Goal: Task Accomplishment & Management: Manage account settings

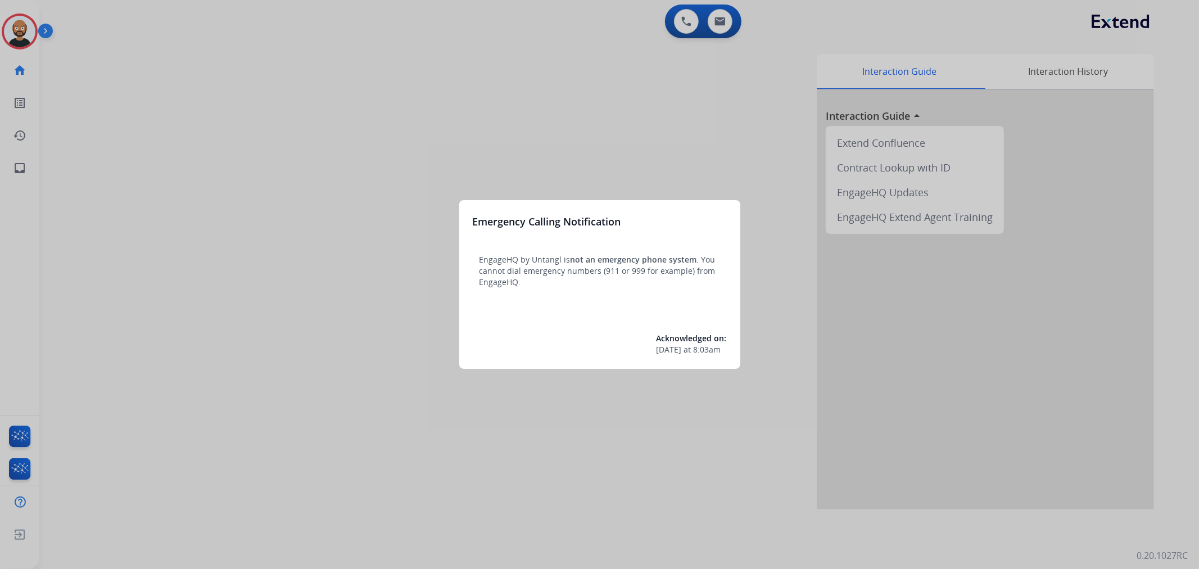
click at [507, 98] on div at bounding box center [599, 284] width 1199 height 569
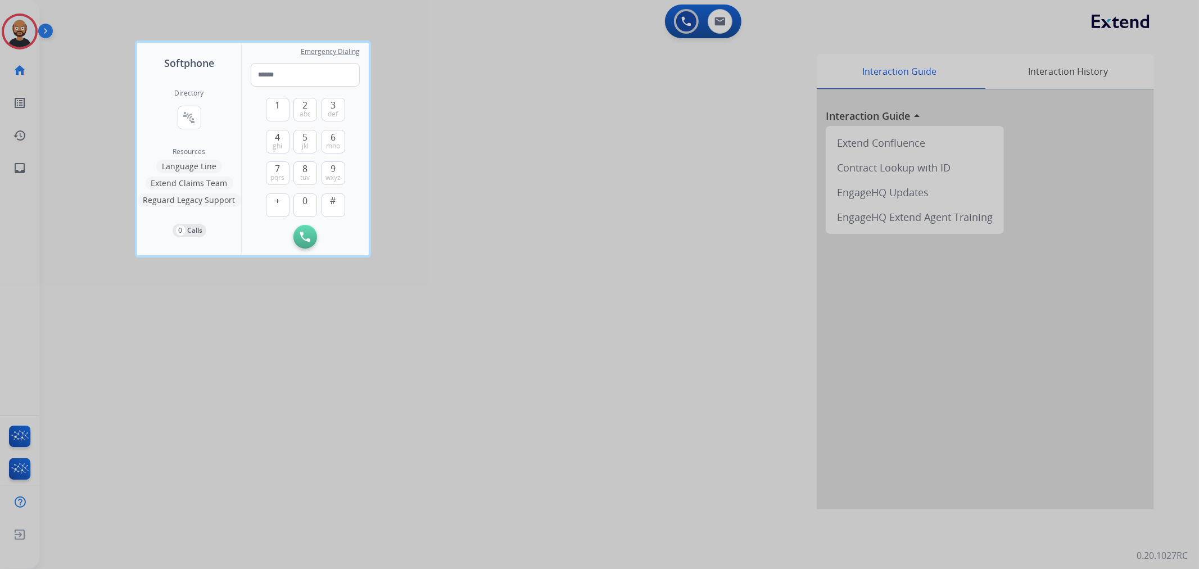
drag, startPoint x: 117, startPoint y: 90, endPoint x: 90, endPoint y: 80, distance: 28.8
click at [116, 90] on div at bounding box center [599, 284] width 1199 height 569
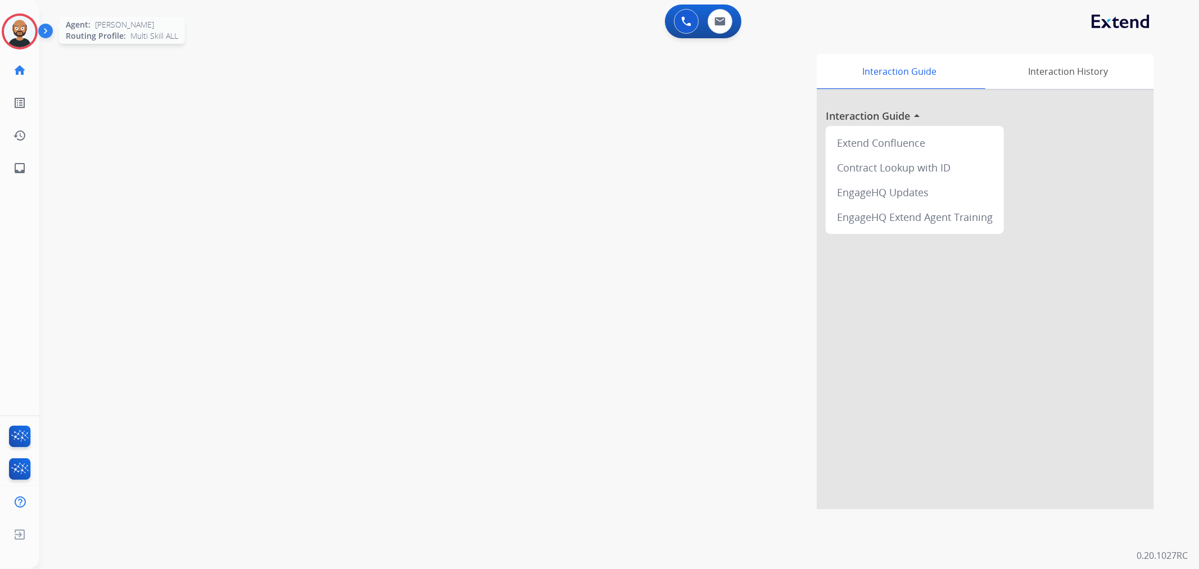
click at [30, 43] on img at bounding box center [19, 31] width 31 height 31
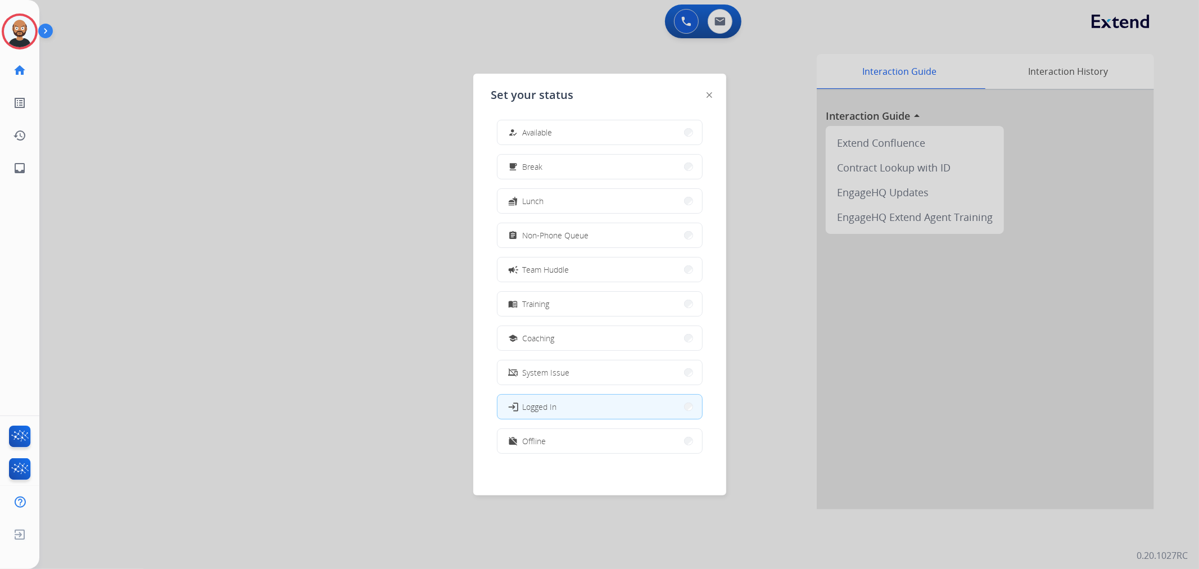
scroll to position [3, 0]
click at [625, 440] on button "work_off Offline" at bounding box center [600, 440] width 205 height 24
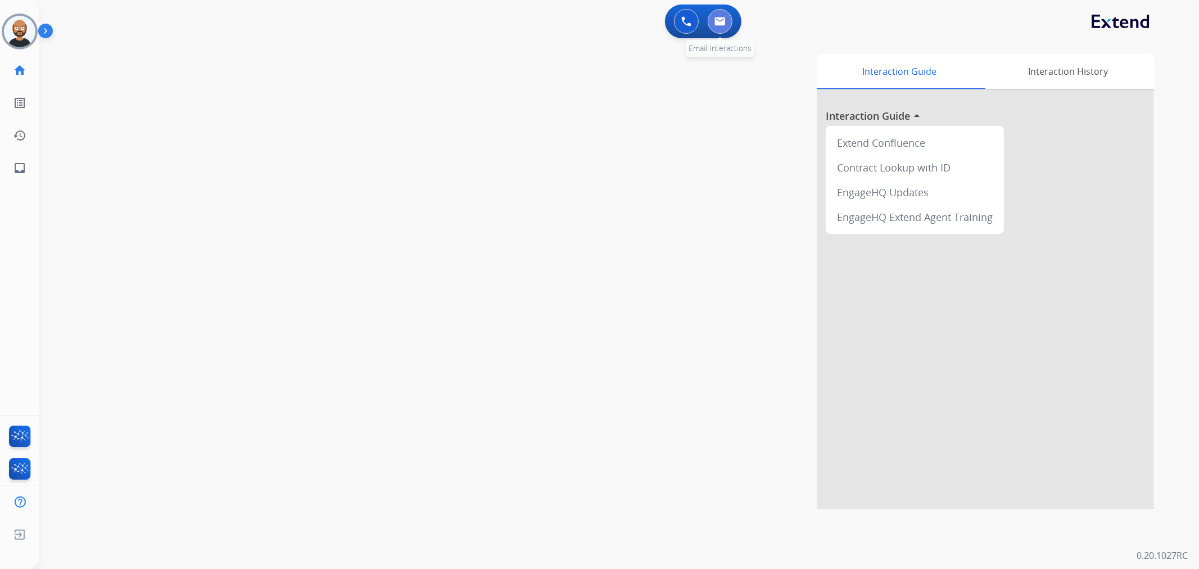
click at [721, 26] on button at bounding box center [720, 21] width 25 height 25
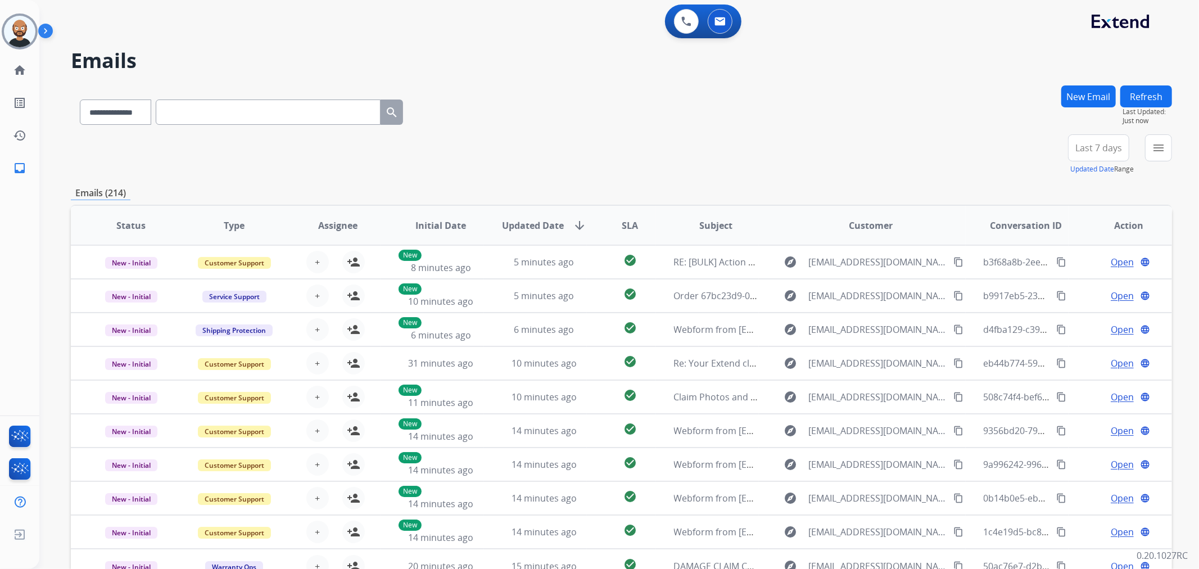
click at [1086, 147] on span "Last 7 days" at bounding box center [1098, 148] width 47 height 4
click at [1085, 281] on div "Last 90 days" at bounding box center [1095, 284] width 62 height 17
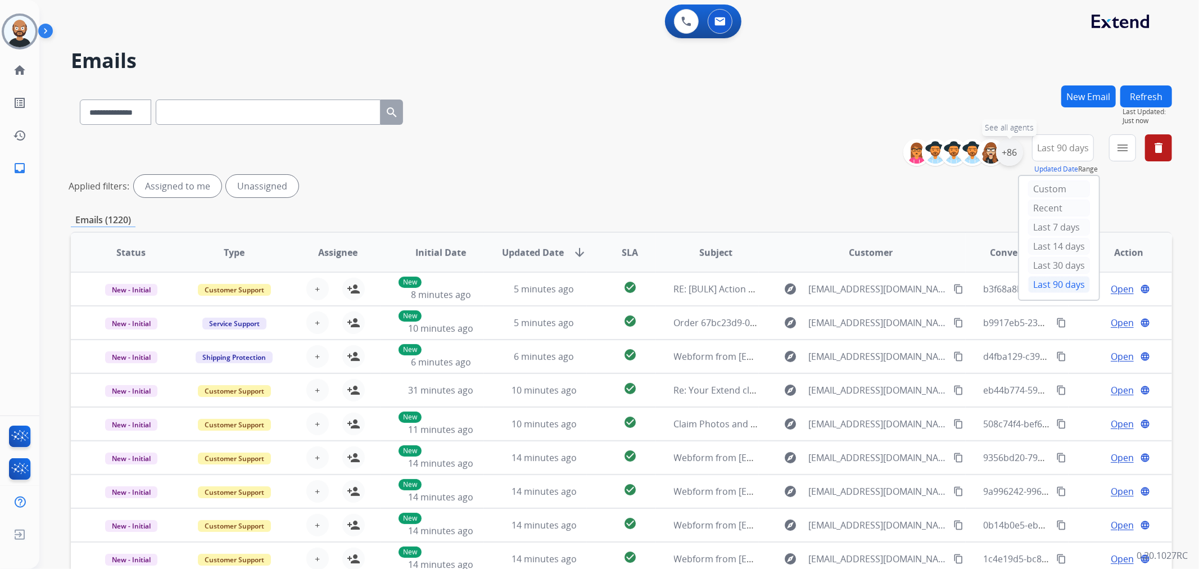
click at [1015, 150] on div "+86" at bounding box center [1009, 152] width 27 height 27
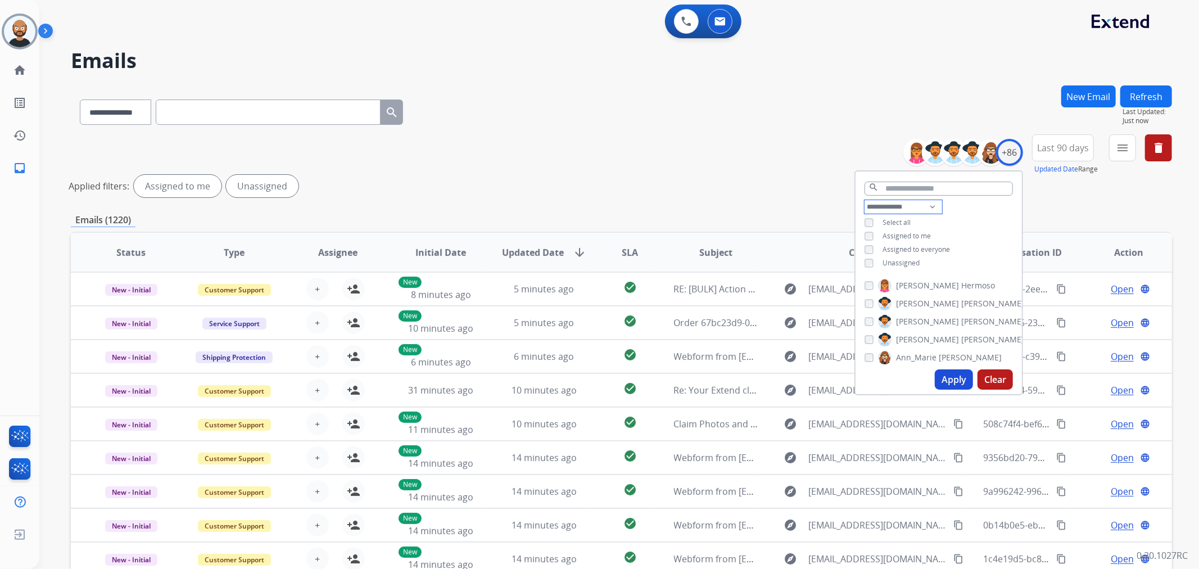
click at [896, 206] on select "**********" at bounding box center [904, 206] width 78 height 13
select select "**********"
click at [865, 200] on select "**********" at bounding box center [904, 206] width 78 height 13
click at [867, 240] on div "**********" at bounding box center [939, 229] width 166 height 58
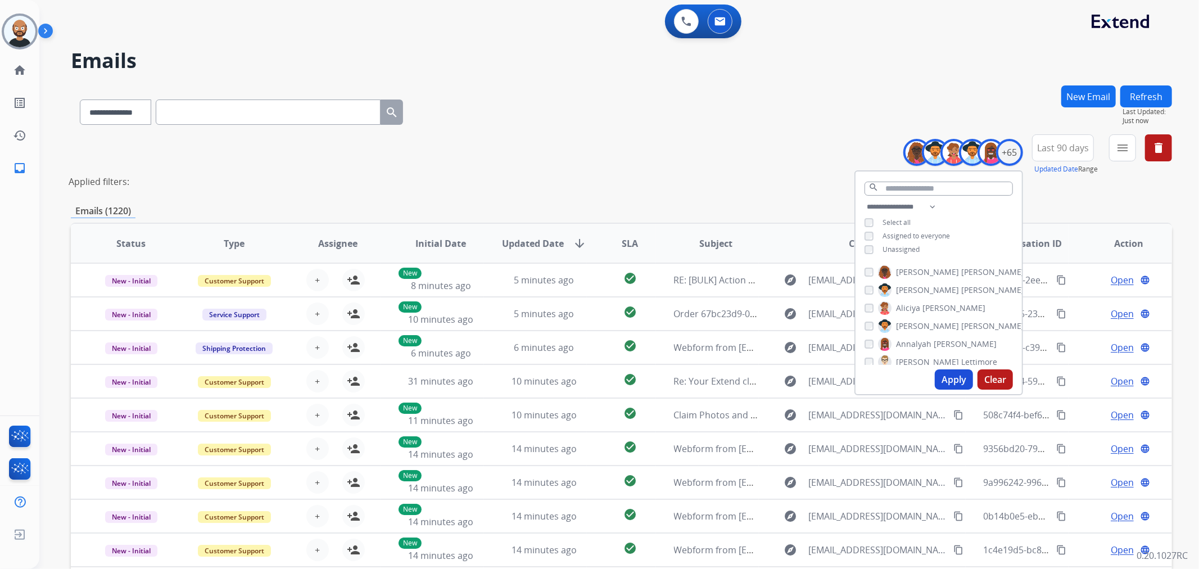
click at [947, 378] on button "Apply" at bounding box center [954, 379] width 38 height 20
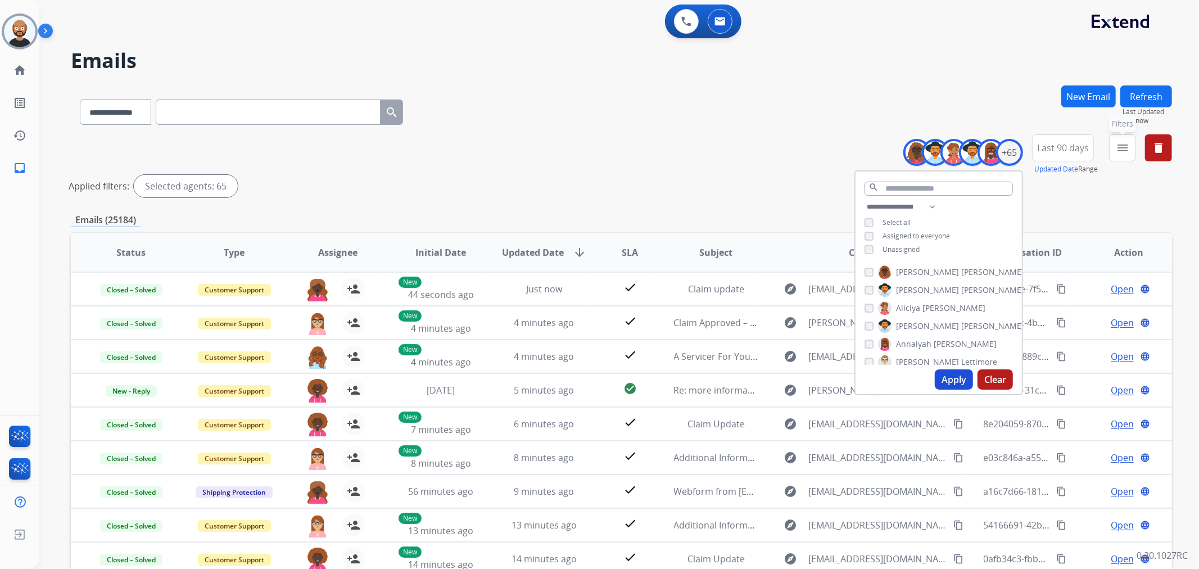
click at [1116, 157] on button "menu Filters" at bounding box center [1122, 147] width 27 height 27
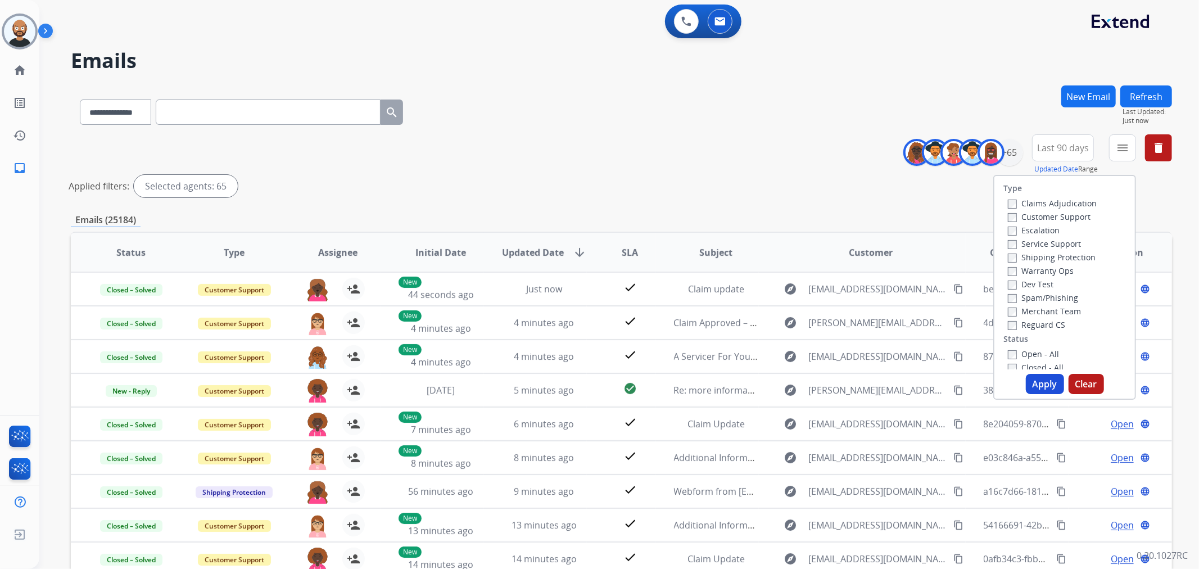
click at [1044, 216] on label "Customer Support" at bounding box center [1049, 216] width 83 height 11
click at [1041, 257] on label "Shipping Protection" at bounding box center [1052, 257] width 88 height 11
click at [1029, 323] on label "Reguard CS" at bounding box center [1036, 324] width 57 height 11
click at [1022, 351] on label "Open - All" at bounding box center [1033, 354] width 51 height 11
click at [1038, 382] on button "Apply" at bounding box center [1045, 384] width 38 height 20
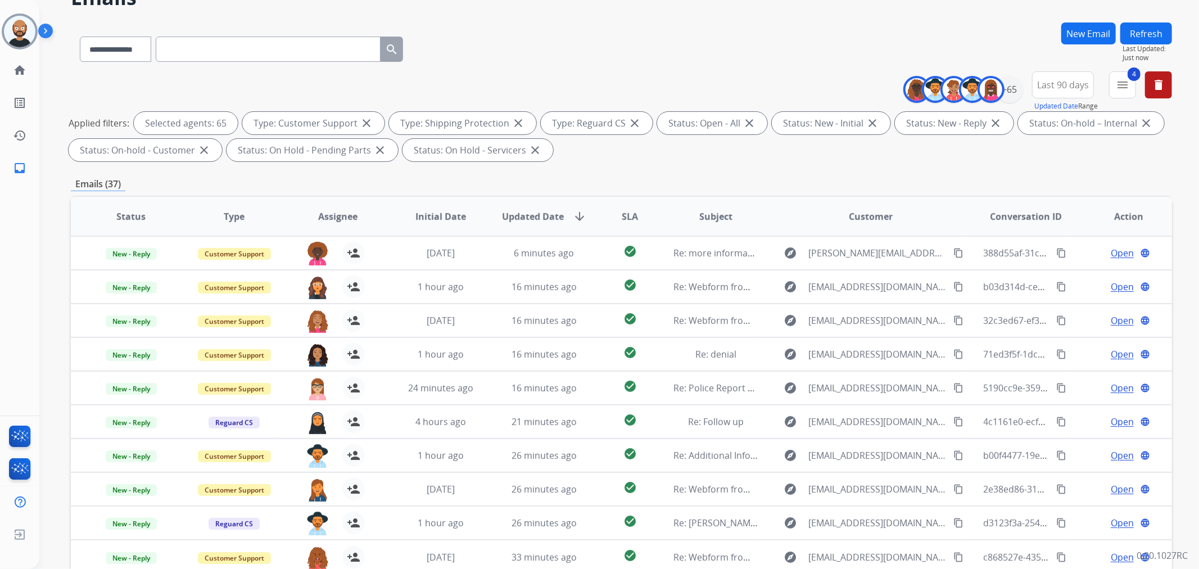
scroll to position [62, 0]
click at [1127, 89] on mat-icon "menu" at bounding box center [1122, 85] width 13 height 13
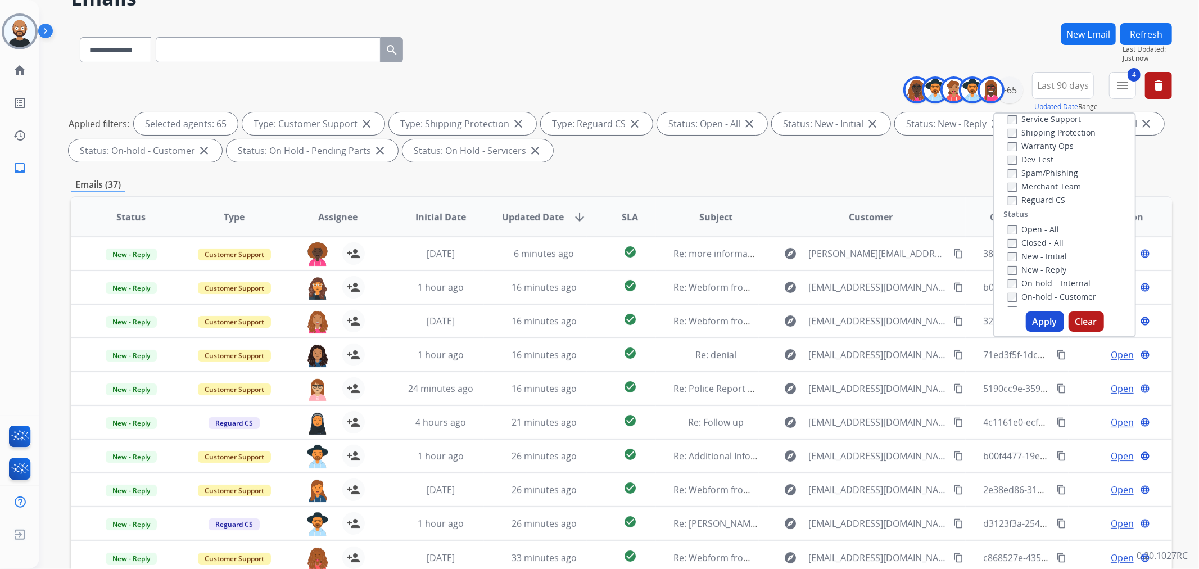
click at [1030, 229] on label "Open - All" at bounding box center [1033, 229] width 51 height 11
click at [1025, 257] on label "New - Initial" at bounding box center [1037, 256] width 59 height 11
click at [1040, 324] on button "Apply" at bounding box center [1045, 321] width 38 height 20
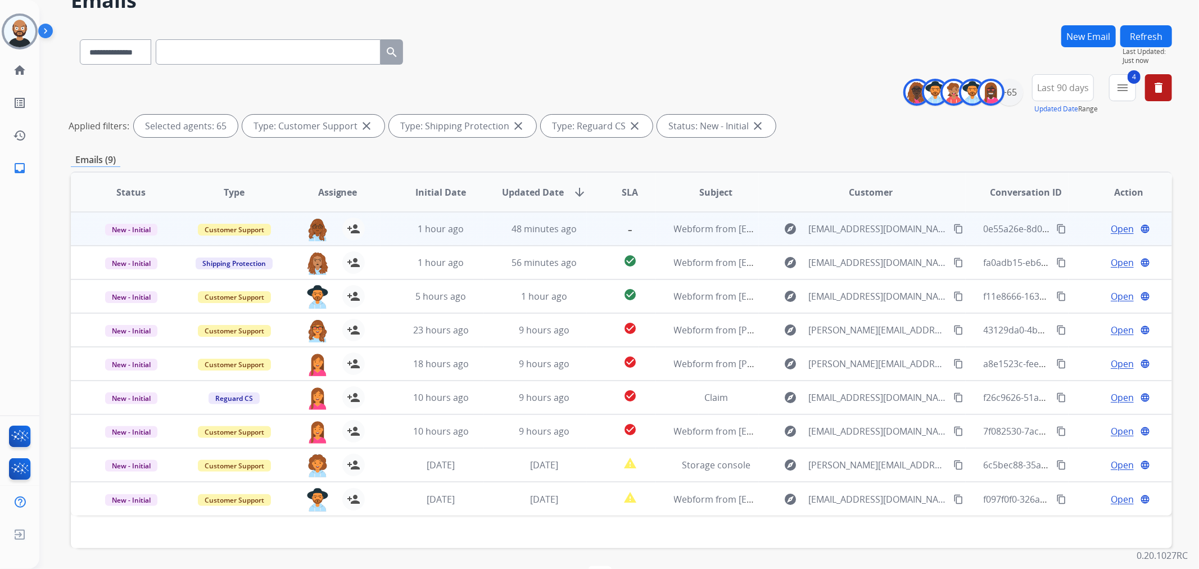
scroll to position [97, 0]
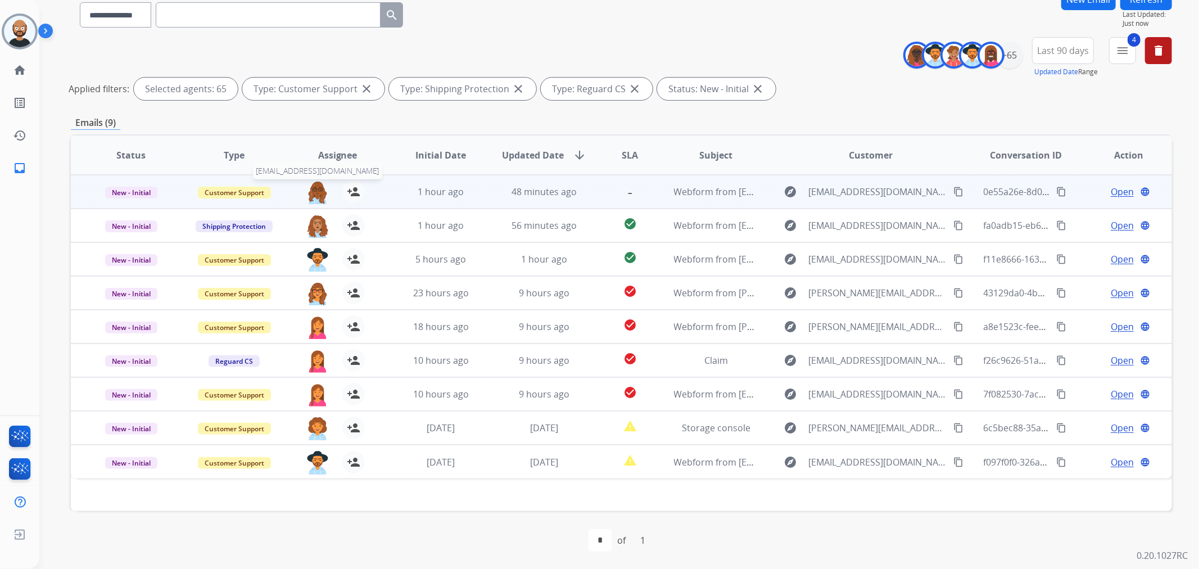
click at [317, 192] on img at bounding box center [317, 192] width 22 height 24
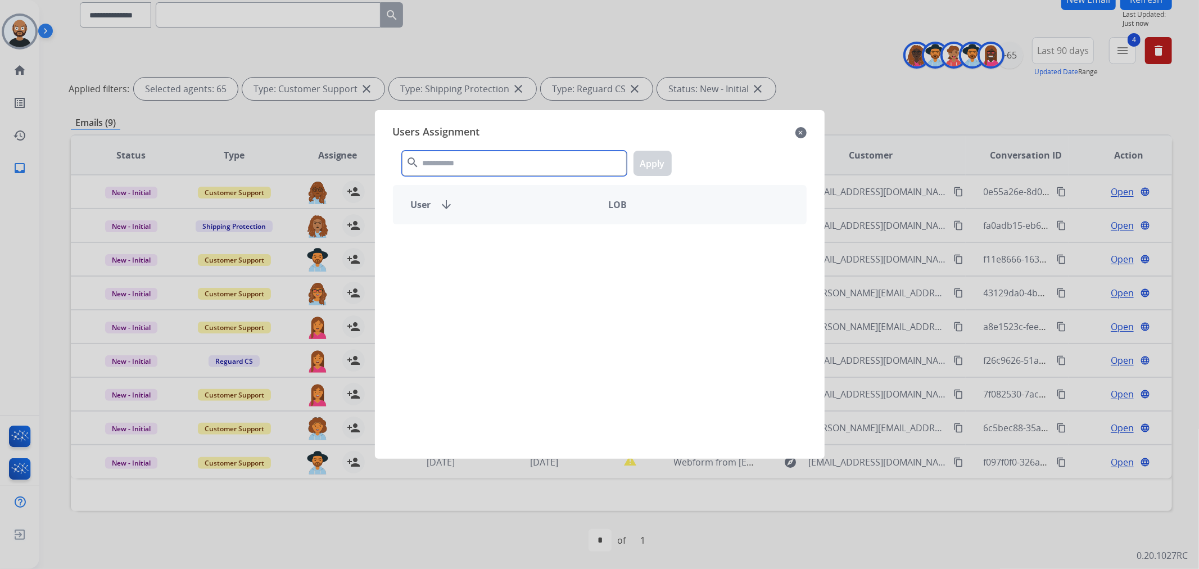
click at [449, 165] on input "text" at bounding box center [514, 163] width 225 height 25
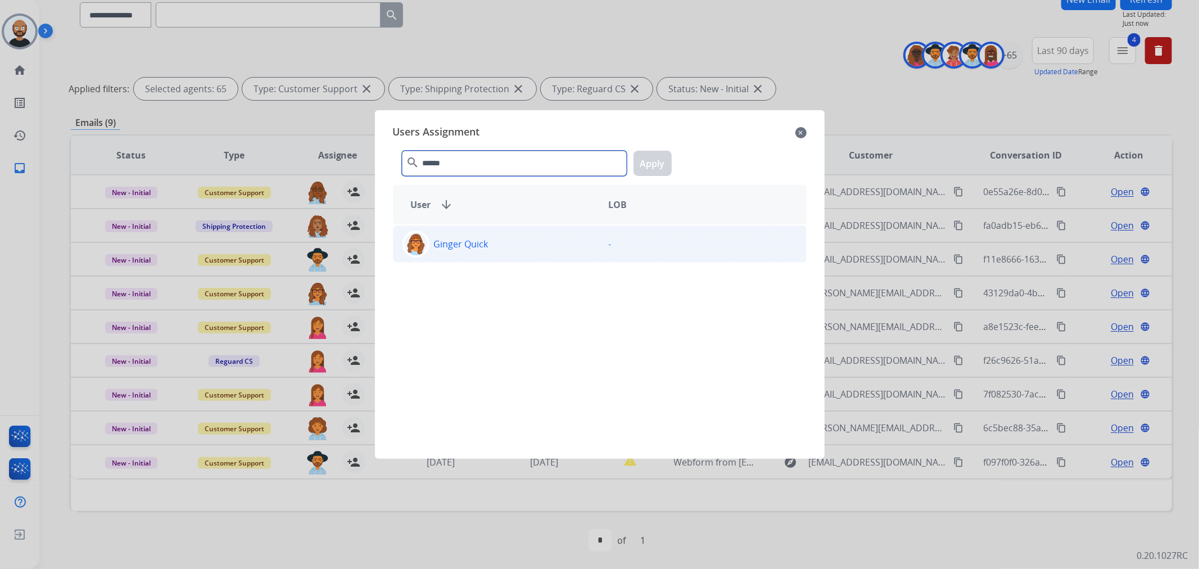
type input "******"
click at [485, 252] on div "Ginger Quick" at bounding box center [497, 243] width 206 height 27
click at [657, 162] on button "Apply" at bounding box center [653, 163] width 38 height 25
click at [528, 248] on div "Ginger Quick" at bounding box center [497, 243] width 206 height 27
click at [474, 244] on p "Ginger Quick" at bounding box center [461, 243] width 55 height 13
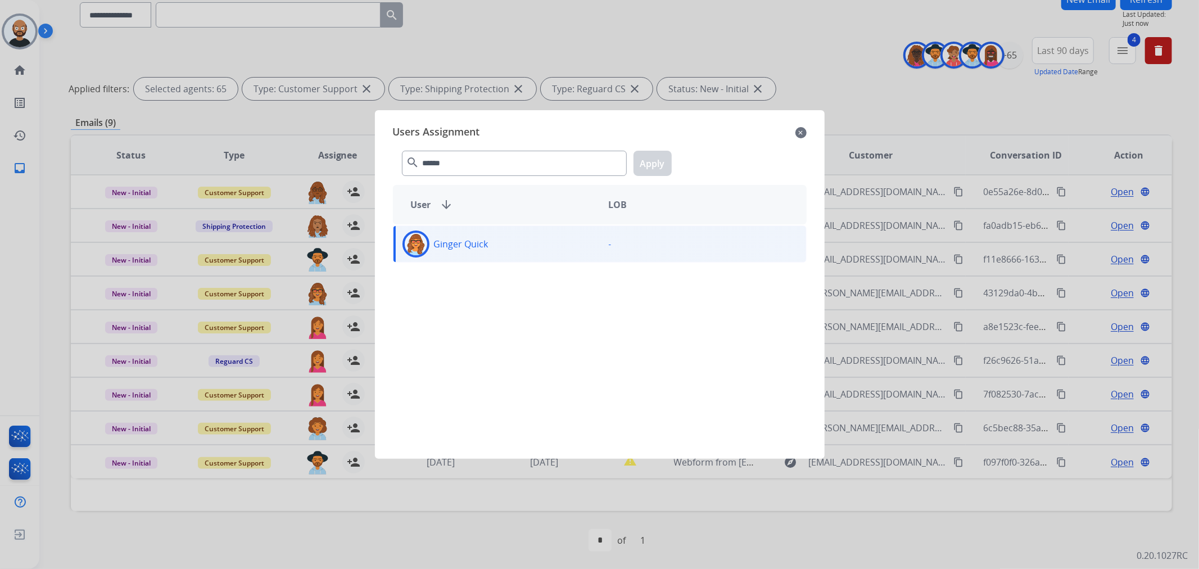
click at [419, 245] on img at bounding box center [416, 244] width 22 height 22
click at [808, 130] on div "Users Assignment close ****** search Apply User arrow_downward LOB Ginger Quick…" at bounding box center [600, 284] width 432 height 331
click at [805, 130] on mat-icon "close" at bounding box center [800, 132] width 11 height 13
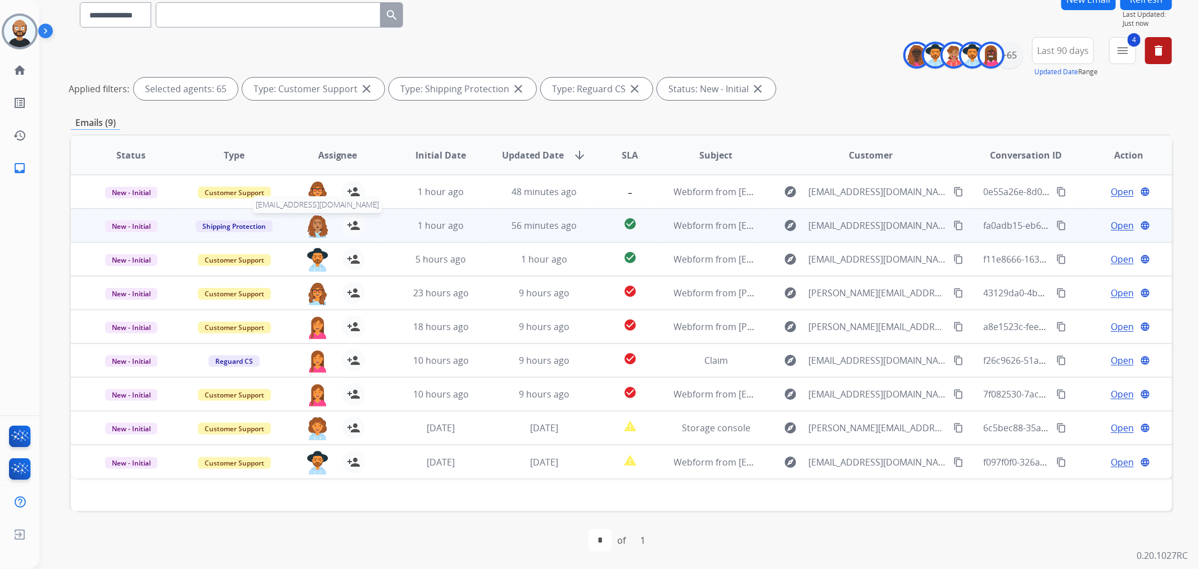
click at [313, 228] on img at bounding box center [317, 226] width 22 height 24
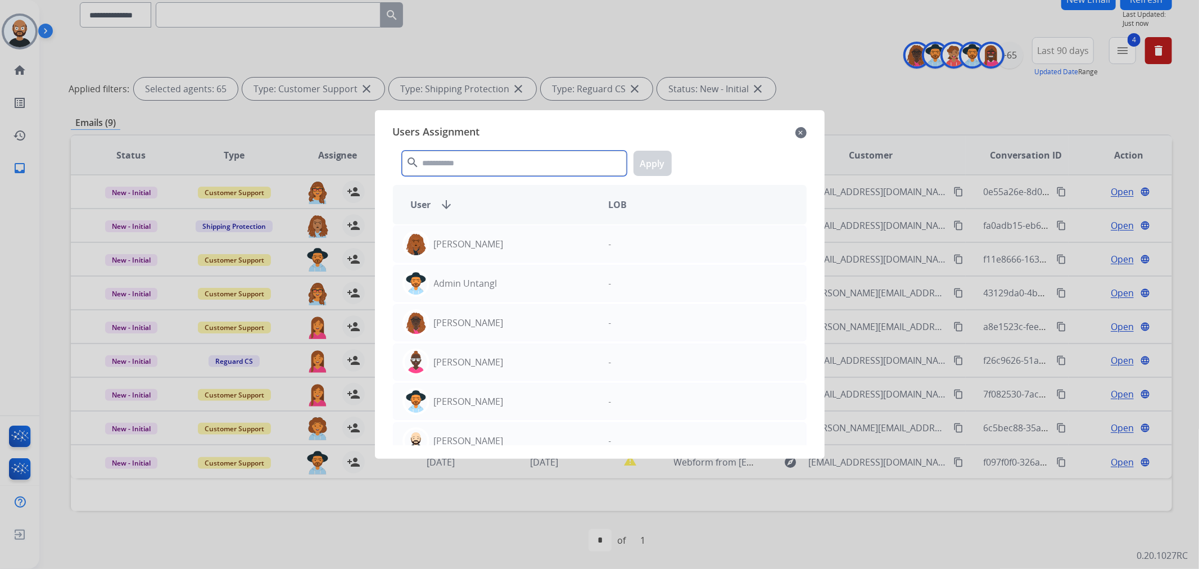
click at [557, 165] on input "text" at bounding box center [514, 163] width 225 height 25
type input "*"
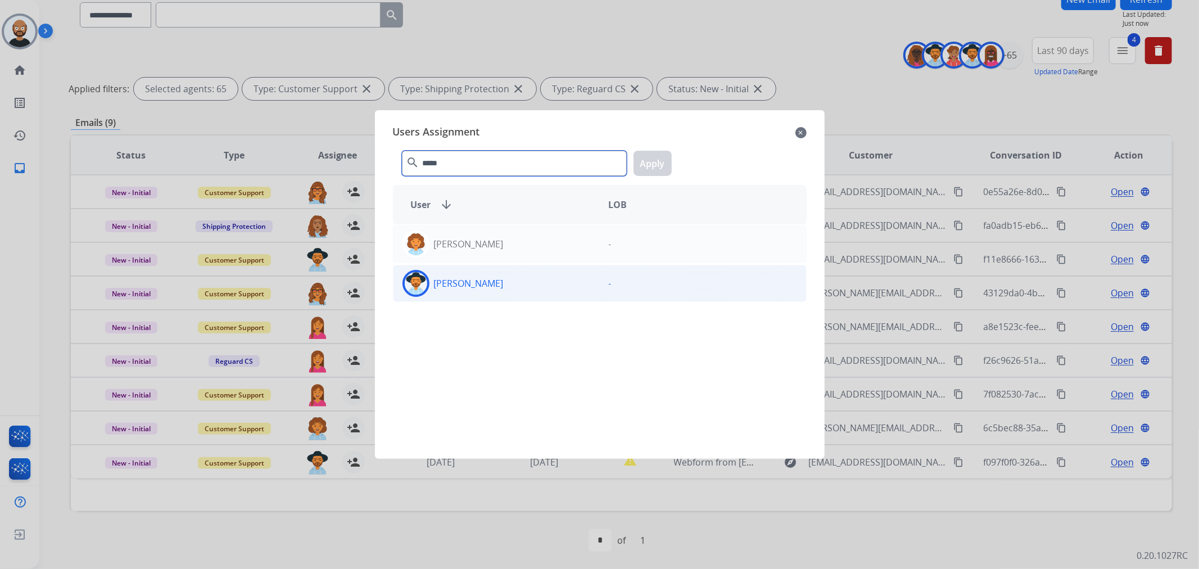
type input "*****"
click at [526, 288] on div "[PERSON_NAME]" at bounding box center [497, 283] width 206 height 27
click at [651, 166] on button "Apply" at bounding box center [653, 163] width 38 height 25
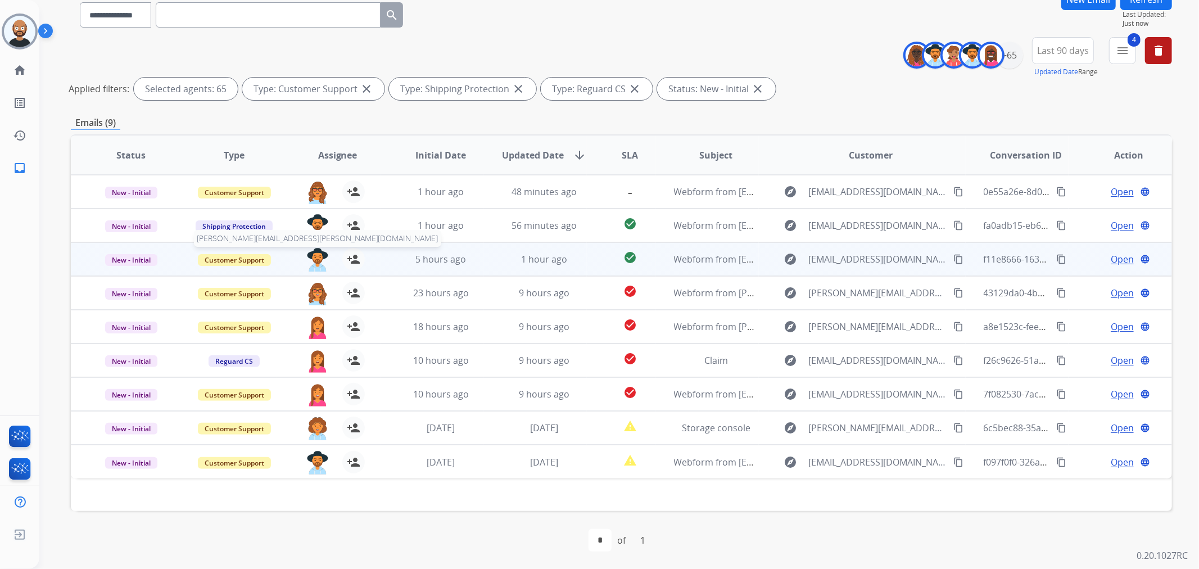
click at [319, 257] on img at bounding box center [317, 260] width 22 height 24
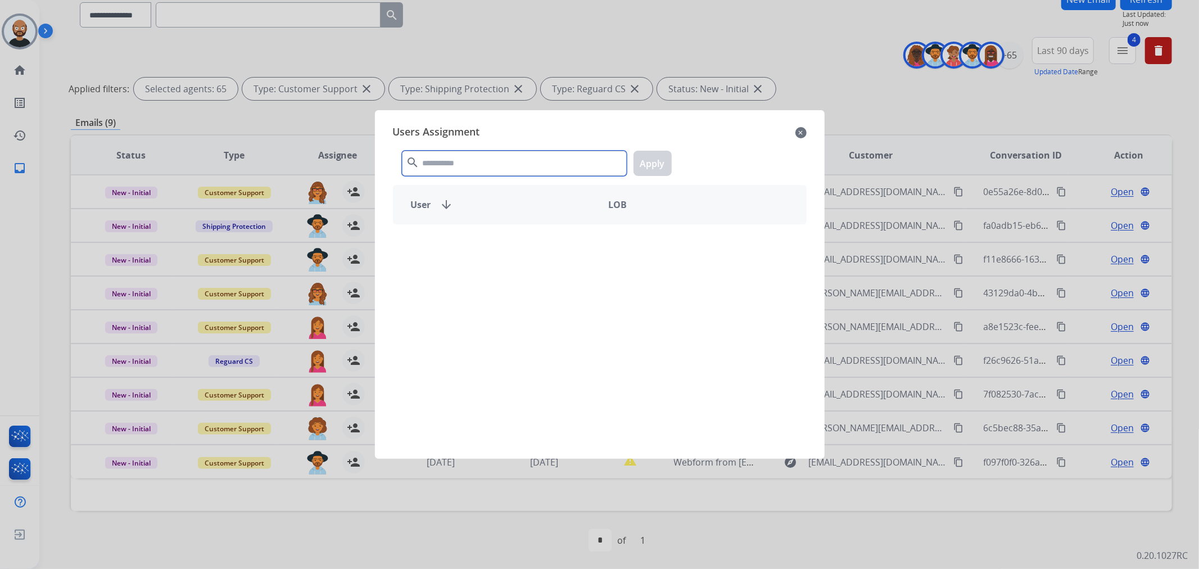
click at [514, 158] on input "text" at bounding box center [514, 163] width 225 height 25
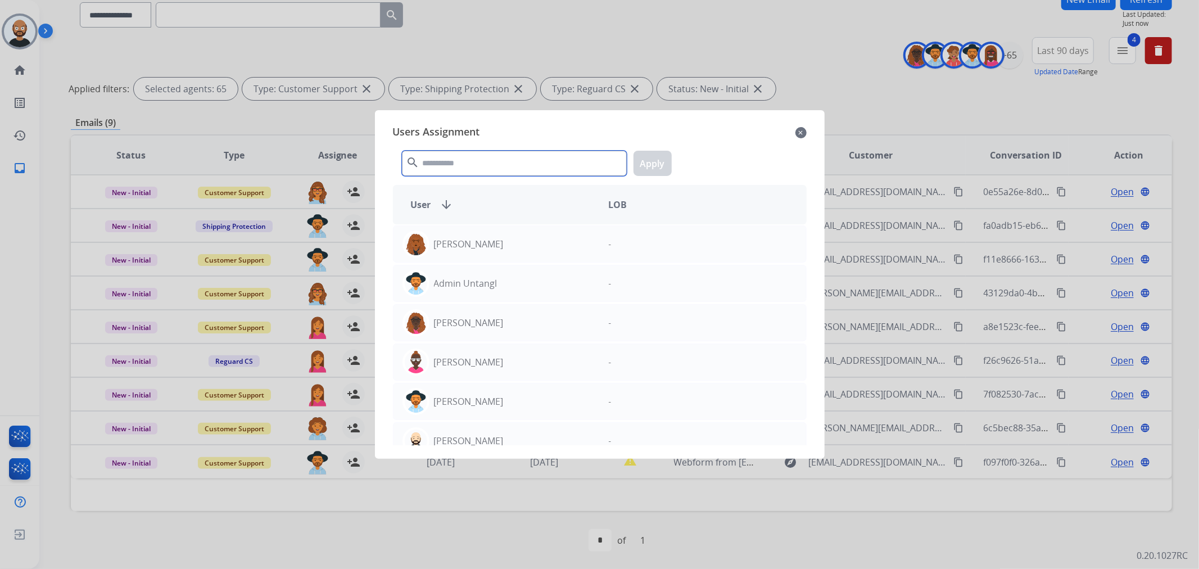
type input "*"
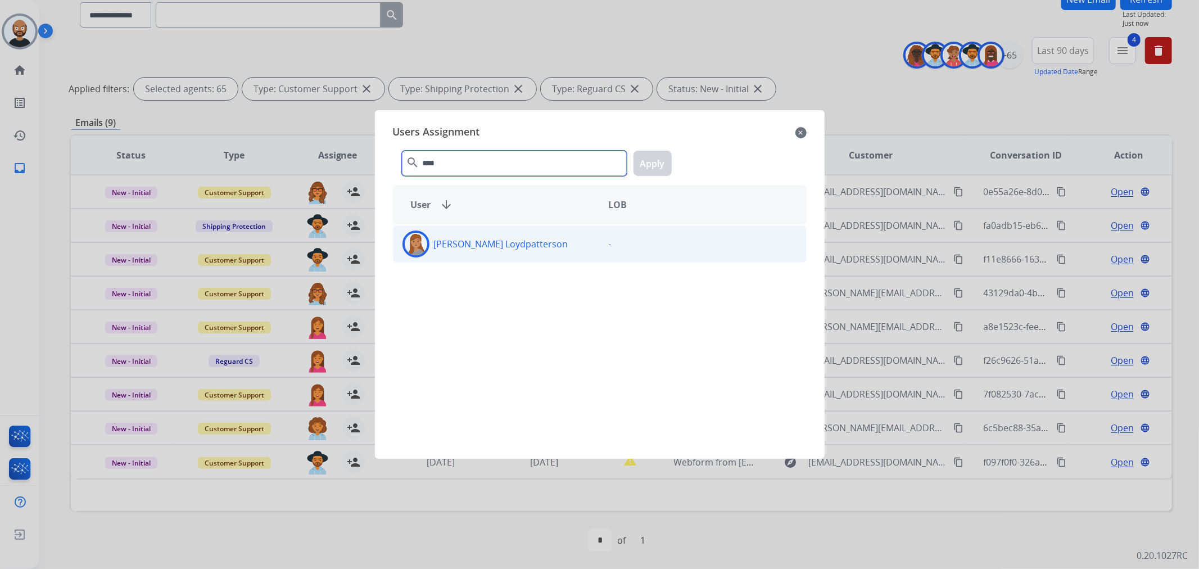
type input "****"
drag, startPoint x: 536, startPoint y: 231, endPoint x: 542, endPoint y: 231, distance: 6.2
click at [536, 232] on div "[PERSON_NAME] Loydpatterson" at bounding box center [497, 243] width 206 height 27
click at [661, 165] on button "Apply" at bounding box center [653, 163] width 38 height 25
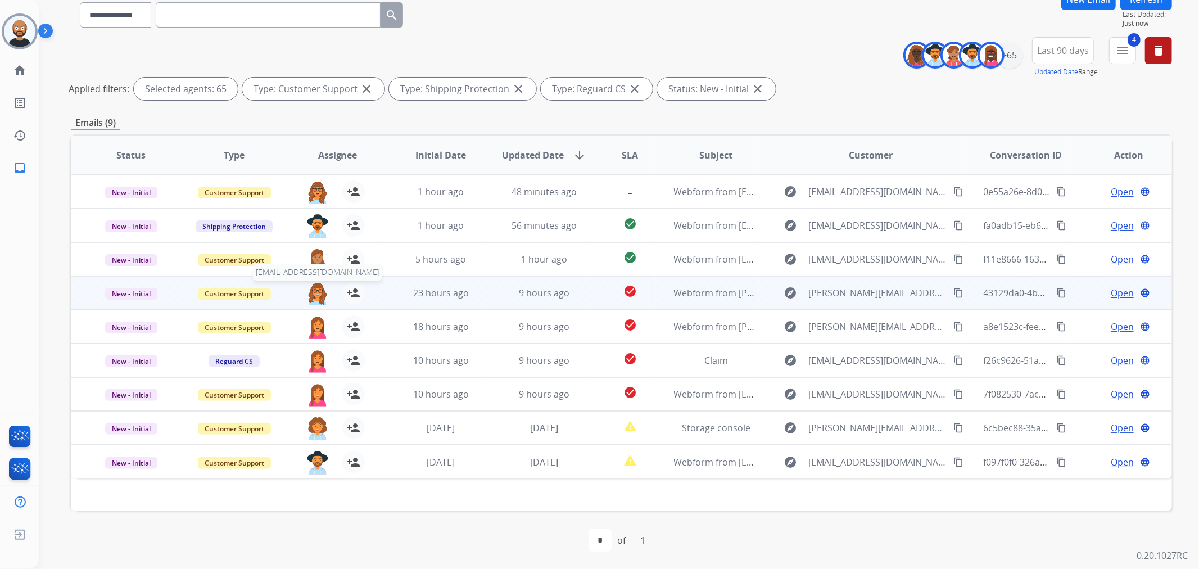
click at [315, 294] on img at bounding box center [317, 294] width 22 height 24
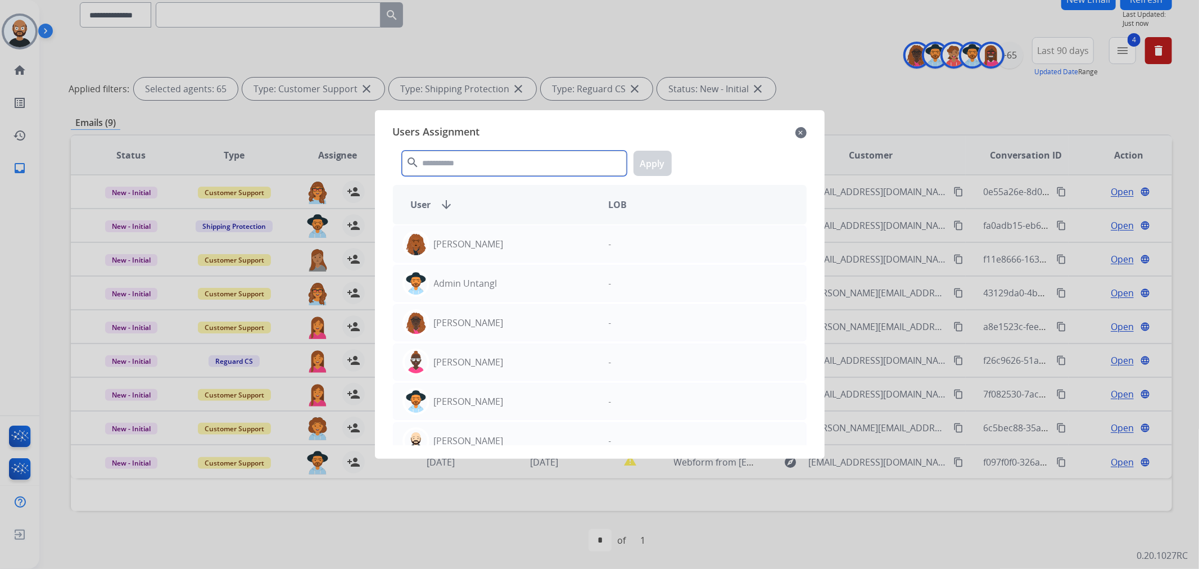
click at [505, 170] on input "text" at bounding box center [514, 163] width 225 height 25
click at [797, 133] on mat-icon "close" at bounding box center [800, 132] width 11 height 13
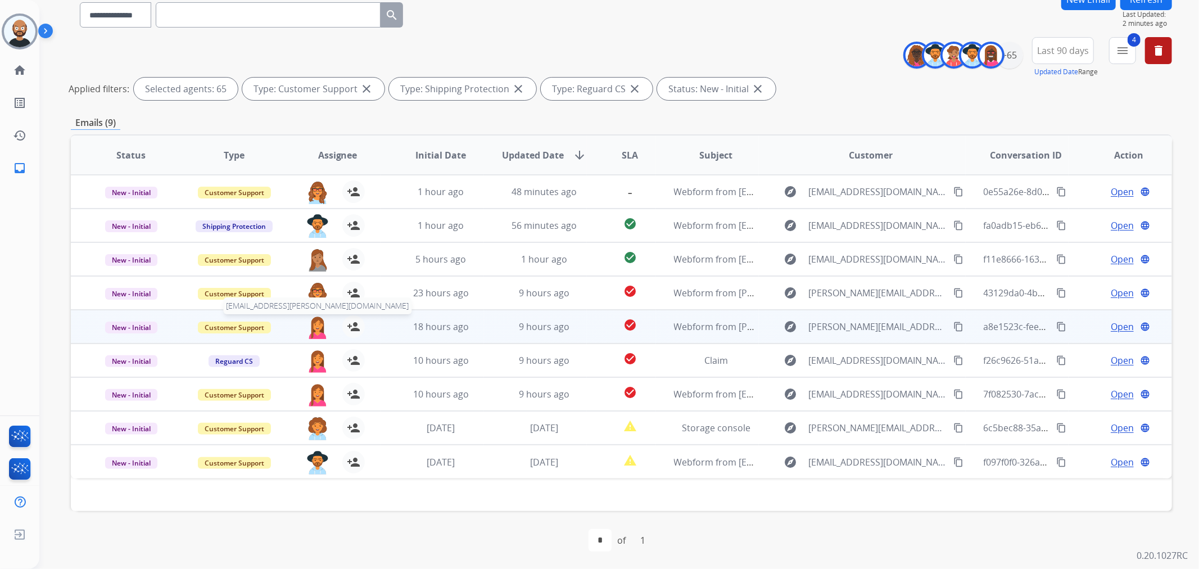
click at [313, 326] on img at bounding box center [317, 327] width 22 height 24
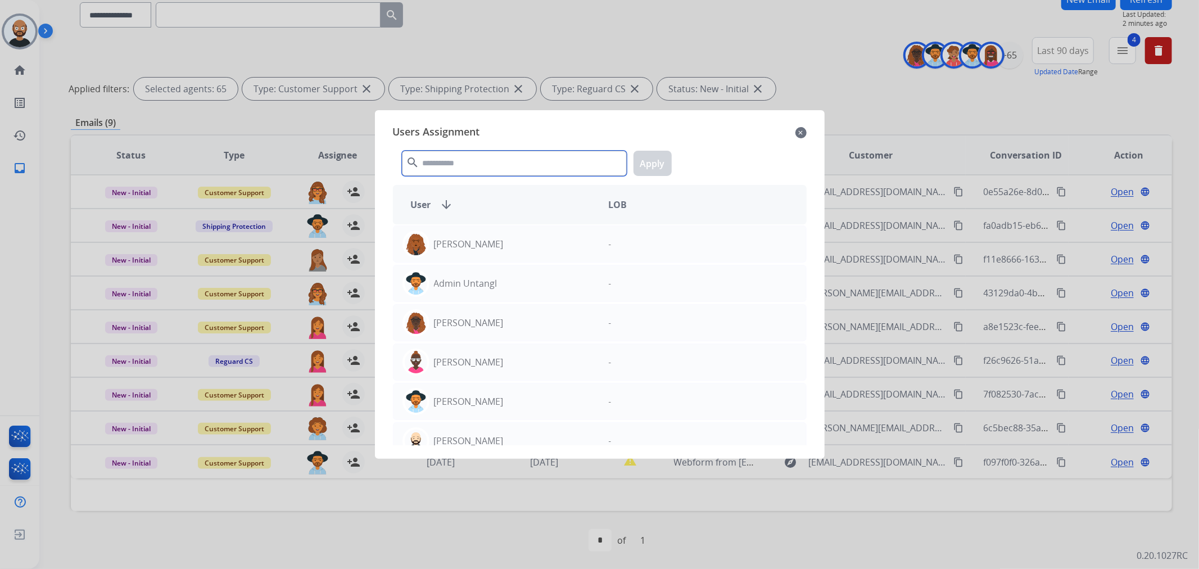
click at [478, 165] on input "text" at bounding box center [514, 163] width 225 height 25
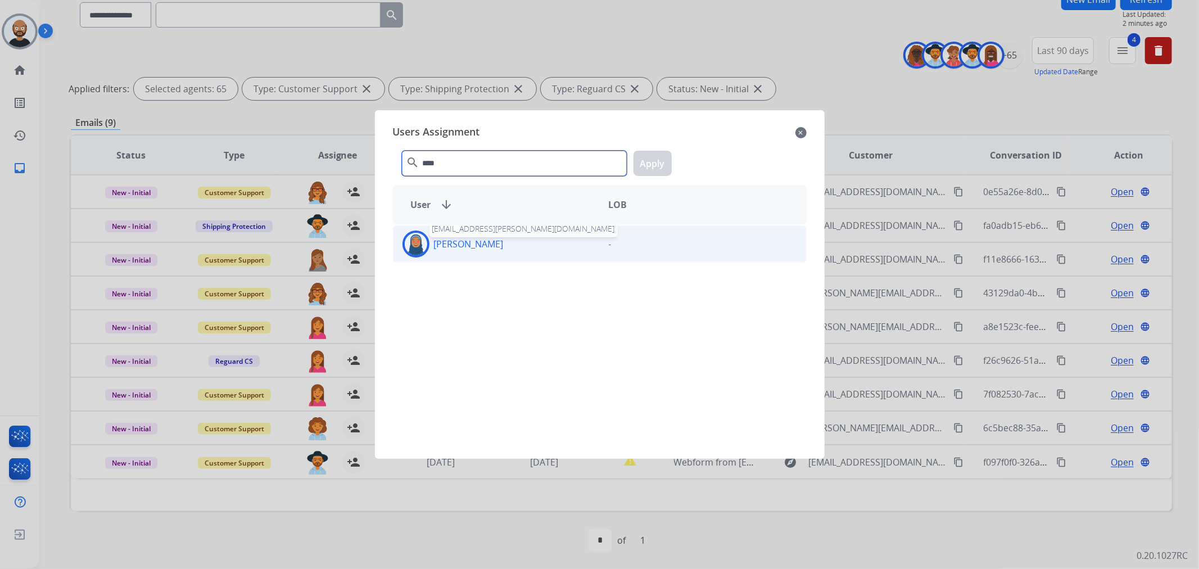
type input "****"
click at [488, 240] on p "[PERSON_NAME]" at bounding box center [469, 243] width 70 height 13
click at [638, 173] on button "Apply" at bounding box center [653, 163] width 38 height 25
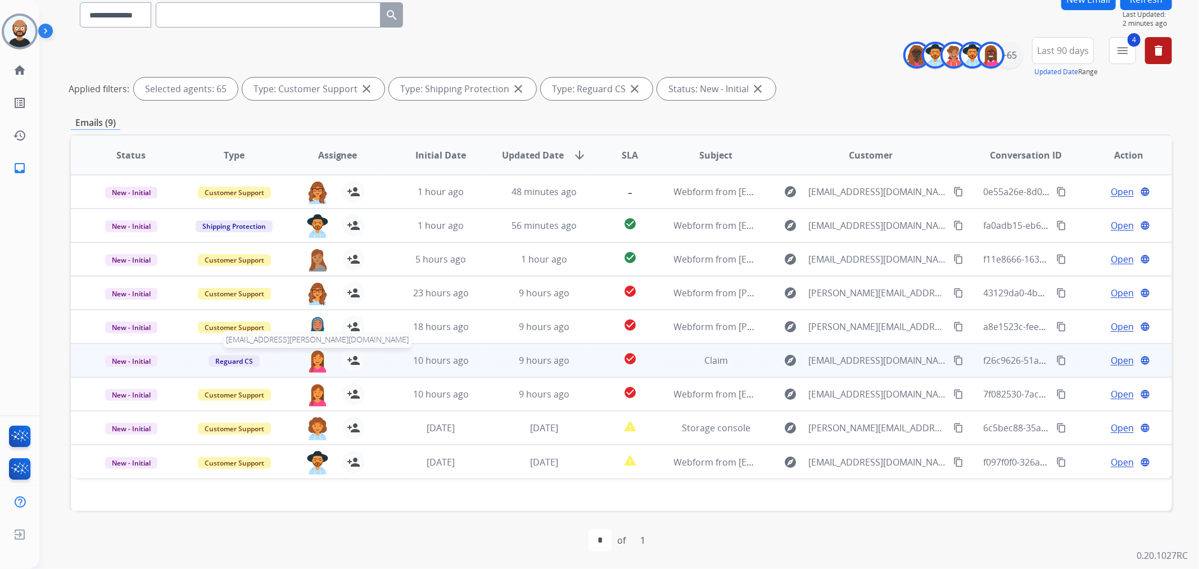
click at [310, 361] on img at bounding box center [317, 361] width 22 height 24
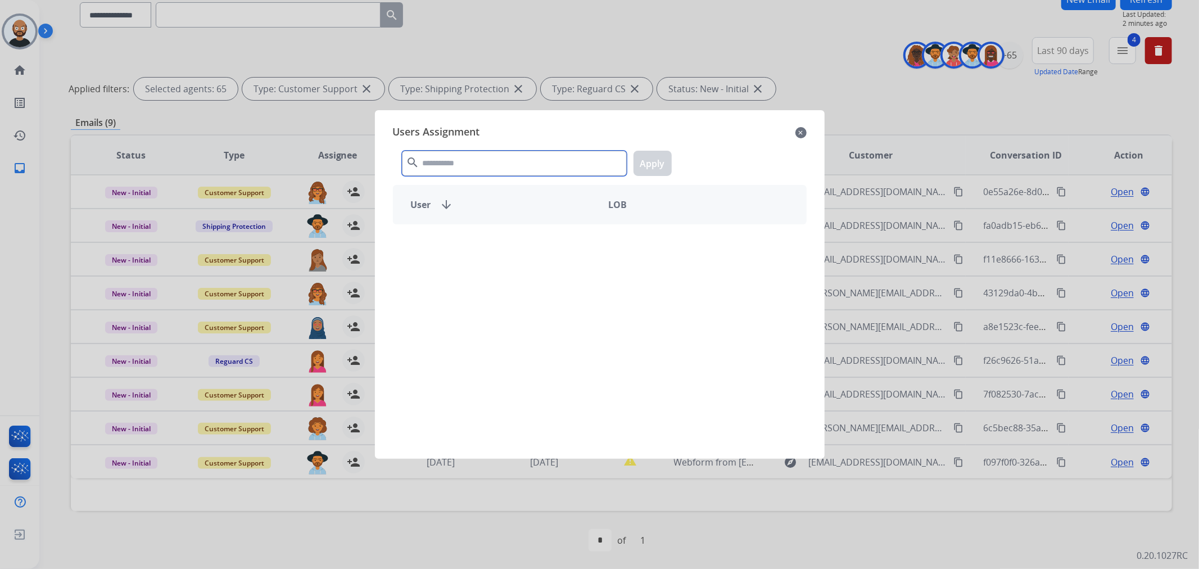
click at [499, 164] on input "text" at bounding box center [514, 163] width 225 height 25
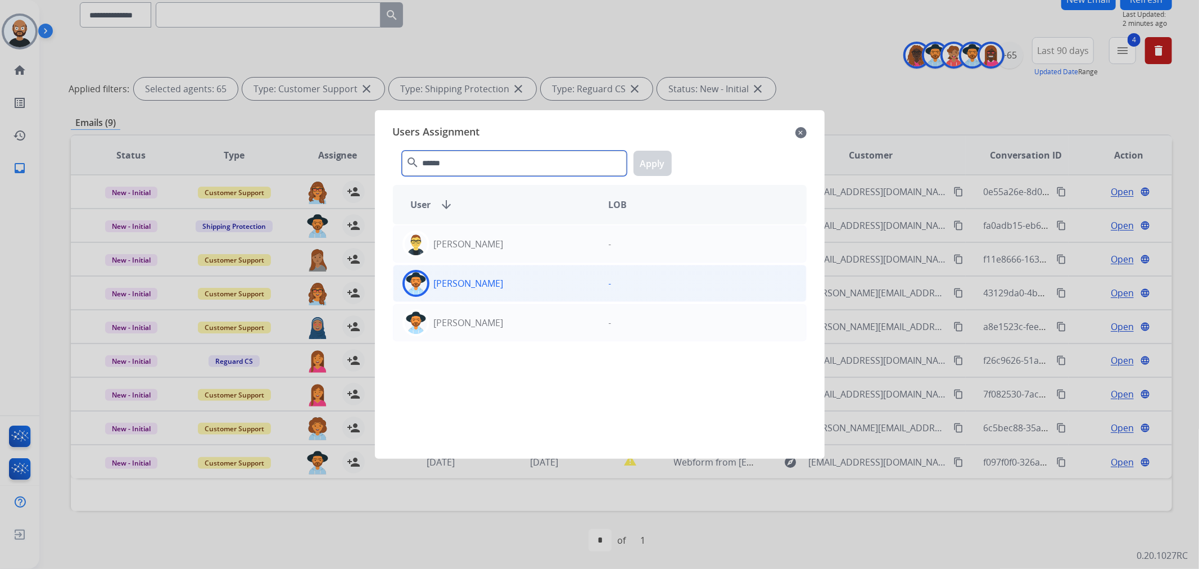
type input "******"
click at [500, 284] on div "[PERSON_NAME]" at bounding box center [497, 283] width 206 height 27
click at [648, 165] on button "Apply" at bounding box center [653, 163] width 38 height 25
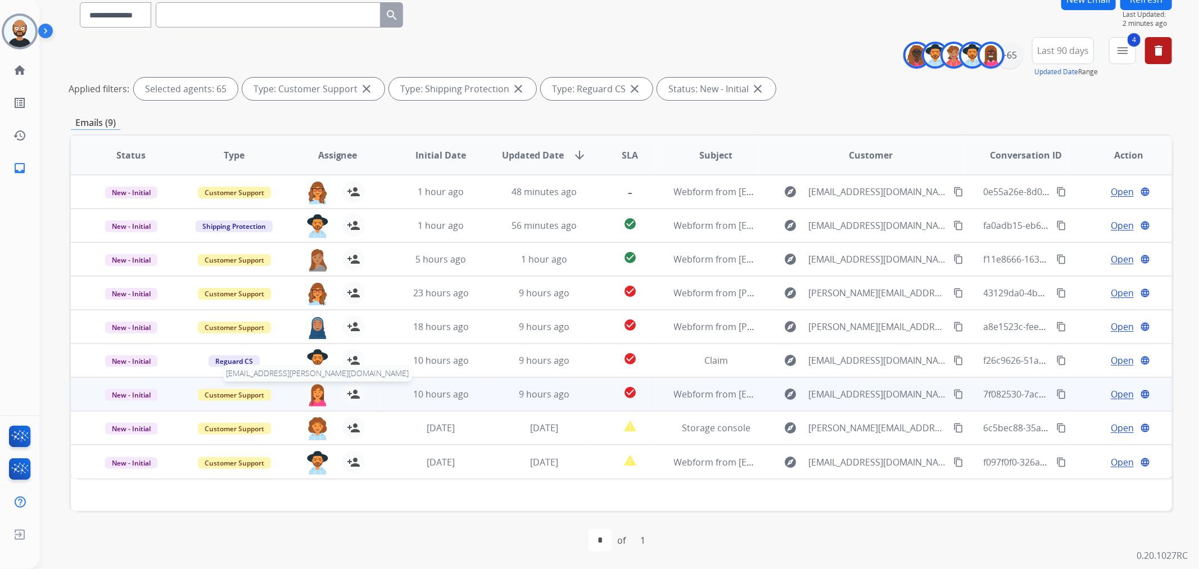
click at [314, 394] on img at bounding box center [317, 395] width 22 height 24
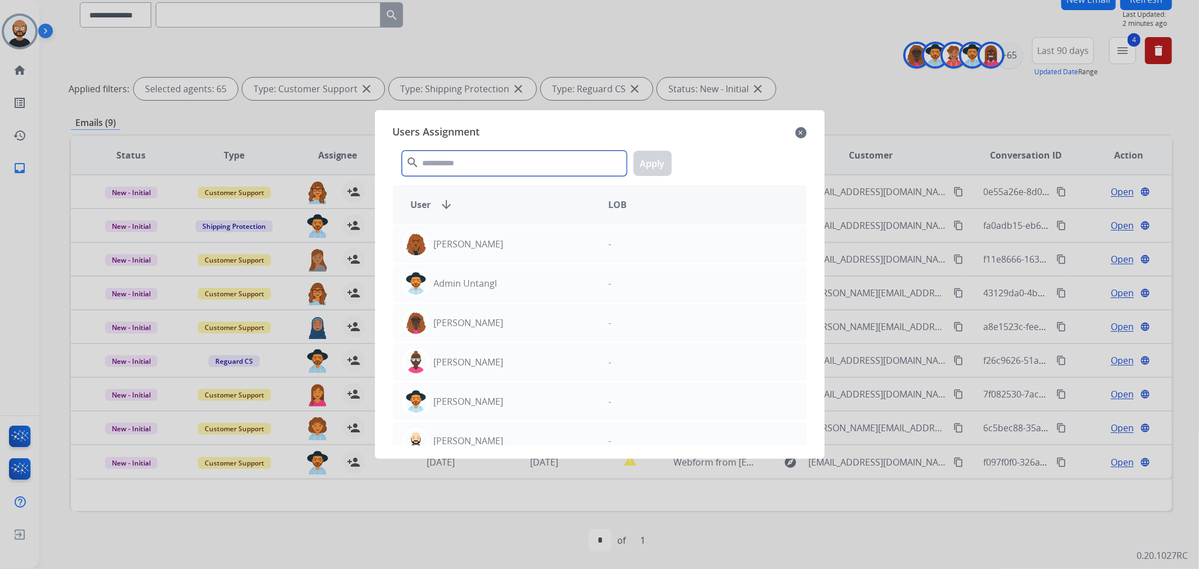
click at [488, 152] on input "text" at bounding box center [514, 163] width 225 height 25
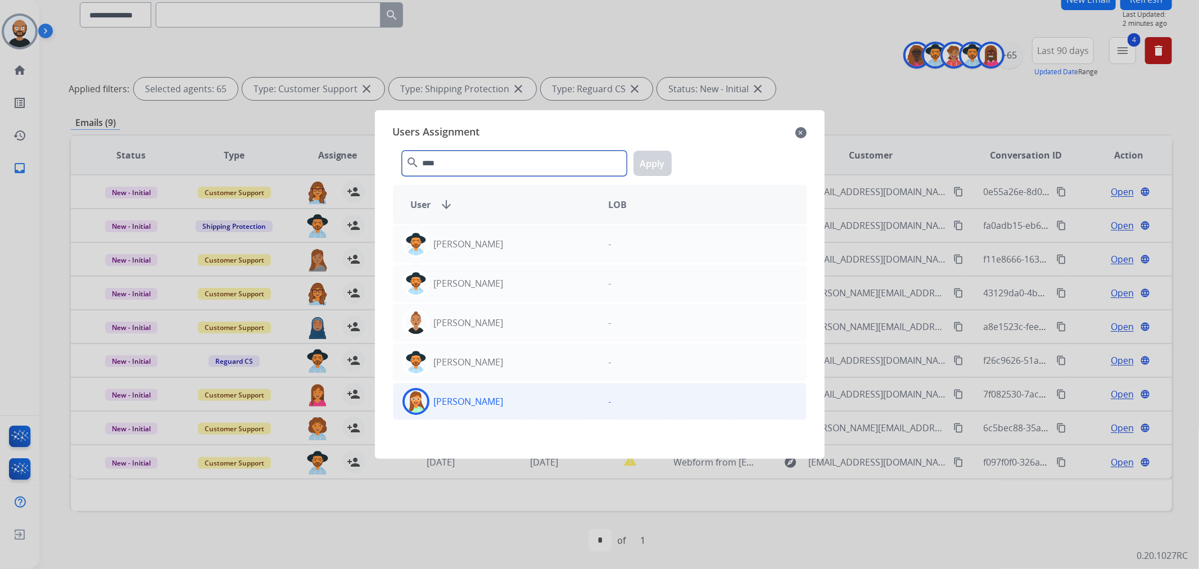
type input "****"
click at [541, 394] on div "[PERSON_NAME]" at bounding box center [497, 401] width 206 height 27
click at [643, 164] on button "Apply" at bounding box center [653, 163] width 38 height 25
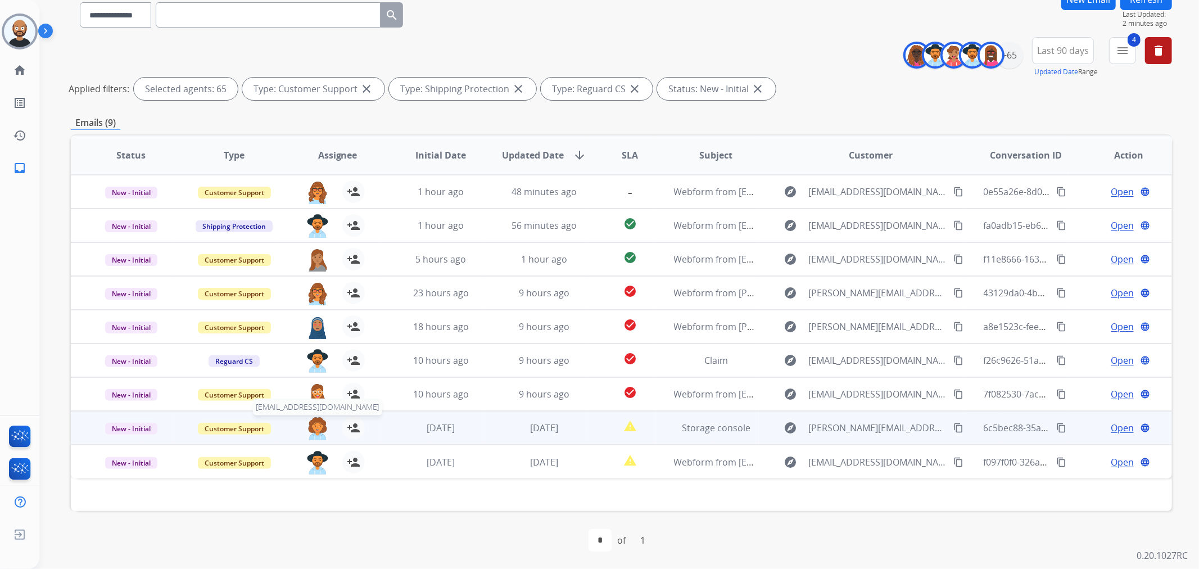
click at [315, 426] on img at bounding box center [317, 429] width 22 height 24
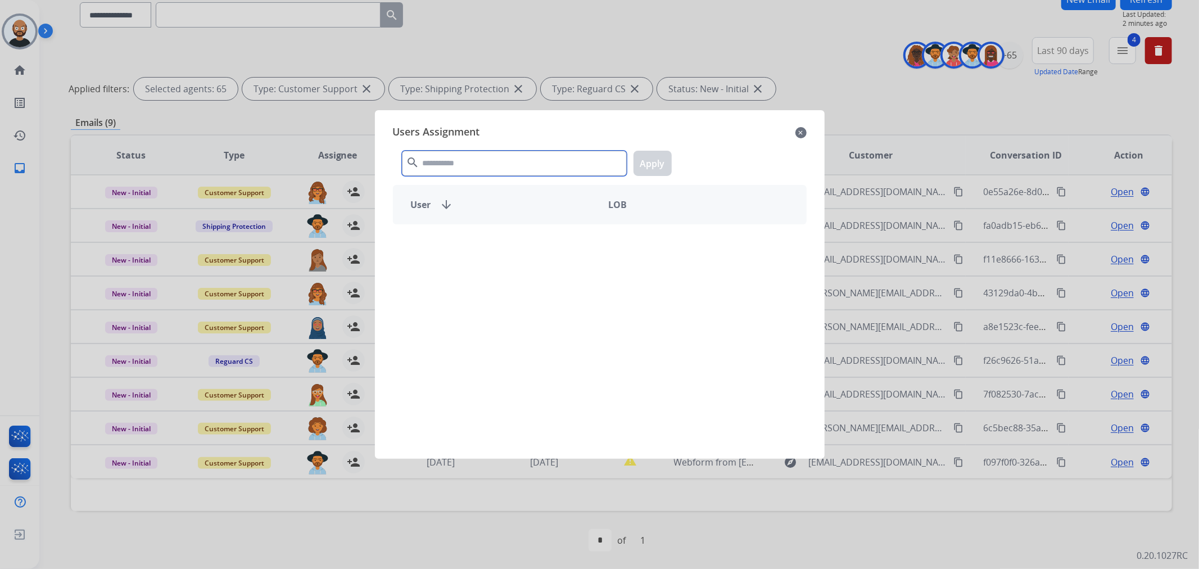
click at [506, 158] on input "text" at bounding box center [514, 163] width 225 height 25
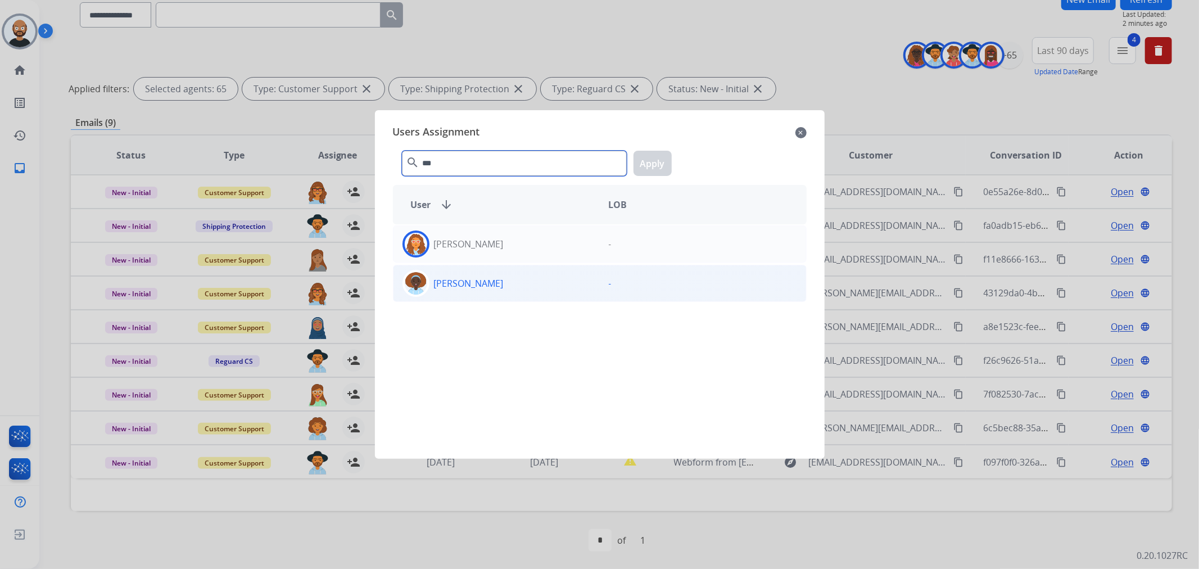
type input "***"
click at [504, 278] on p "[PERSON_NAME]" at bounding box center [469, 283] width 70 height 13
click at [642, 161] on button "Apply" at bounding box center [653, 163] width 38 height 25
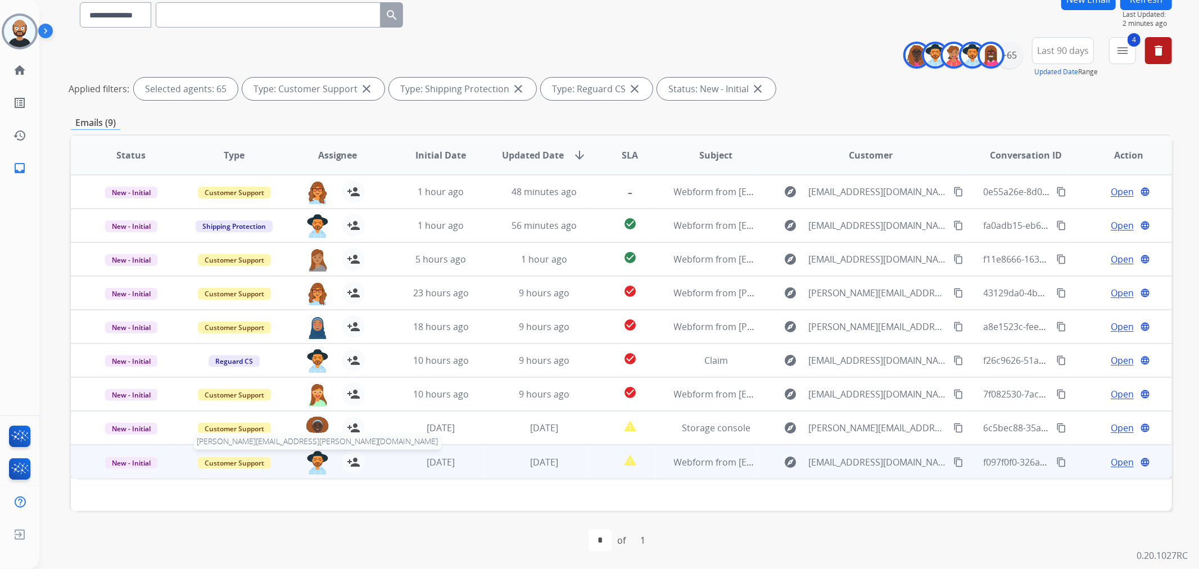
click at [308, 465] on img at bounding box center [317, 463] width 22 height 24
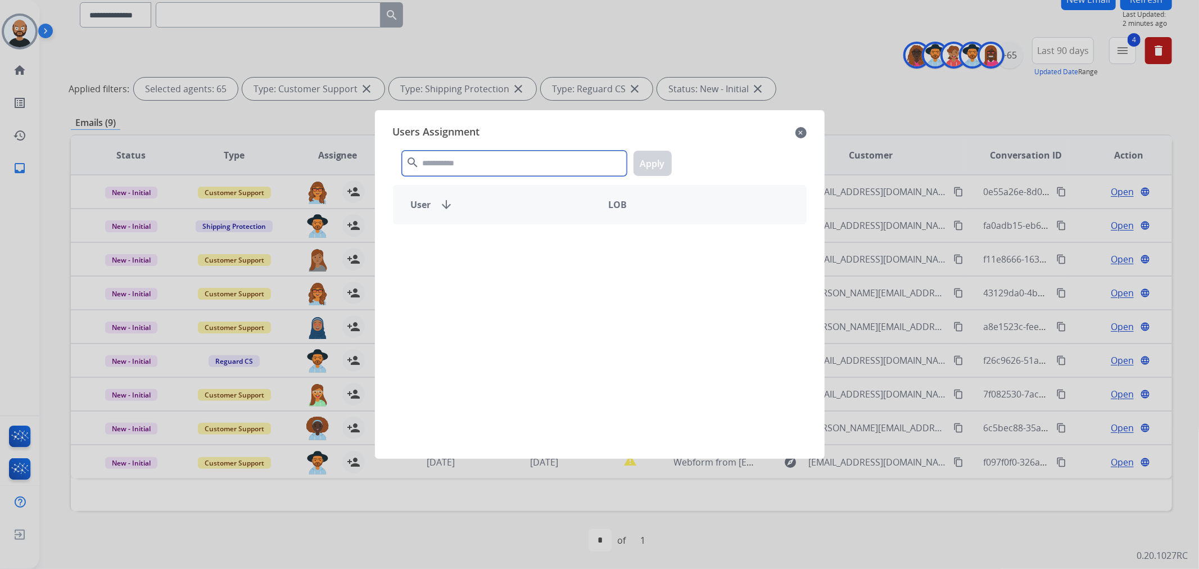
click at [523, 160] on input "text" at bounding box center [514, 163] width 225 height 25
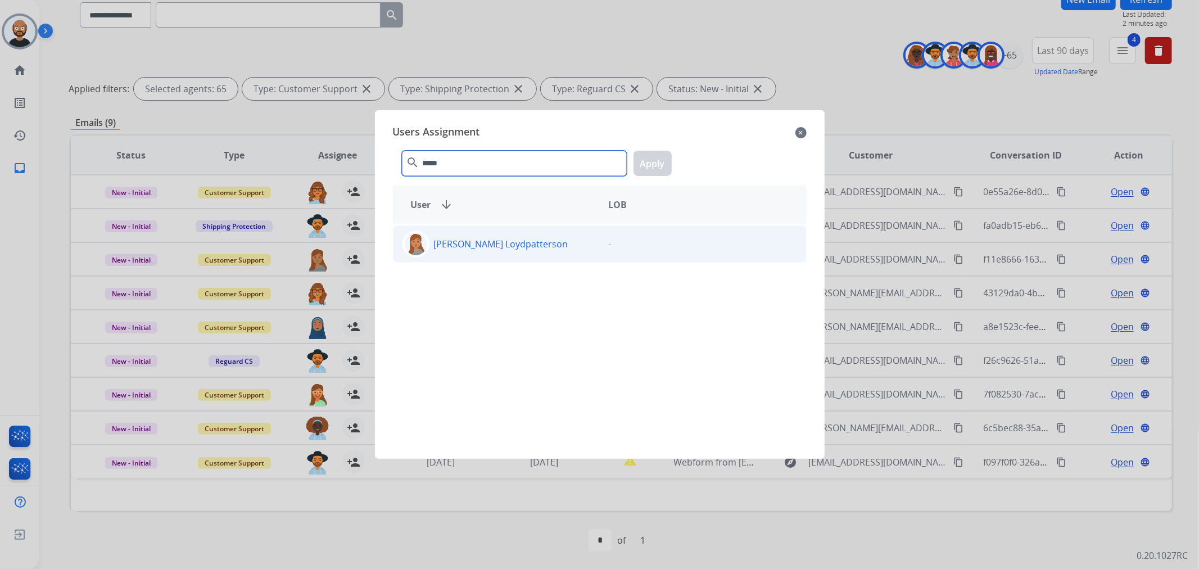
type input "*****"
click at [521, 253] on div "[PERSON_NAME] Loydpatterson" at bounding box center [497, 243] width 206 height 27
click at [656, 165] on button "Apply" at bounding box center [653, 163] width 38 height 25
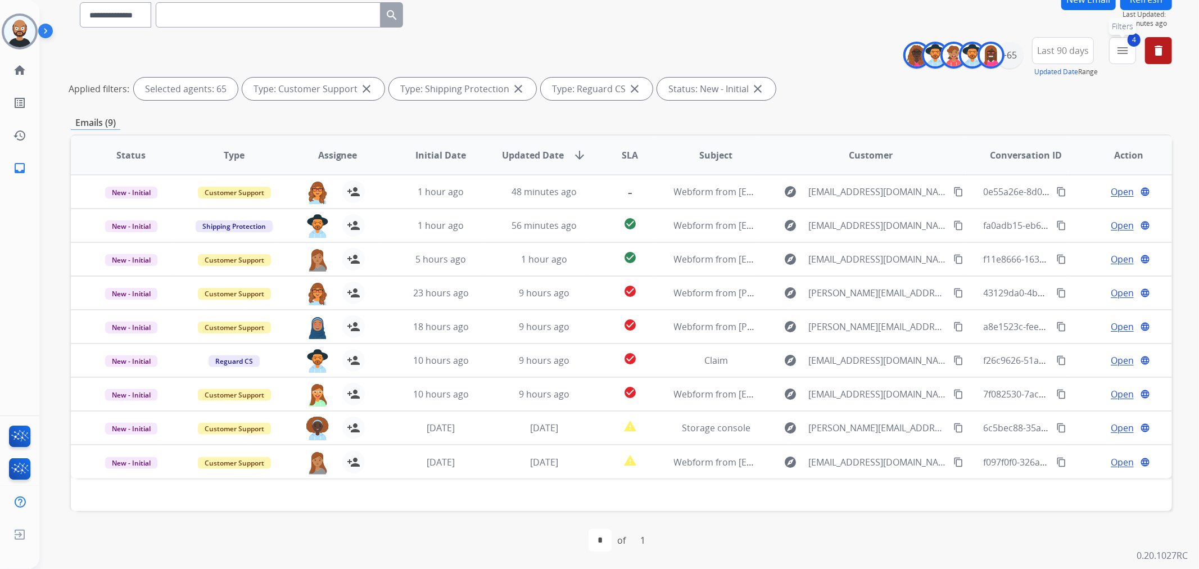
click at [1121, 48] on mat-icon "menu" at bounding box center [1122, 50] width 13 height 13
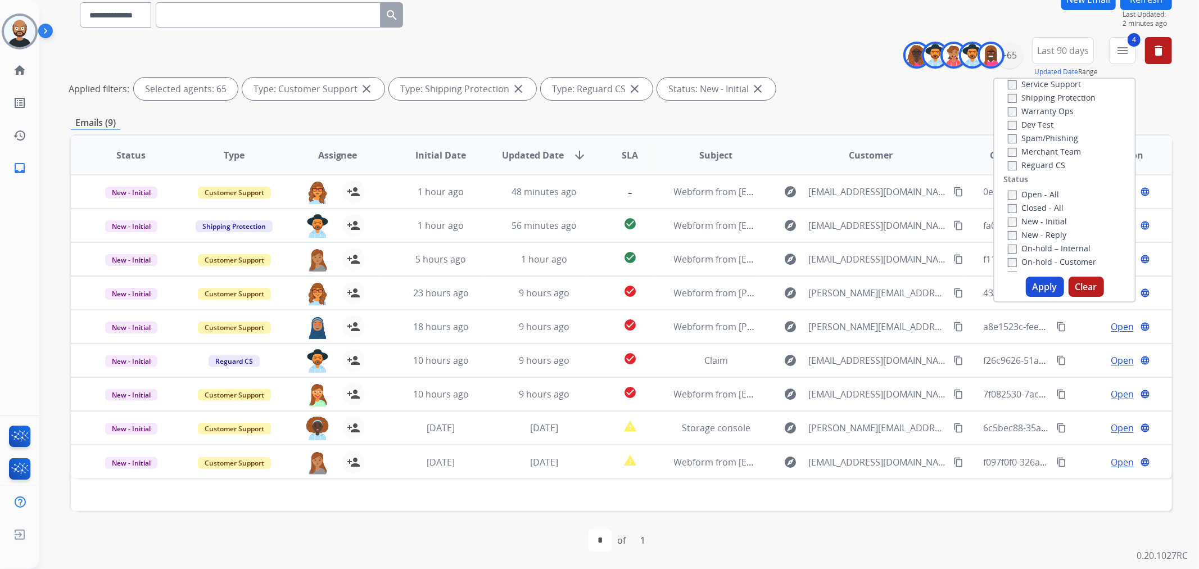
click at [1032, 221] on label "New - Initial" at bounding box center [1037, 221] width 59 height 11
click at [1031, 233] on label "New - Reply" at bounding box center [1037, 234] width 58 height 11
click at [1036, 283] on button "Apply" at bounding box center [1045, 287] width 38 height 20
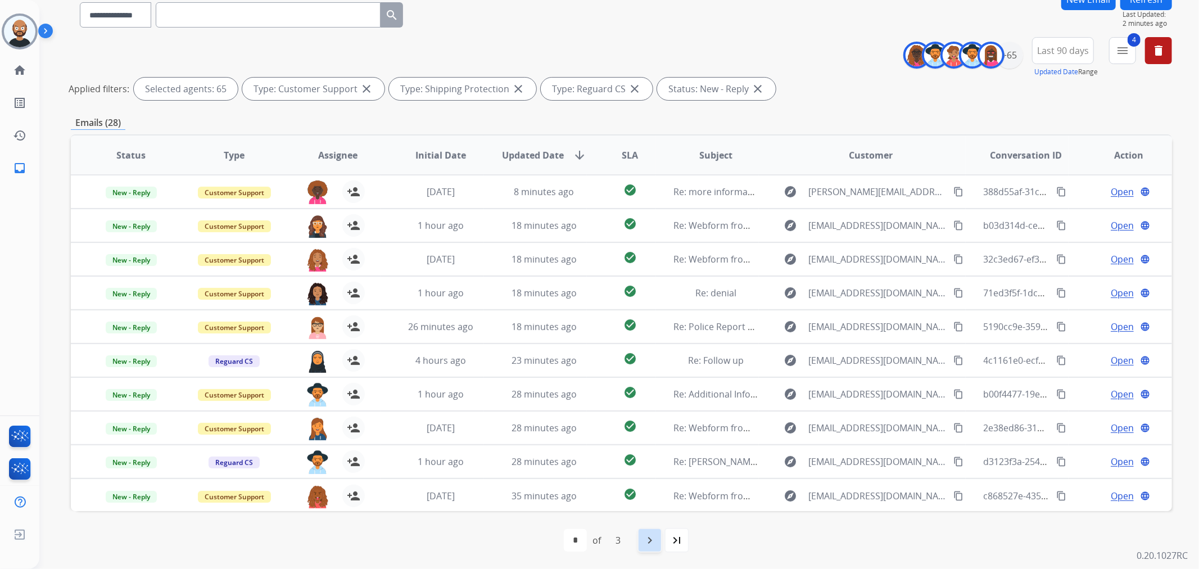
click at [654, 540] on mat-icon "navigate_next" at bounding box center [649, 540] width 13 height 13
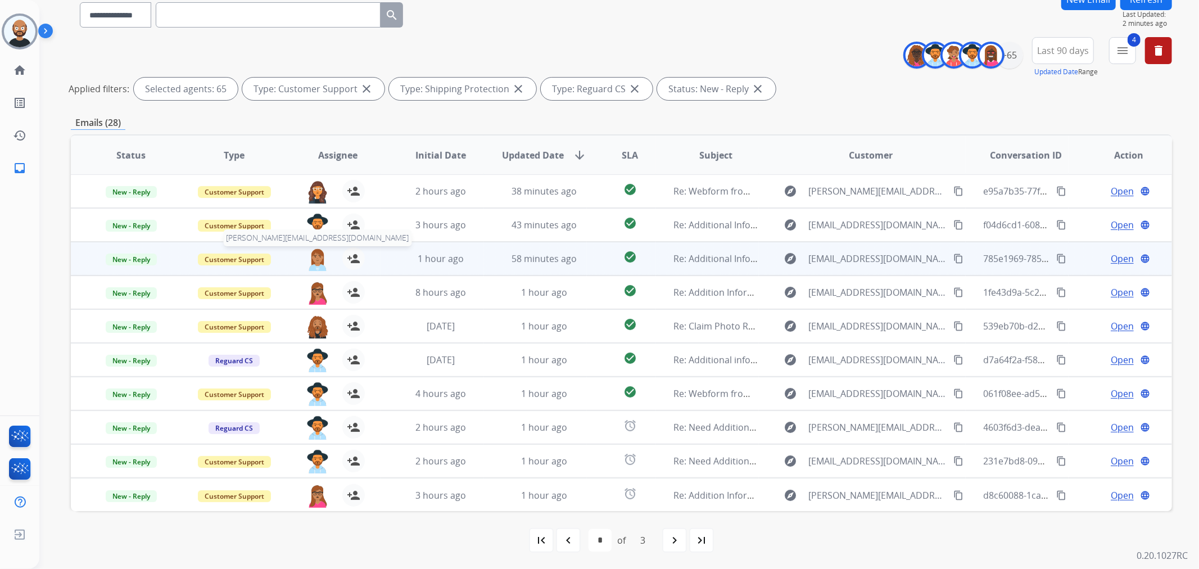
click at [317, 257] on img at bounding box center [317, 259] width 22 height 24
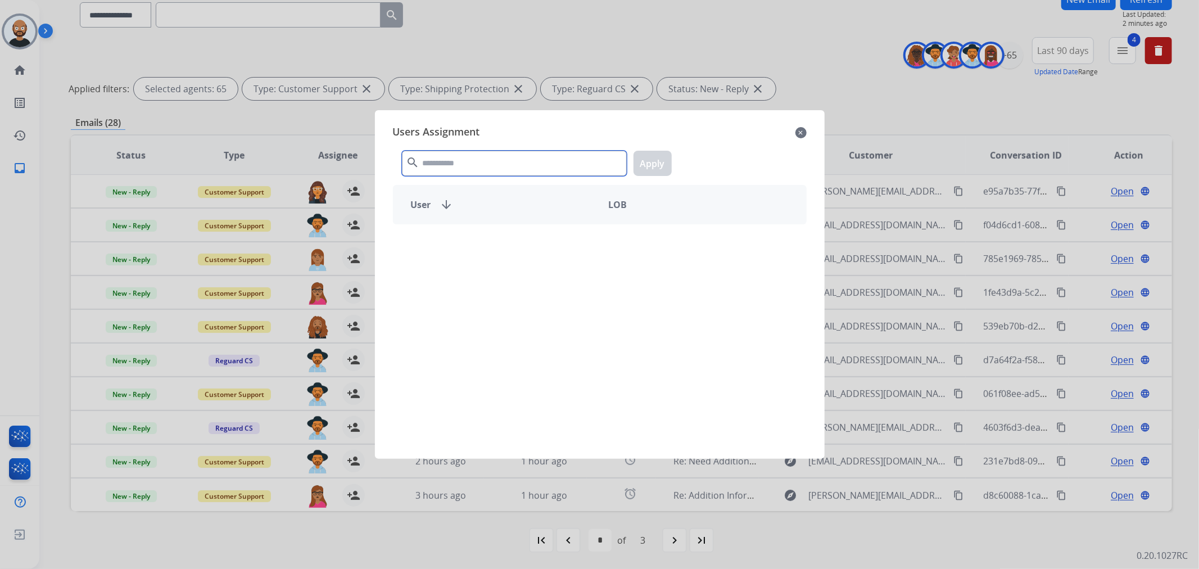
click at [489, 169] on input "text" at bounding box center [514, 163] width 225 height 25
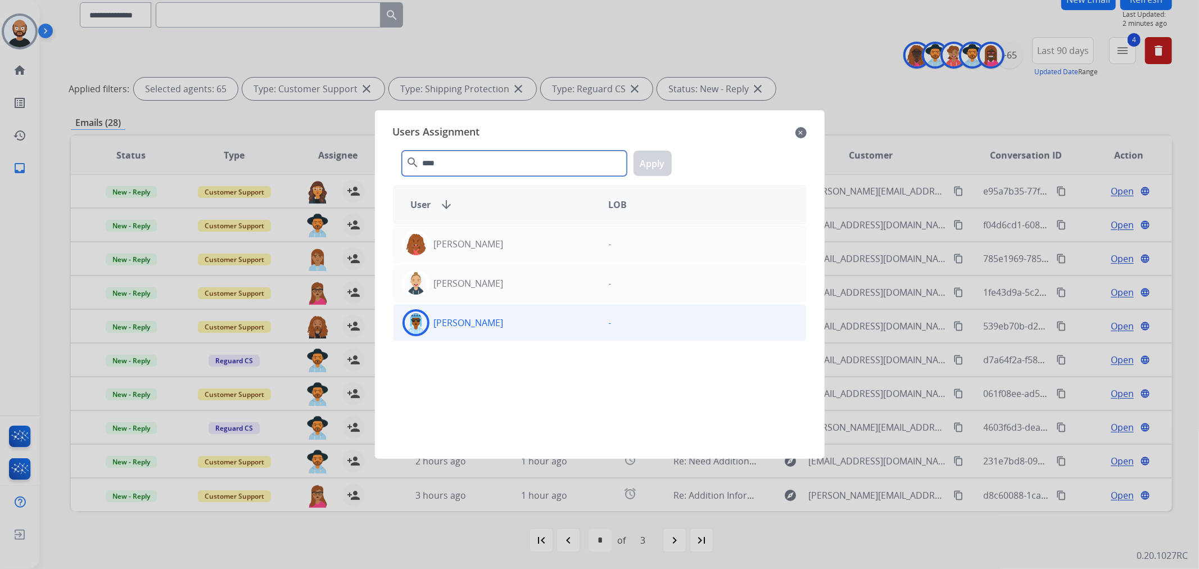
type input "****"
click at [488, 318] on p "[PERSON_NAME]" at bounding box center [469, 322] width 70 height 13
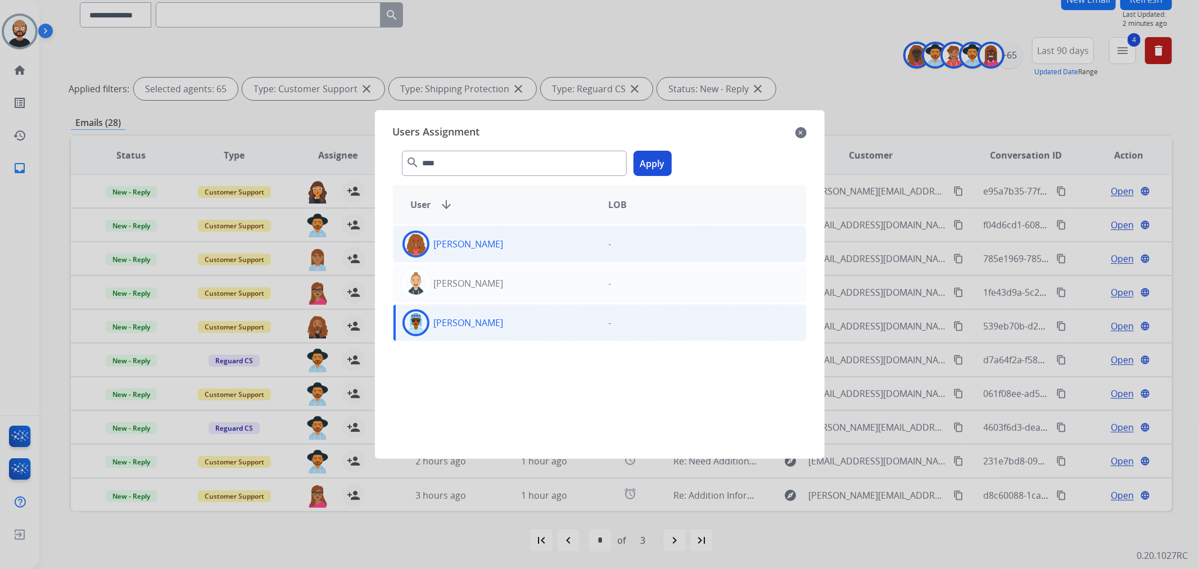
click at [509, 232] on div "[PERSON_NAME]" at bounding box center [497, 243] width 206 height 27
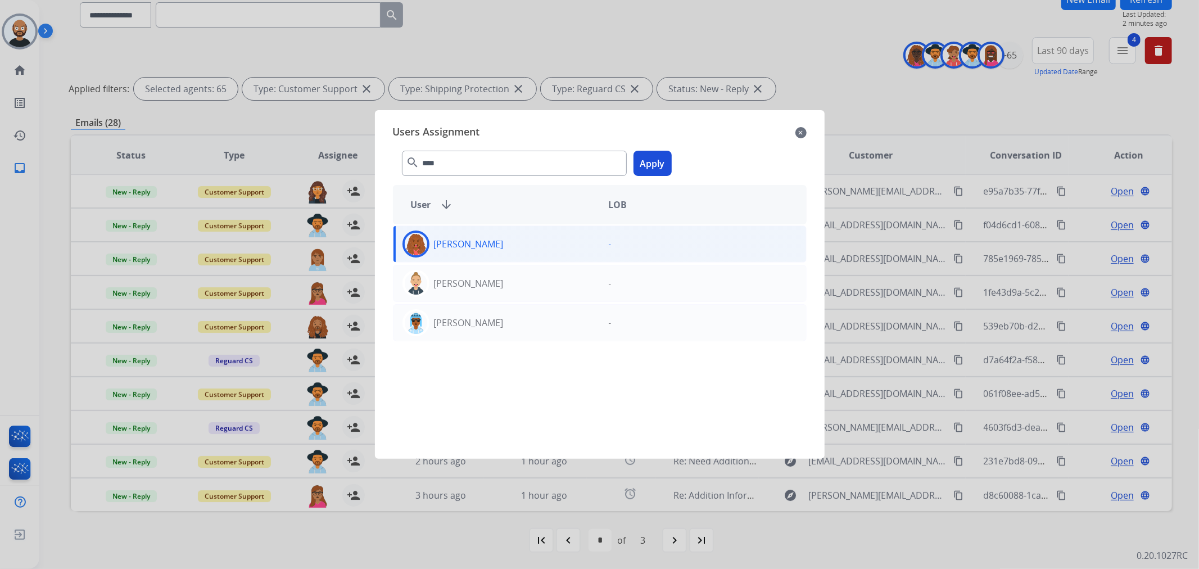
click at [656, 157] on button "Apply" at bounding box center [653, 163] width 38 height 25
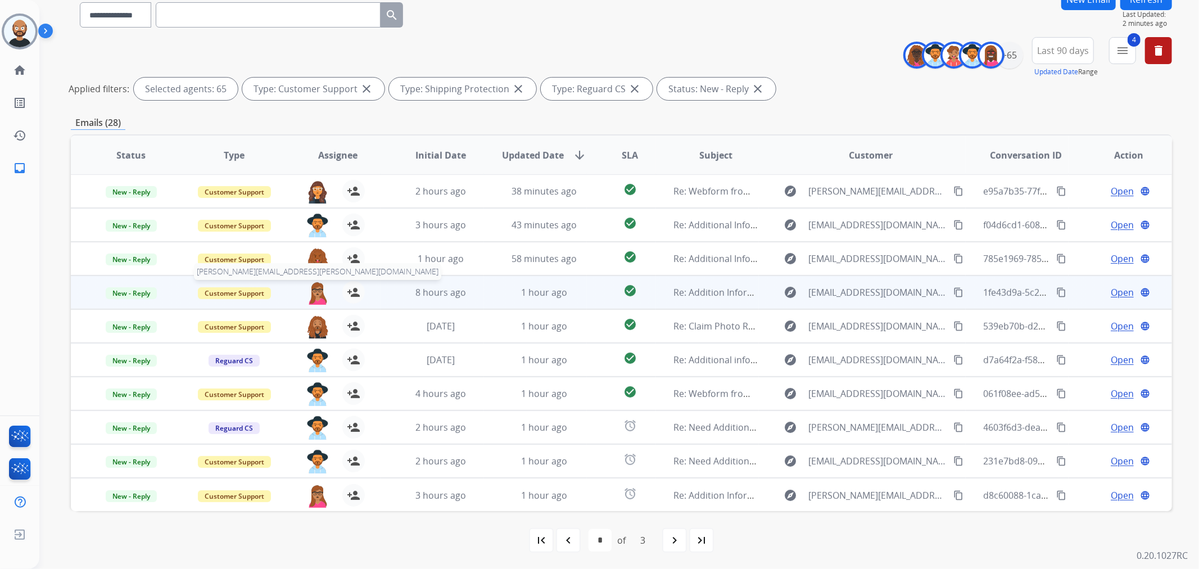
click at [315, 293] on img at bounding box center [317, 293] width 22 height 24
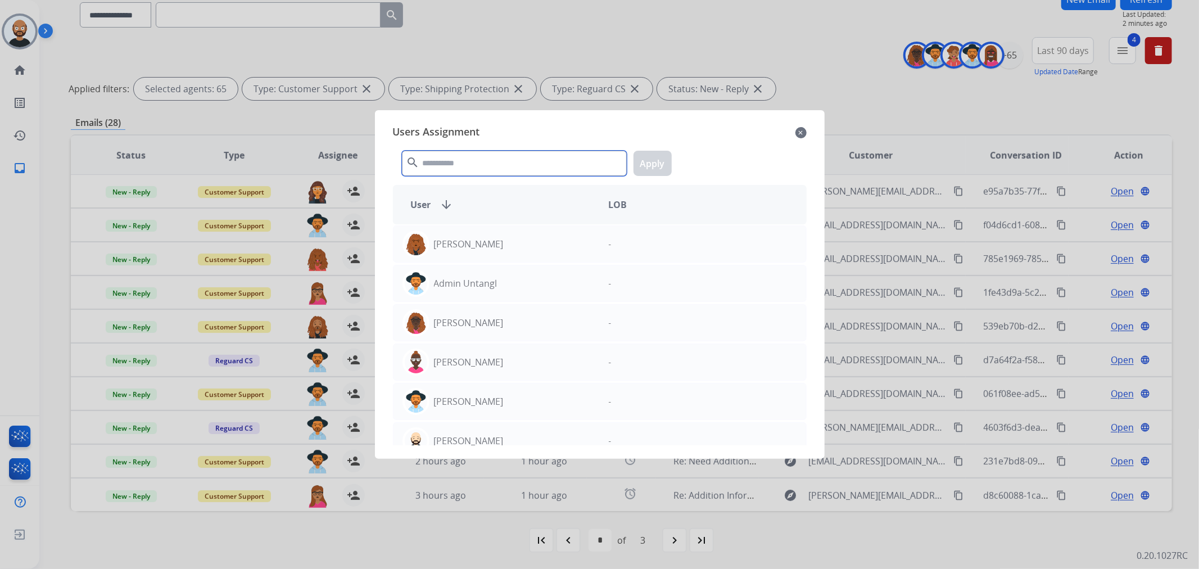
click at [469, 166] on input "text" at bounding box center [514, 163] width 225 height 25
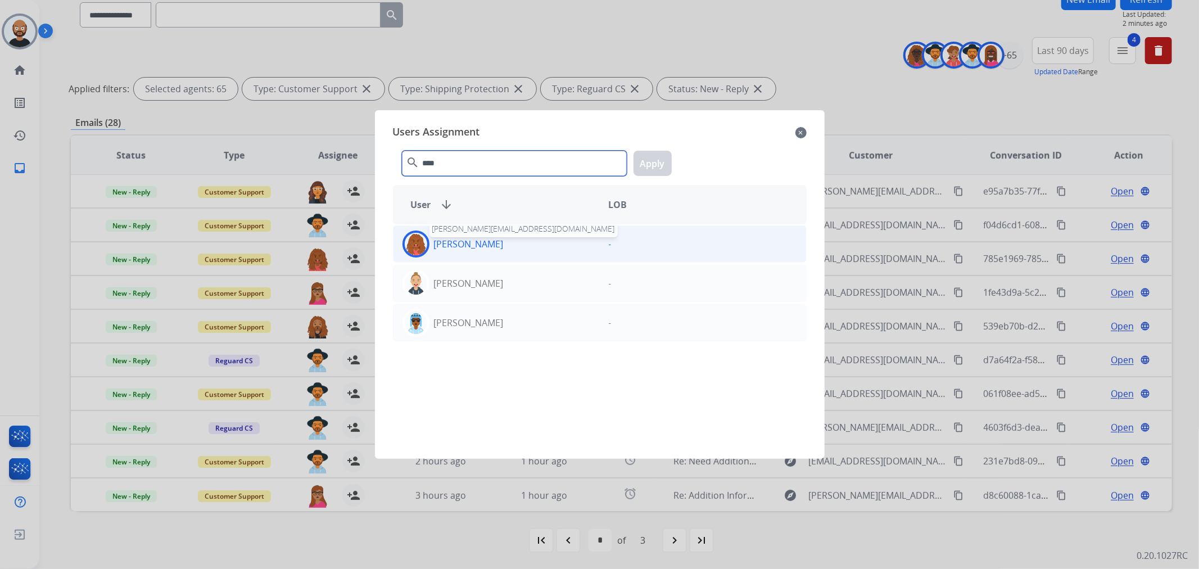
type input "****"
click at [481, 241] on p "[PERSON_NAME]" at bounding box center [469, 243] width 70 height 13
click at [653, 162] on button "Apply" at bounding box center [653, 163] width 38 height 25
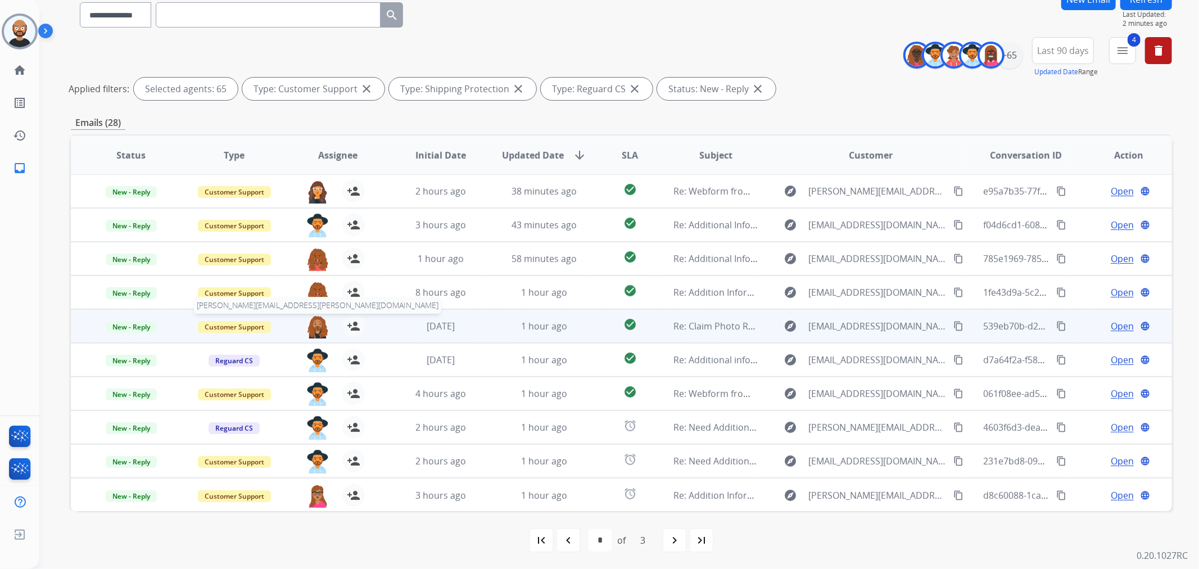
click at [317, 326] on img at bounding box center [317, 327] width 22 height 24
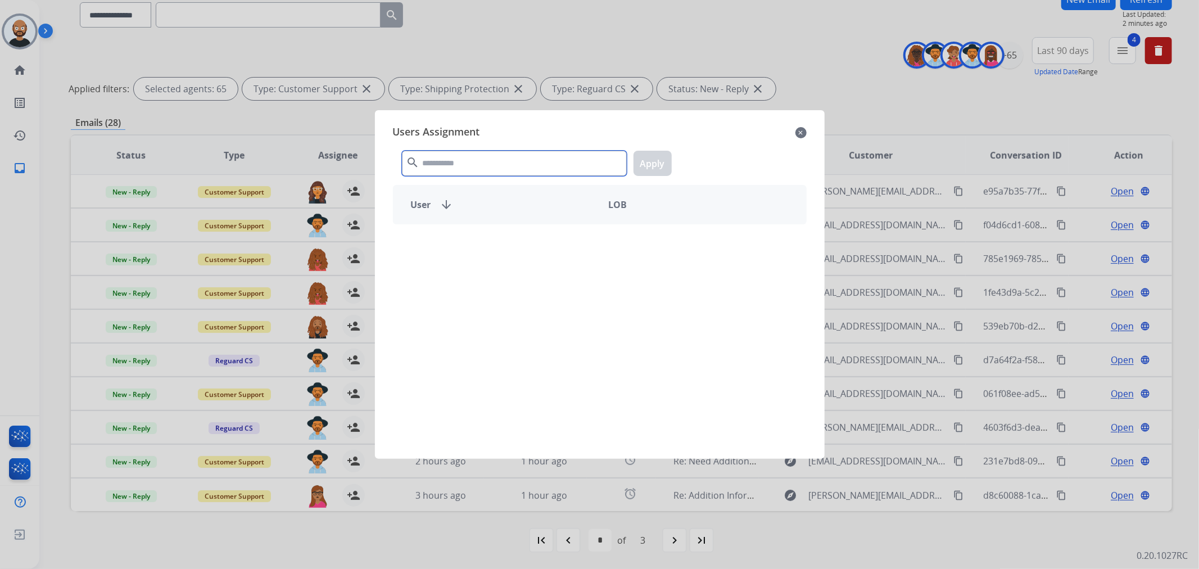
click at [508, 171] on input "text" at bounding box center [514, 163] width 225 height 25
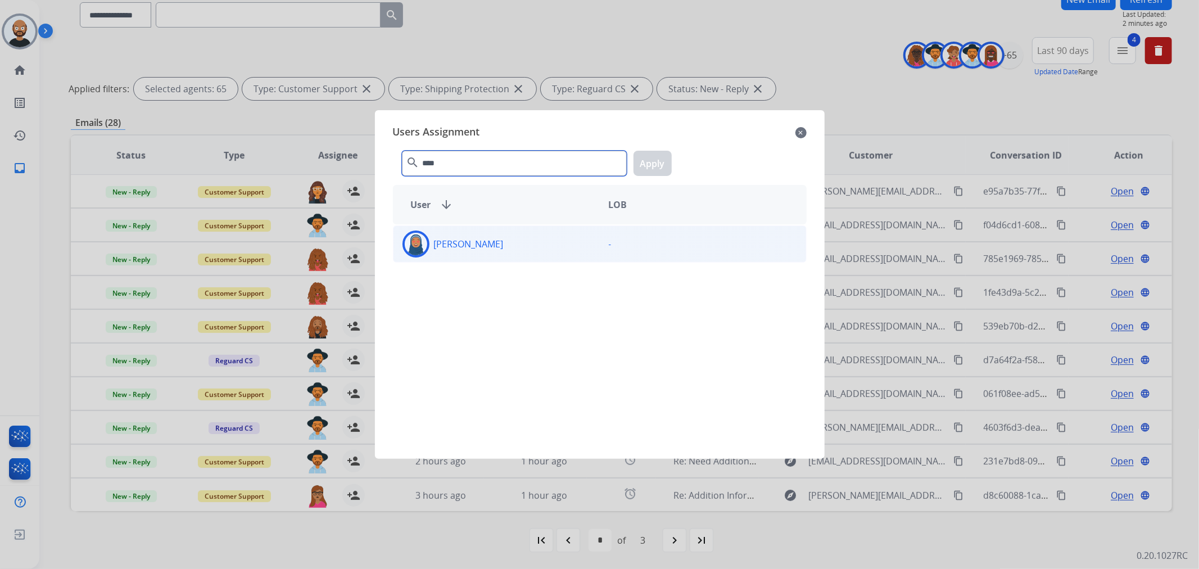
type input "****"
click at [513, 234] on div "[PERSON_NAME]" at bounding box center [497, 243] width 206 height 27
click at [648, 160] on button "Apply" at bounding box center [653, 163] width 38 height 25
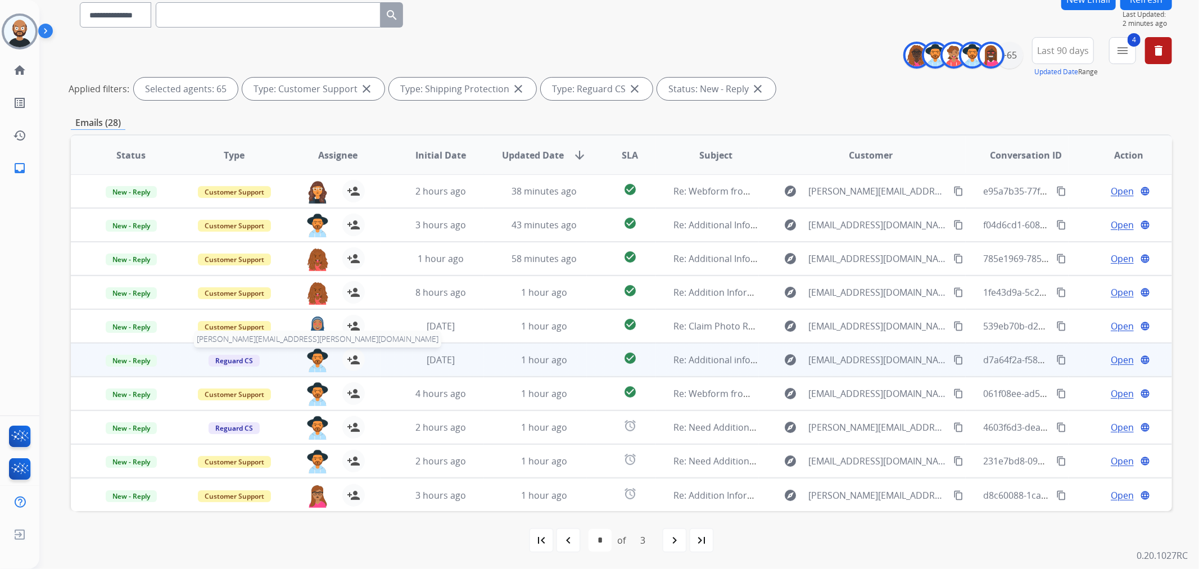
click at [314, 355] on img at bounding box center [317, 361] width 22 height 24
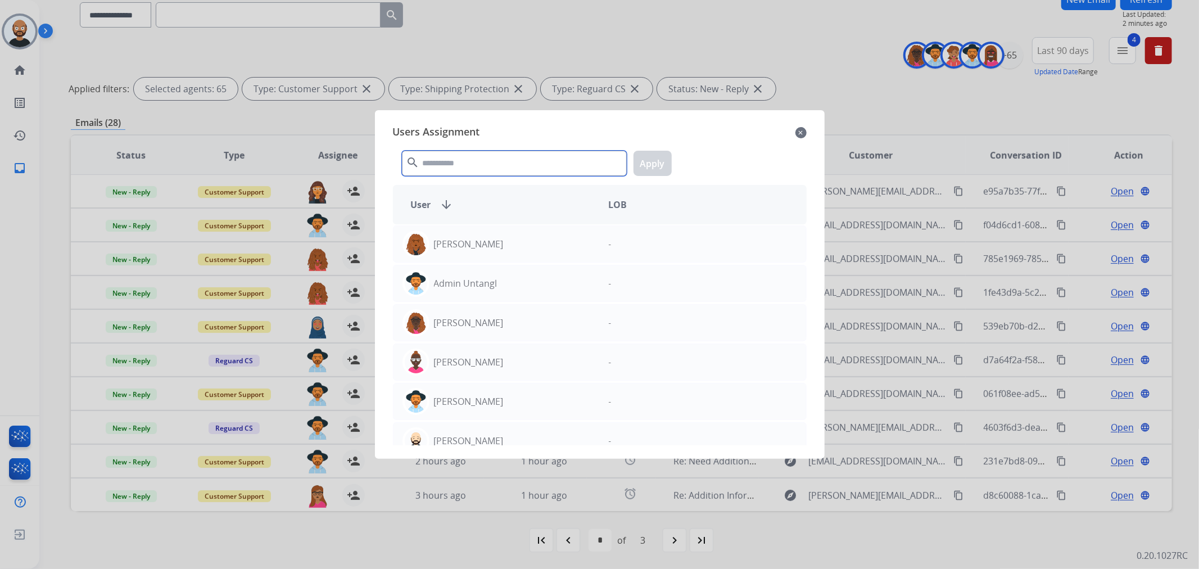
click at [471, 170] on input "text" at bounding box center [514, 163] width 225 height 25
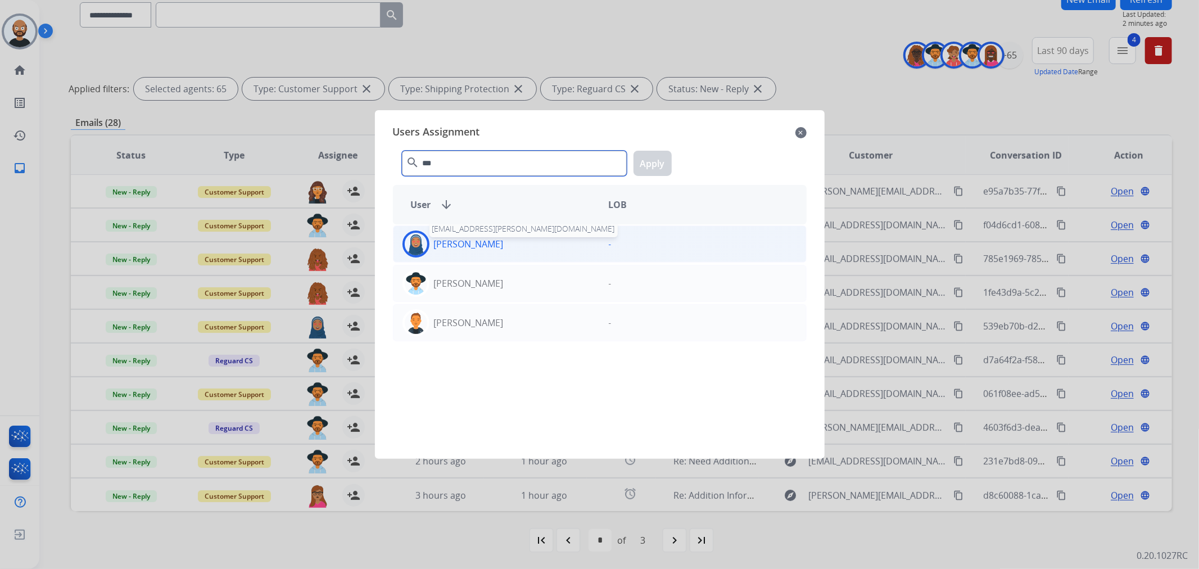
type input "***"
click at [485, 240] on p "[PERSON_NAME]" at bounding box center [469, 243] width 70 height 13
click at [661, 160] on button "Apply" at bounding box center [653, 163] width 38 height 25
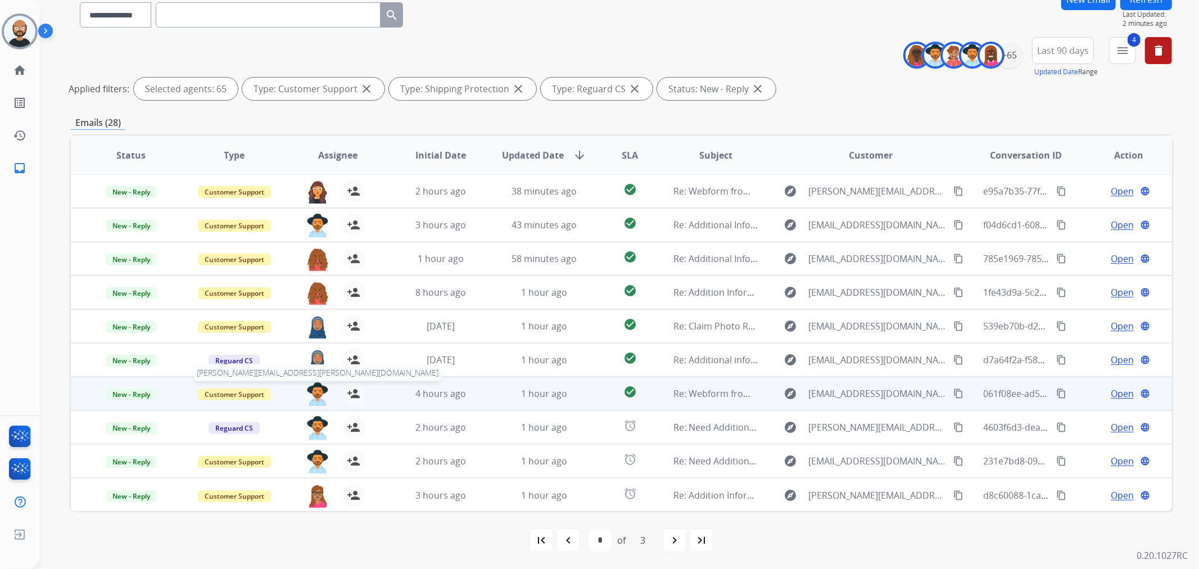
click at [311, 390] on img at bounding box center [317, 394] width 22 height 24
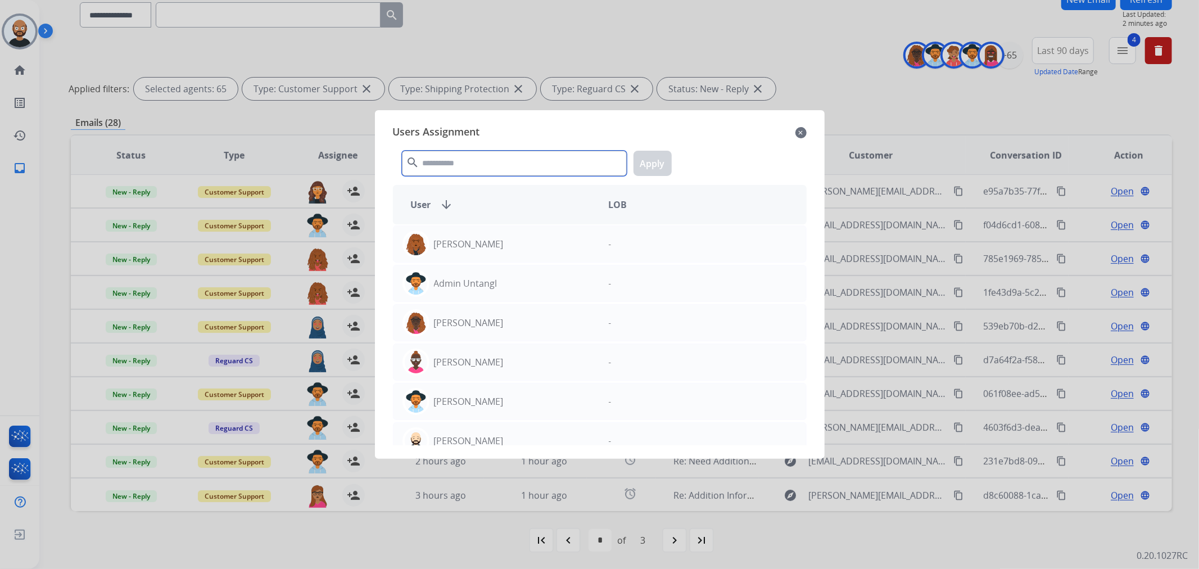
click at [497, 166] on input "text" at bounding box center [514, 163] width 225 height 25
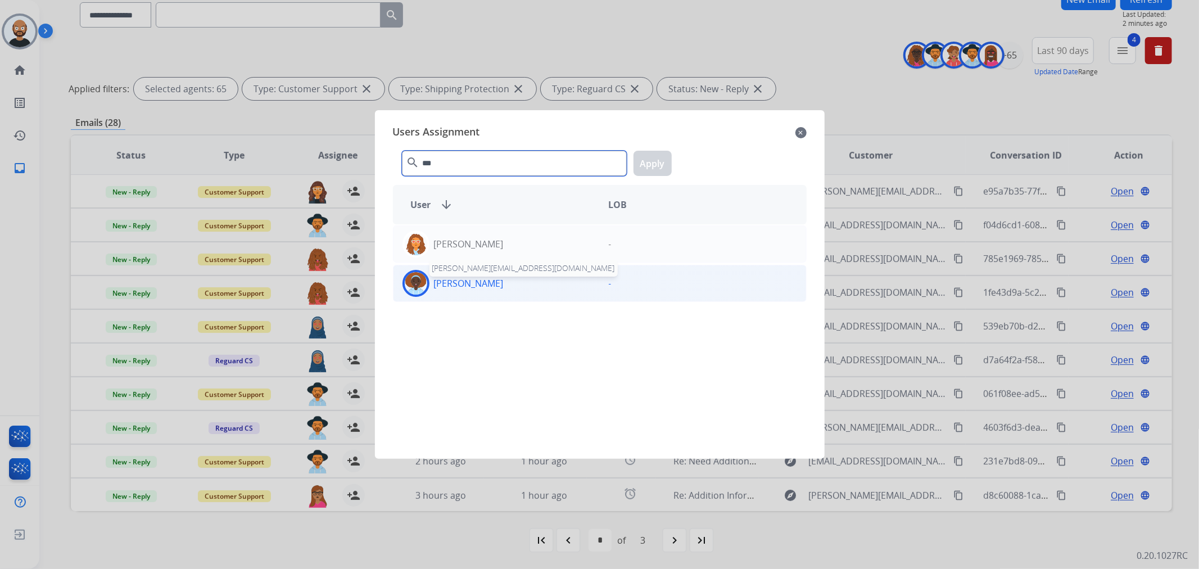
type input "***"
click at [504, 285] on p "[PERSON_NAME]" at bounding box center [469, 283] width 70 height 13
click at [659, 162] on button "Apply" at bounding box center [653, 163] width 38 height 25
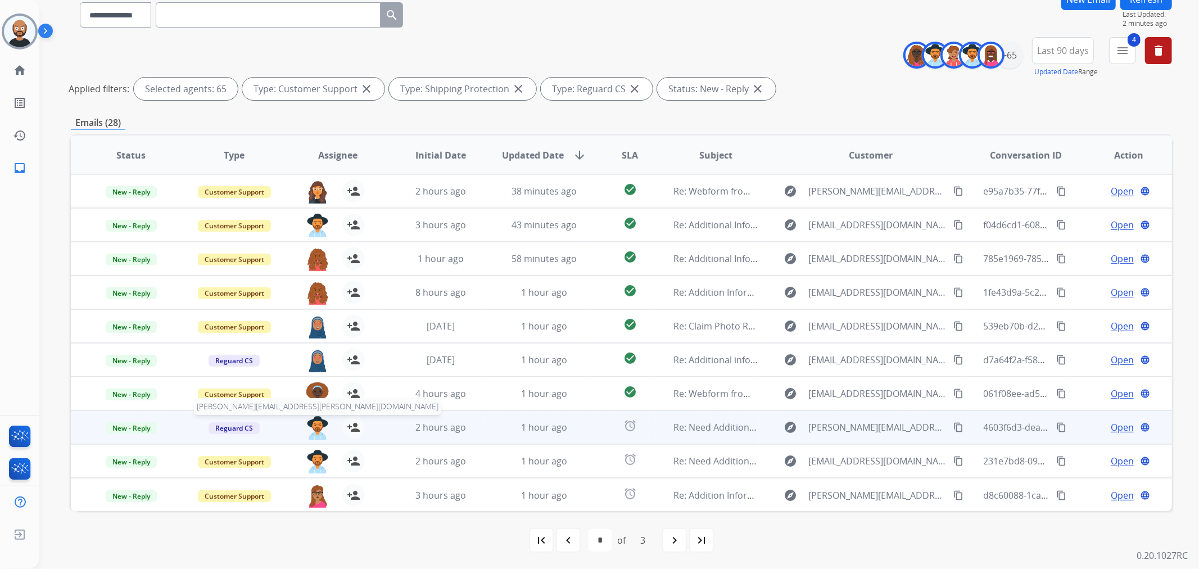
click at [317, 424] on img at bounding box center [317, 428] width 22 height 24
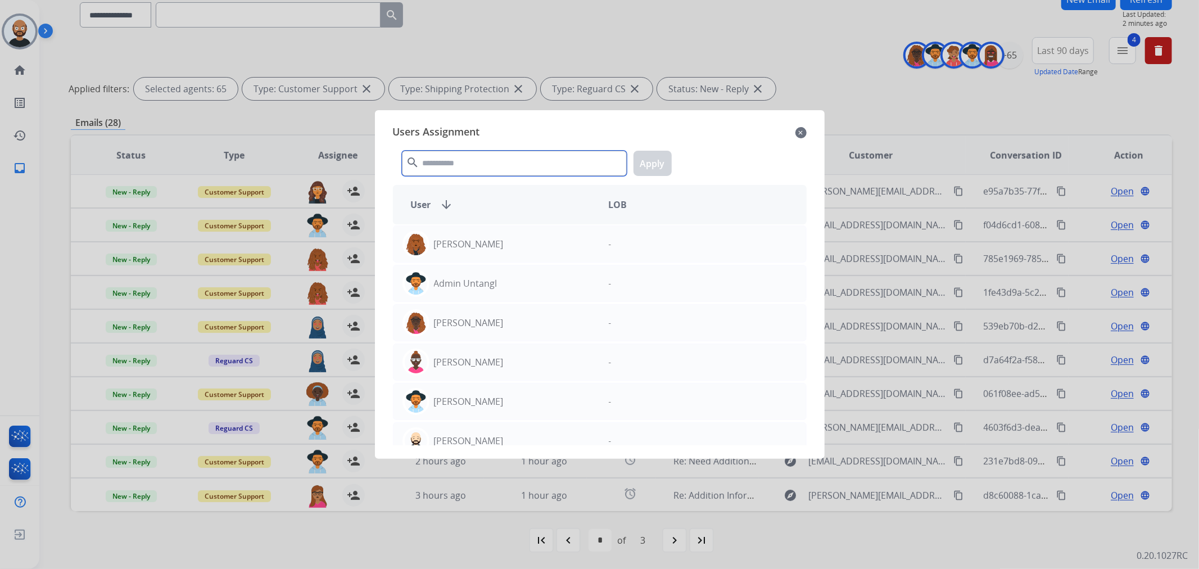
click at [461, 164] on input "text" at bounding box center [514, 163] width 225 height 25
click at [798, 132] on mat-icon "close" at bounding box center [800, 132] width 11 height 13
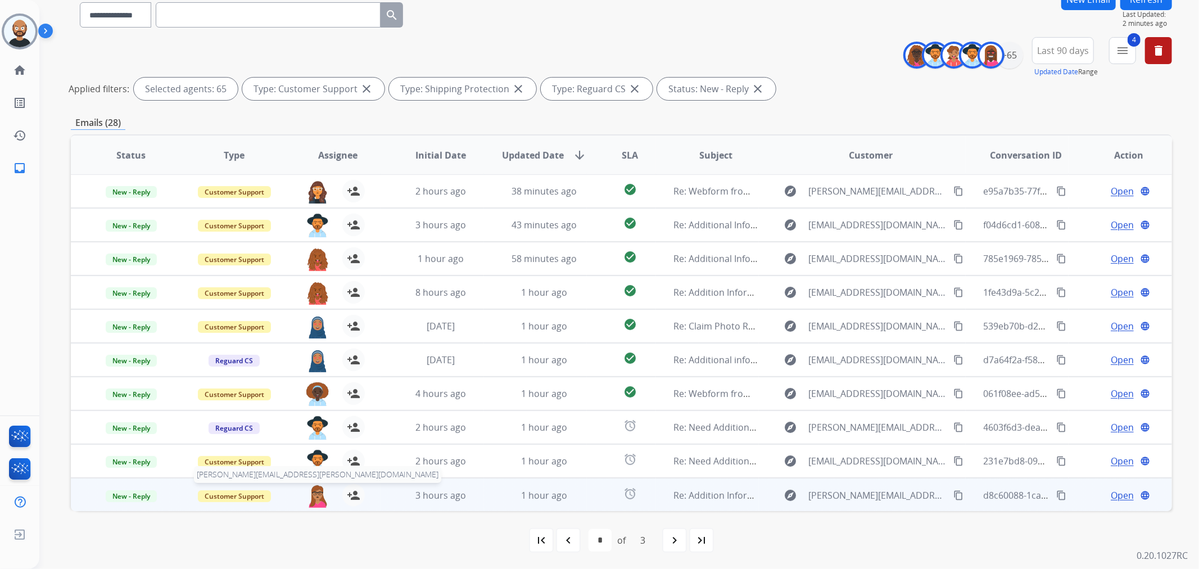
click at [318, 499] on img at bounding box center [317, 496] width 22 height 24
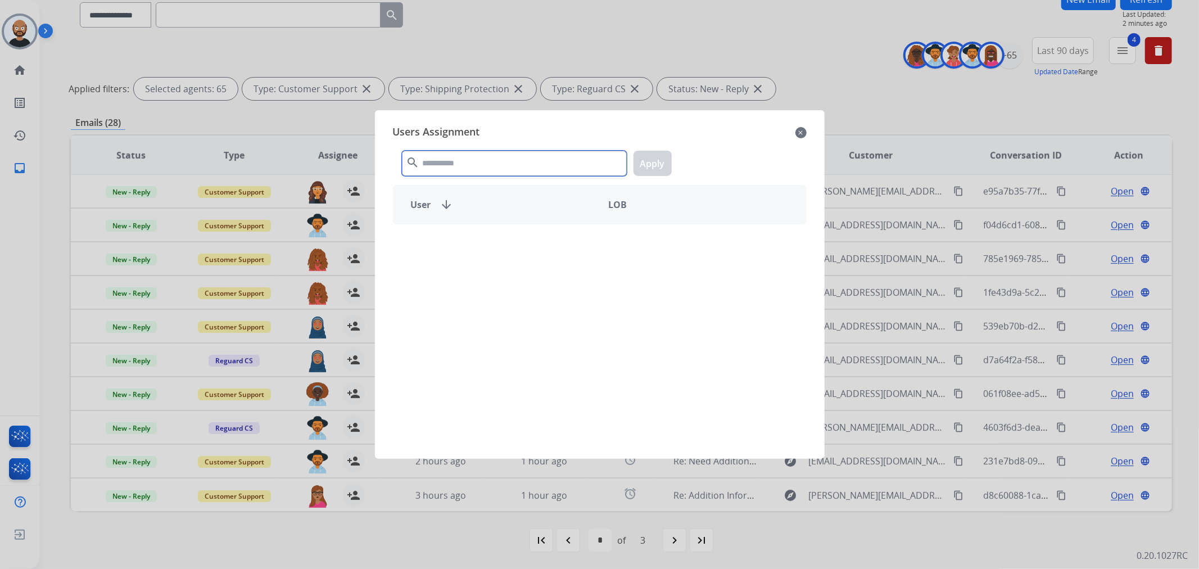
click at [540, 156] on input "text" at bounding box center [514, 163] width 225 height 25
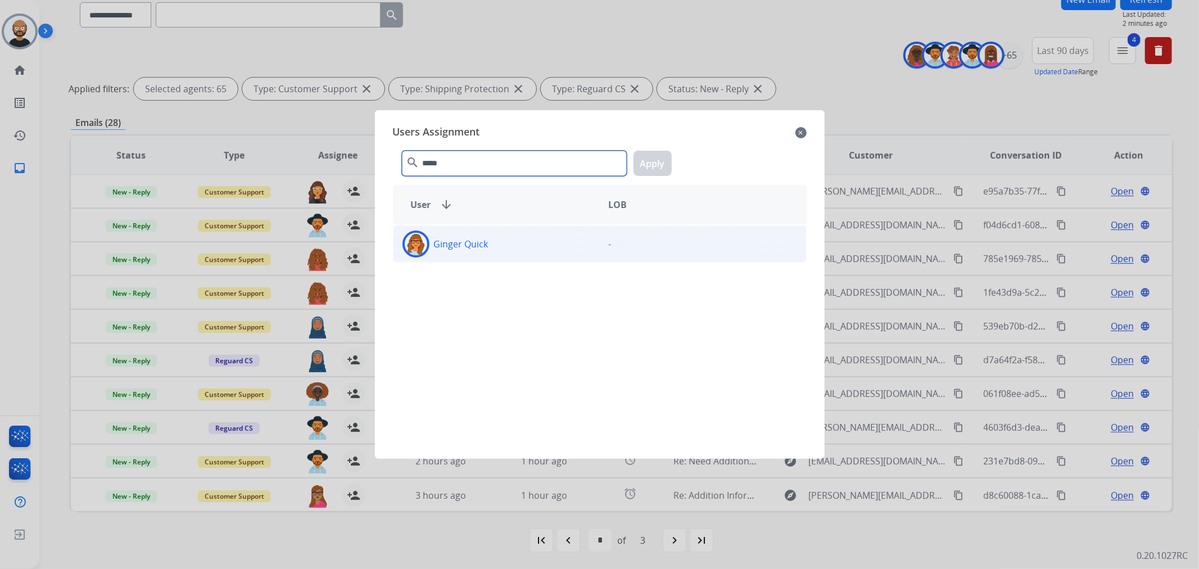
type input "*****"
click at [544, 242] on div "Ginger Quick" at bounding box center [497, 243] width 206 height 27
click at [666, 154] on button "Apply" at bounding box center [653, 163] width 38 height 25
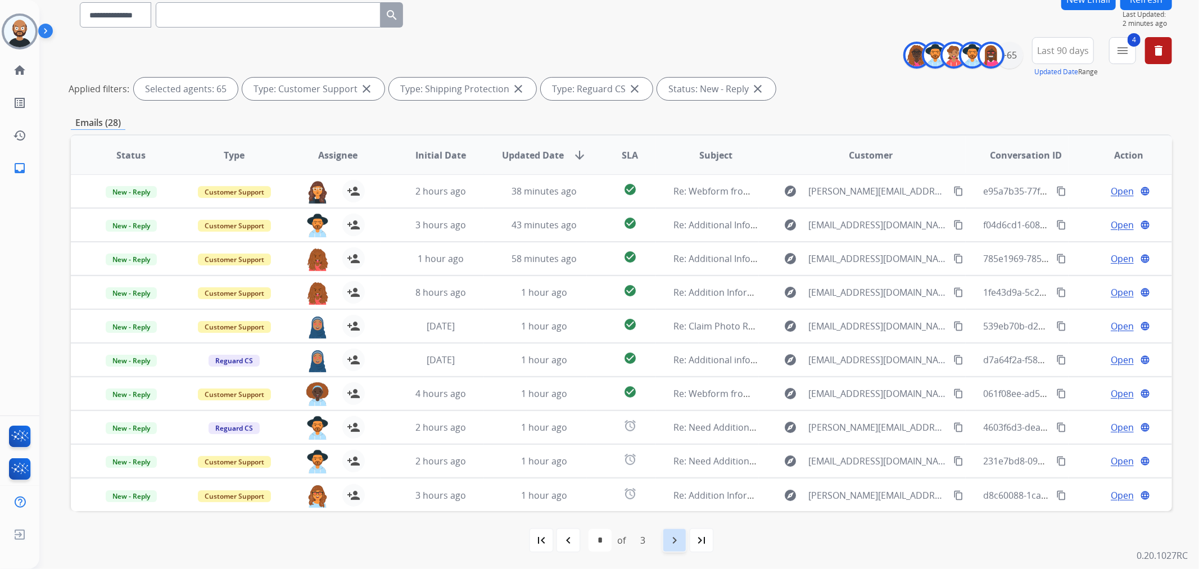
click at [666, 541] on div "navigate_next" at bounding box center [674, 540] width 25 height 25
select select "*"
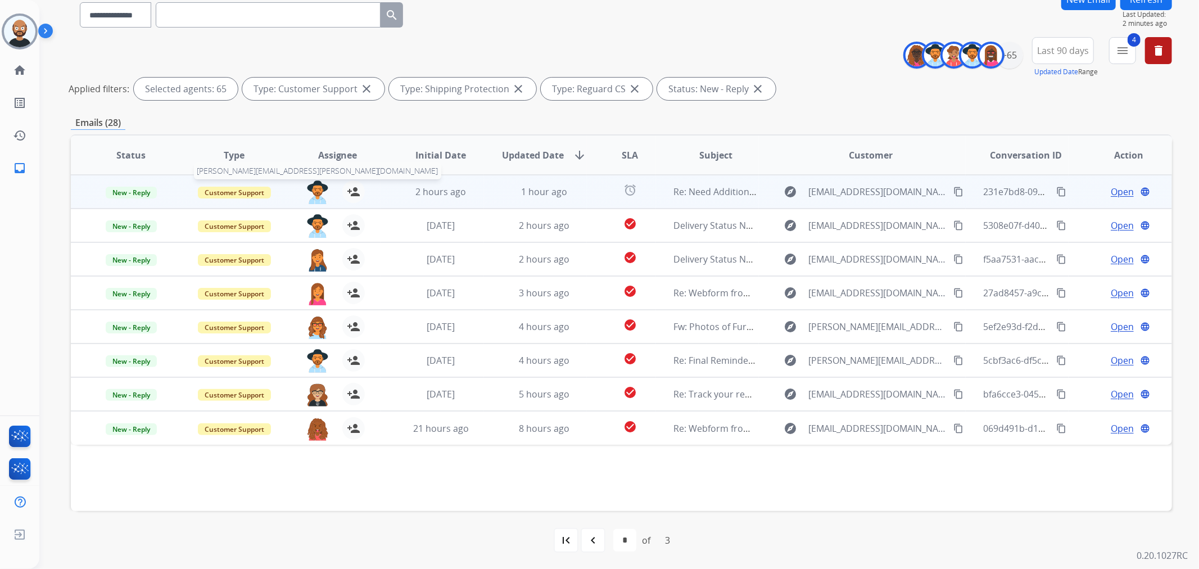
click at [311, 189] on img at bounding box center [317, 192] width 22 height 24
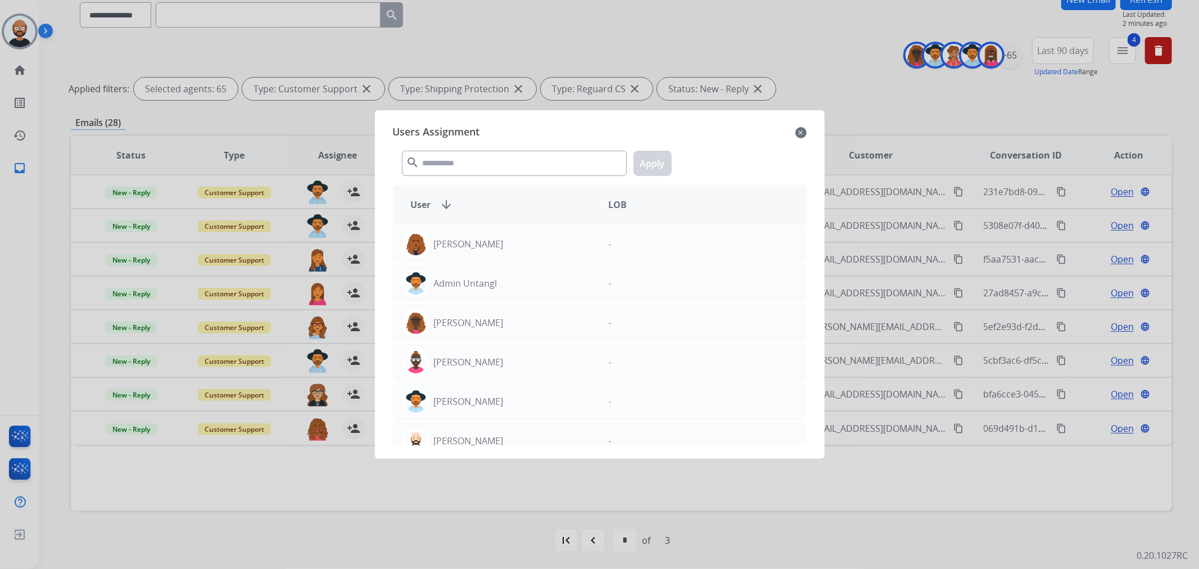
click at [802, 129] on mat-icon "close" at bounding box center [800, 132] width 11 height 13
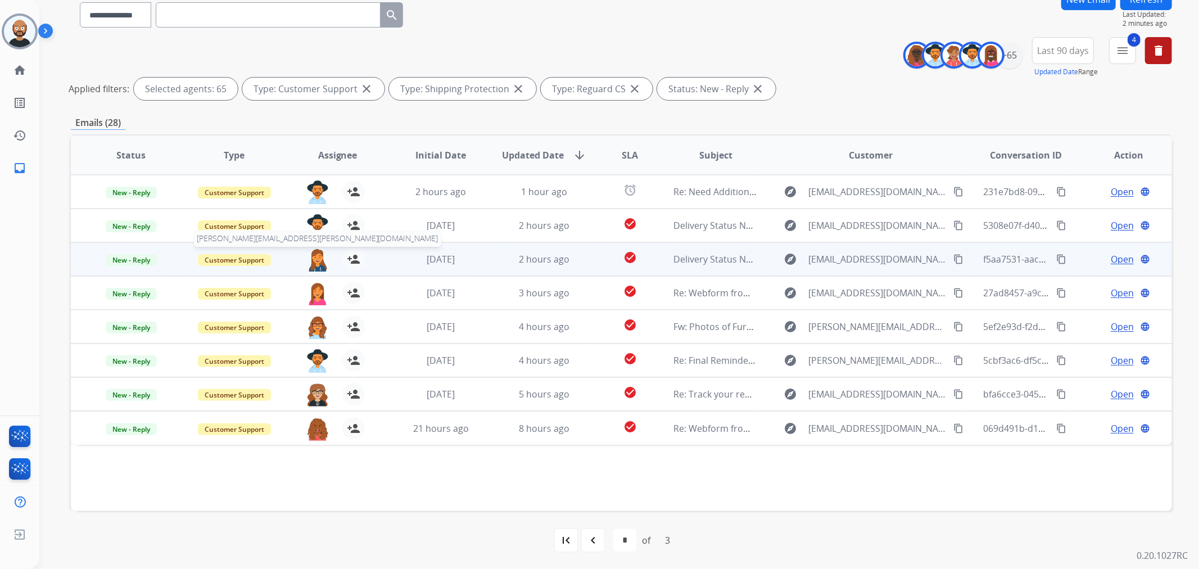
click at [320, 257] on img at bounding box center [317, 260] width 22 height 24
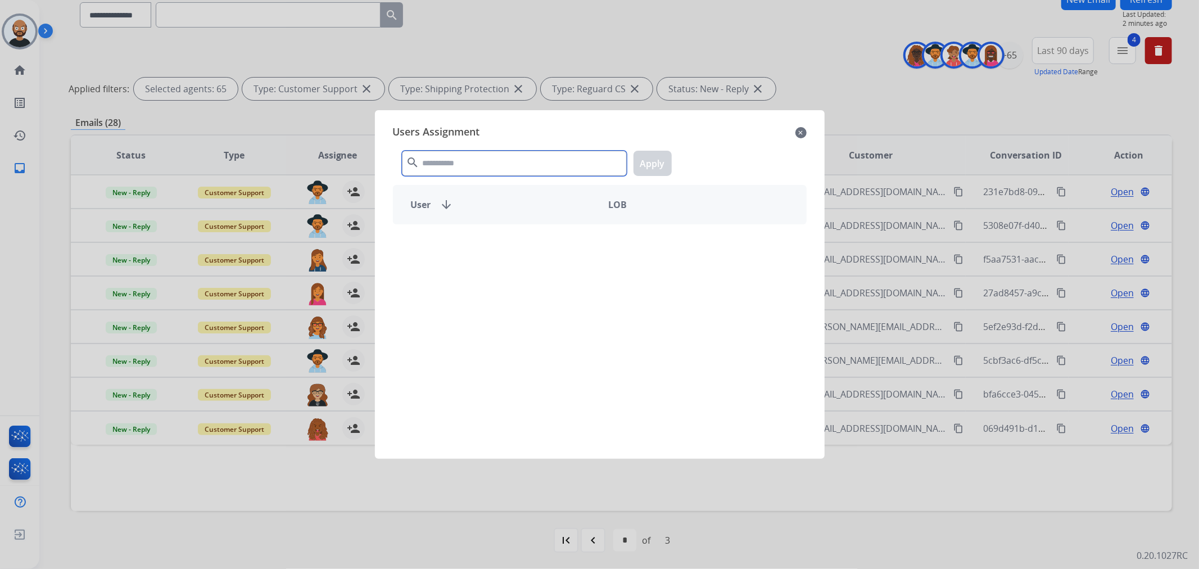
click at [513, 156] on input "text" at bounding box center [514, 163] width 225 height 25
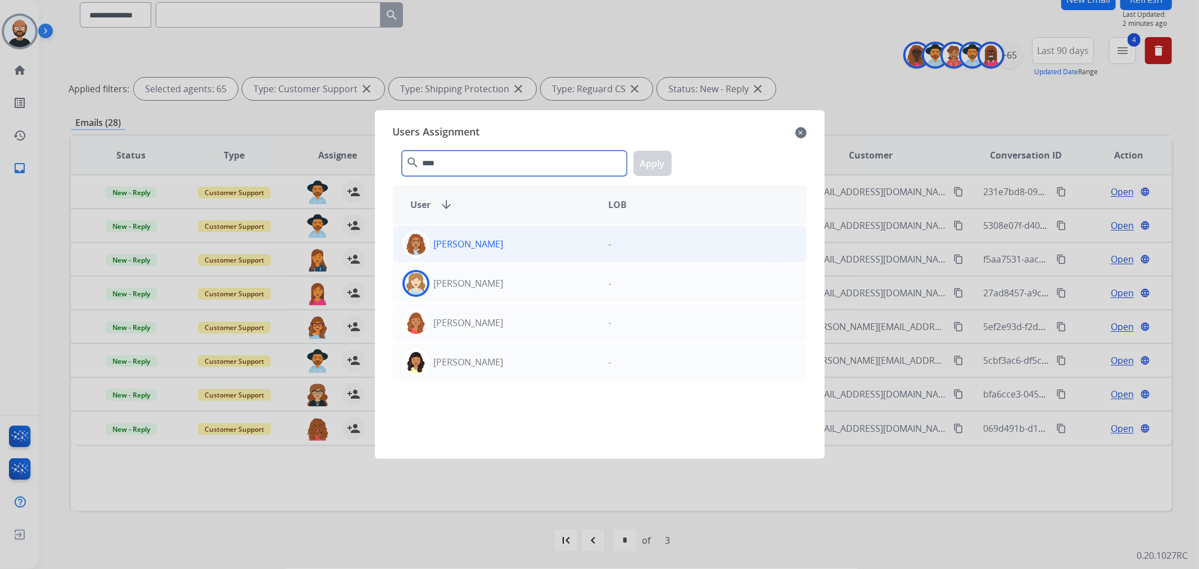
type input "****"
click at [486, 246] on p "[PERSON_NAME]" at bounding box center [469, 243] width 70 height 13
click at [659, 170] on button "Apply" at bounding box center [653, 163] width 38 height 25
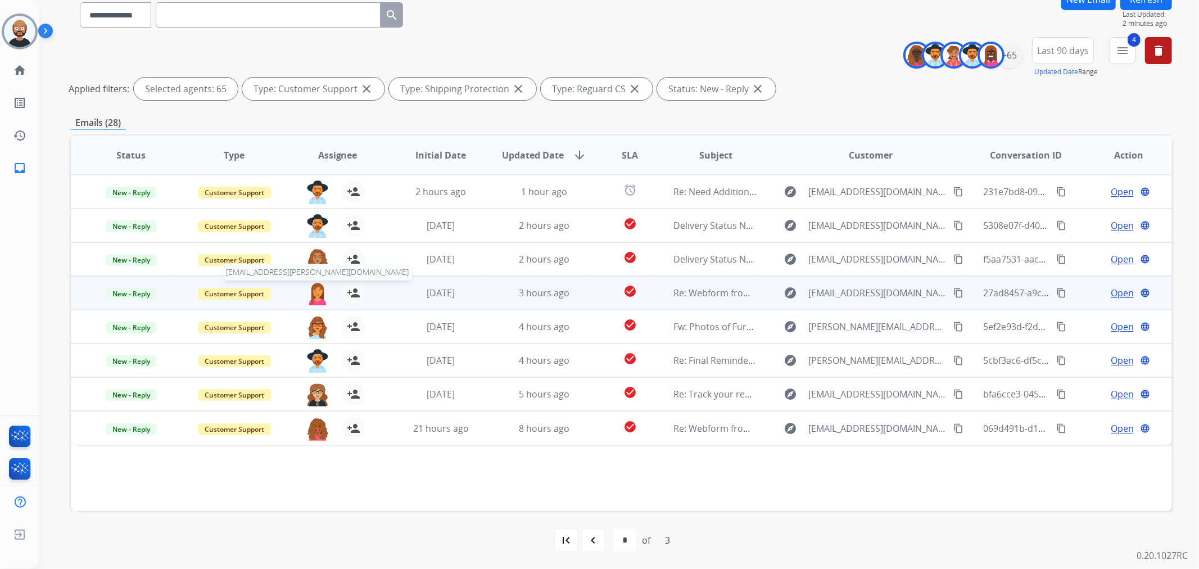
click at [317, 294] on img at bounding box center [317, 294] width 22 height 24
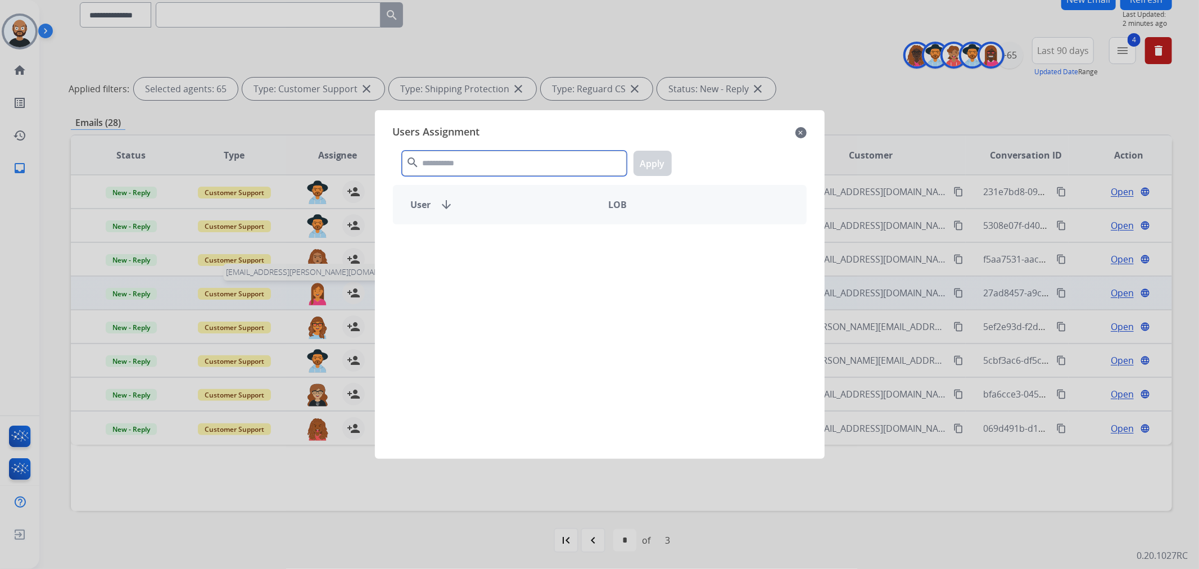
click at [481, 161] on input "text" at bounding box center [514, 163] width 225 height 25
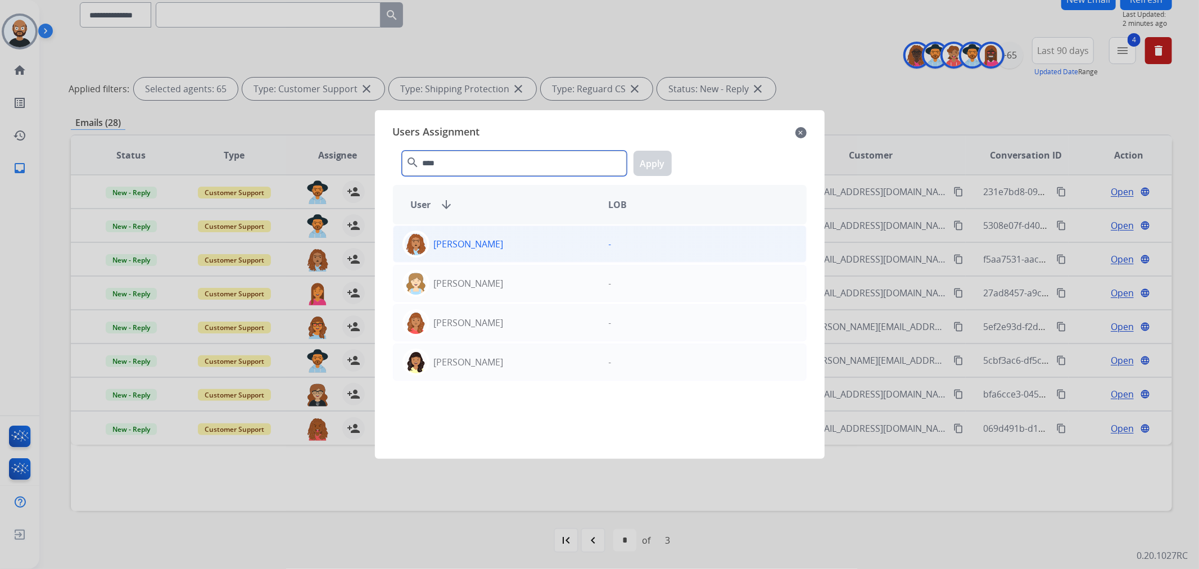
type input "****"
click at [483, 242] on p "[PERSON_NAME]" at bounding box center [469, 243] width 70 height 13
click at [647, 170] on button "Apply" at bounding box center [653, 163] width 38 height 25
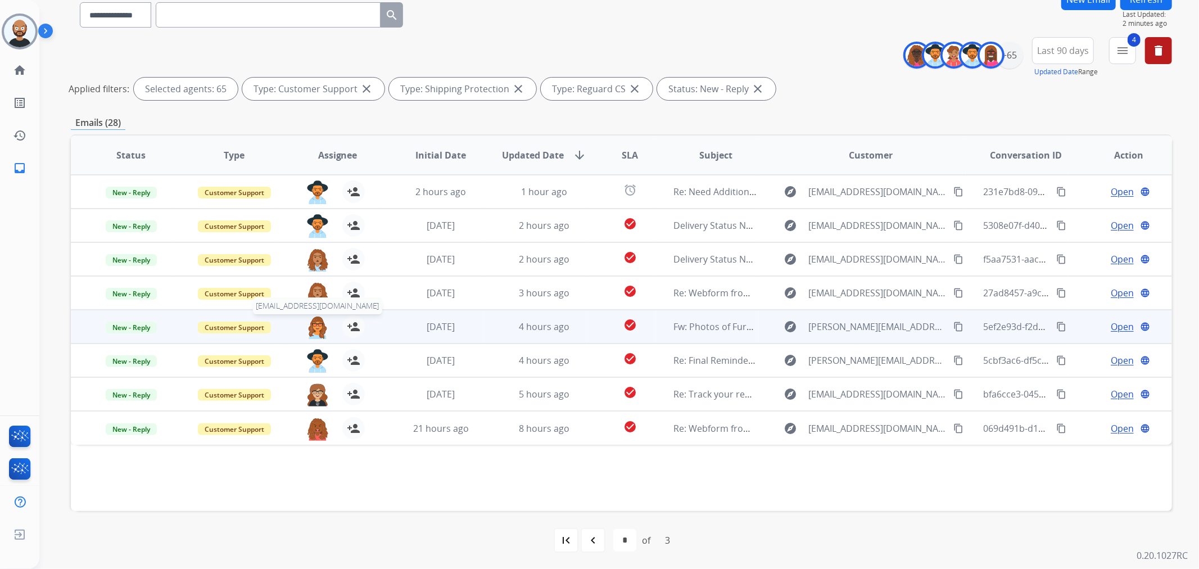
click at [313, 328] on img at bounding box center [317, 327] width 22 height 24
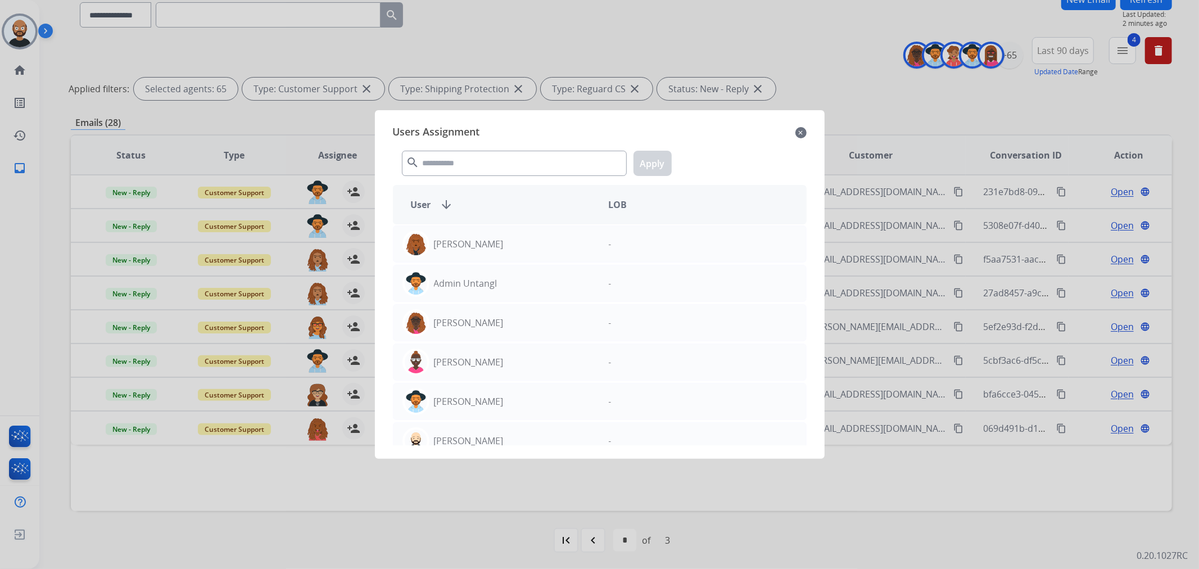
click at [806, 126] on div "Users Assignment close" at bounding box center [600, 133] width 414 height 18
click at [801, 130] on mat-icon "close" at bounding box center [800, 132] width 11 height 13
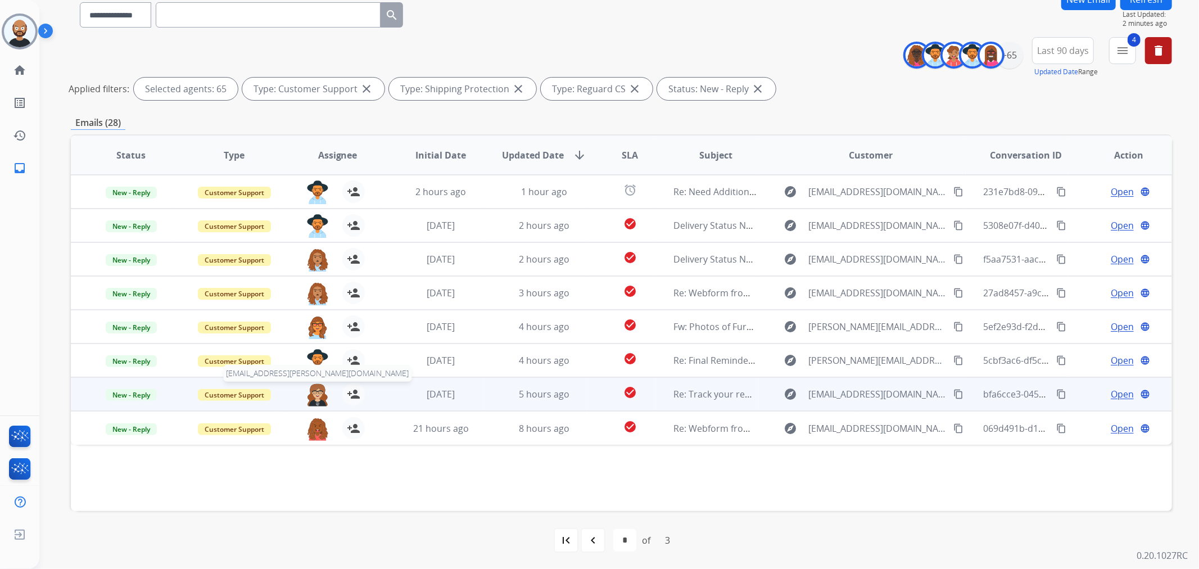
click at [317, 396] on img at bounding box center [317, 395] width 22 height 24
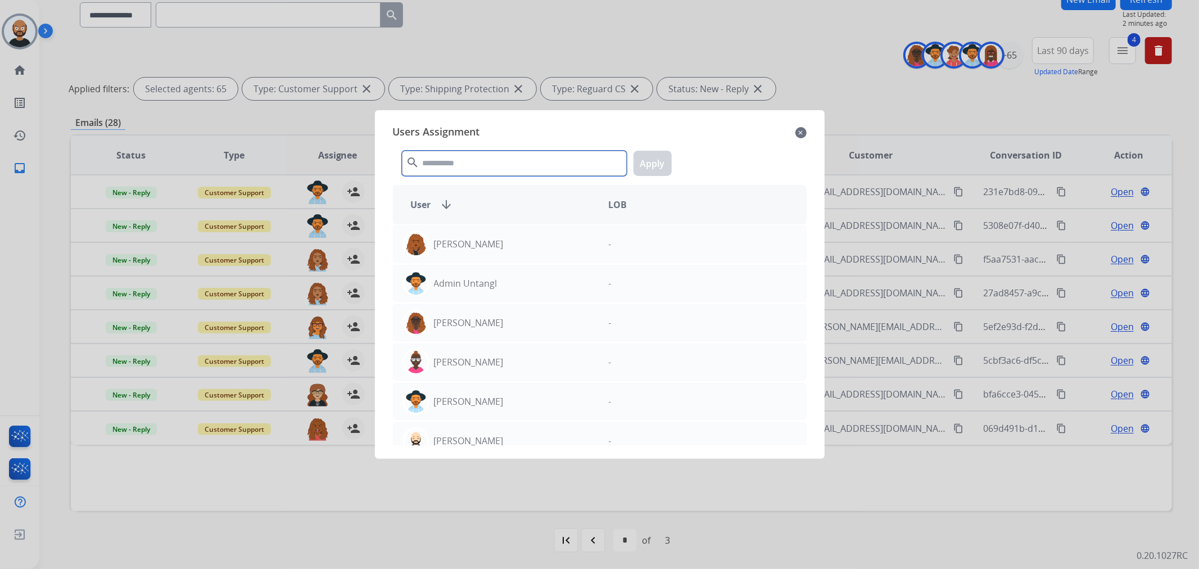
click at [492, 165] on input "text" at bounding box center [514, 163] width 225 height 25
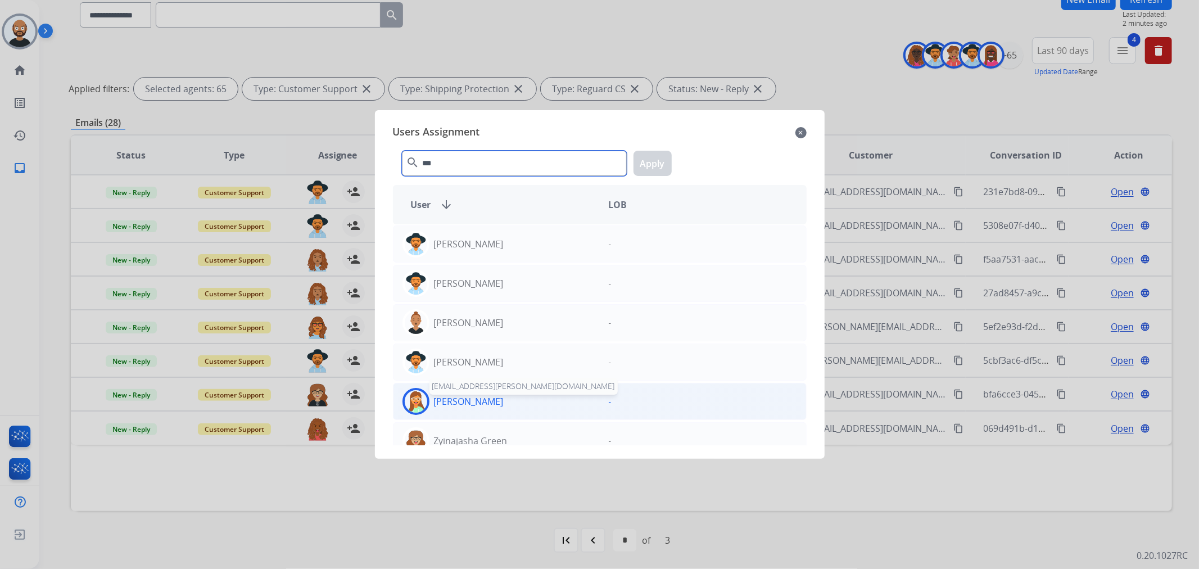
type input "***"
click at [465, 406] on p "[PERSON_NAME]" at bounding box center [469, 401] width 70 height 13
click at [649, 169] on button "Apply" at bounding box center [653, 163] width 38 height 25
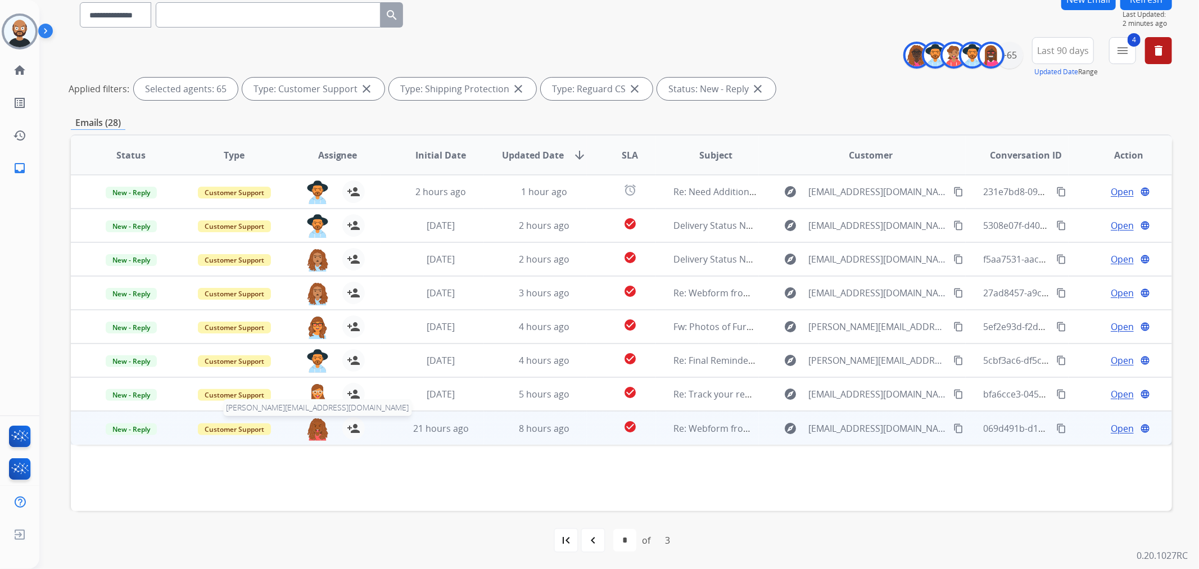
click at [316, 432] on img at bounding box center [317, 429] width 22 height 24
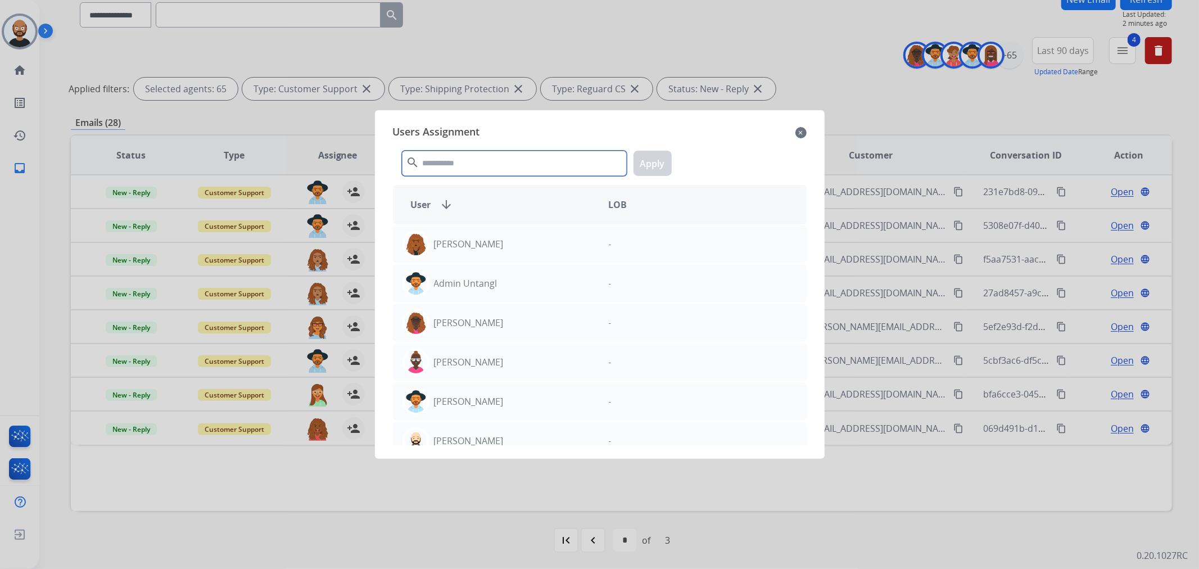
click at [525, 167] on input "text" at bounding box center [514, 163] width 225 height 25
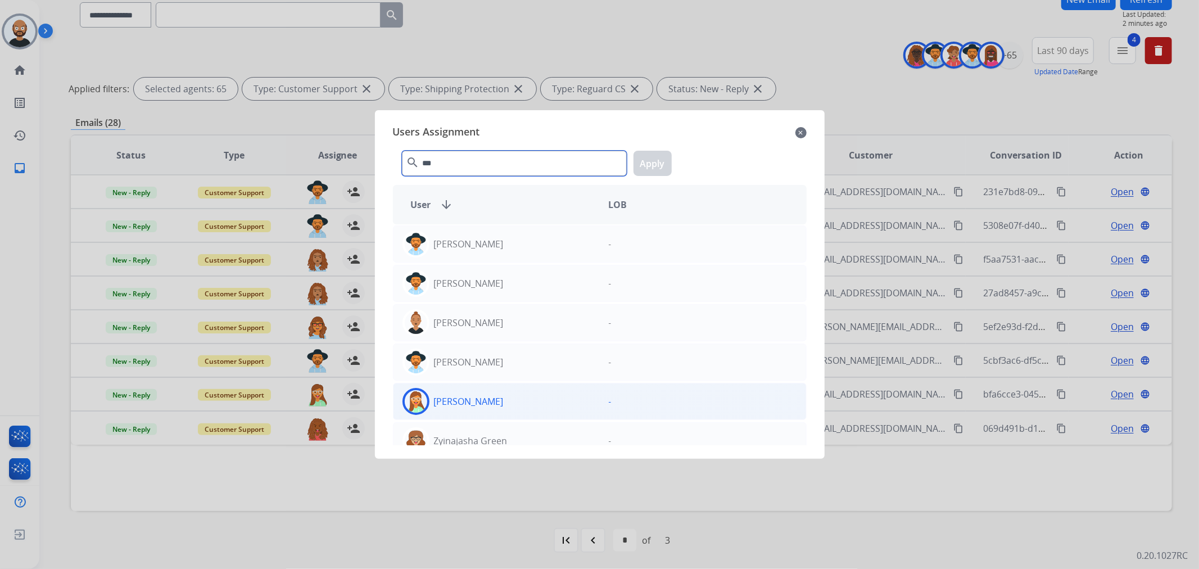
type input "***"
click at [505, 400] on div "[PERSON_NAME]" at bounding box center [497, 401] width 206 height 27
click at [645, 172] on button "Apply" at bounding box center [653, 163] width 38 height 25
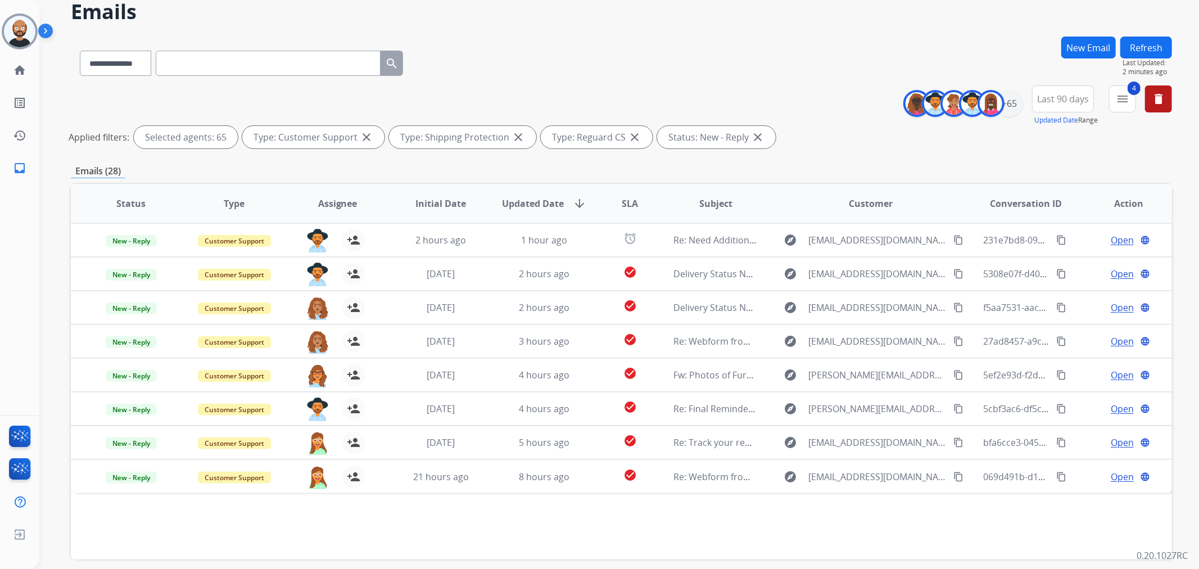
scroll to position [35, 0]
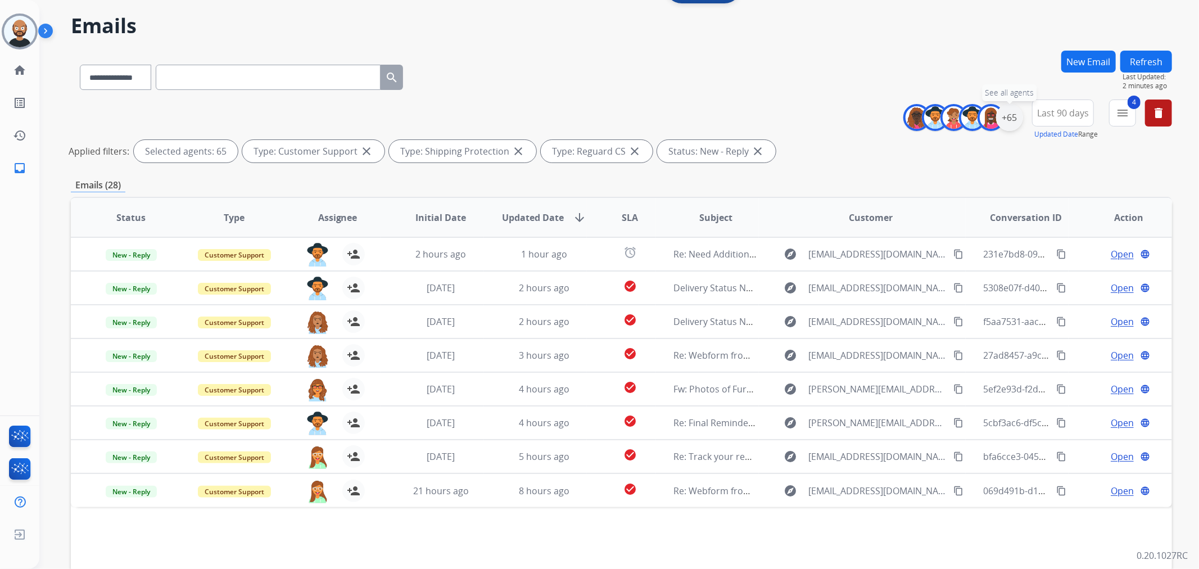
click at [1011, 123] on div "+65" at bounding box center [1009, 117] width 27 height 27
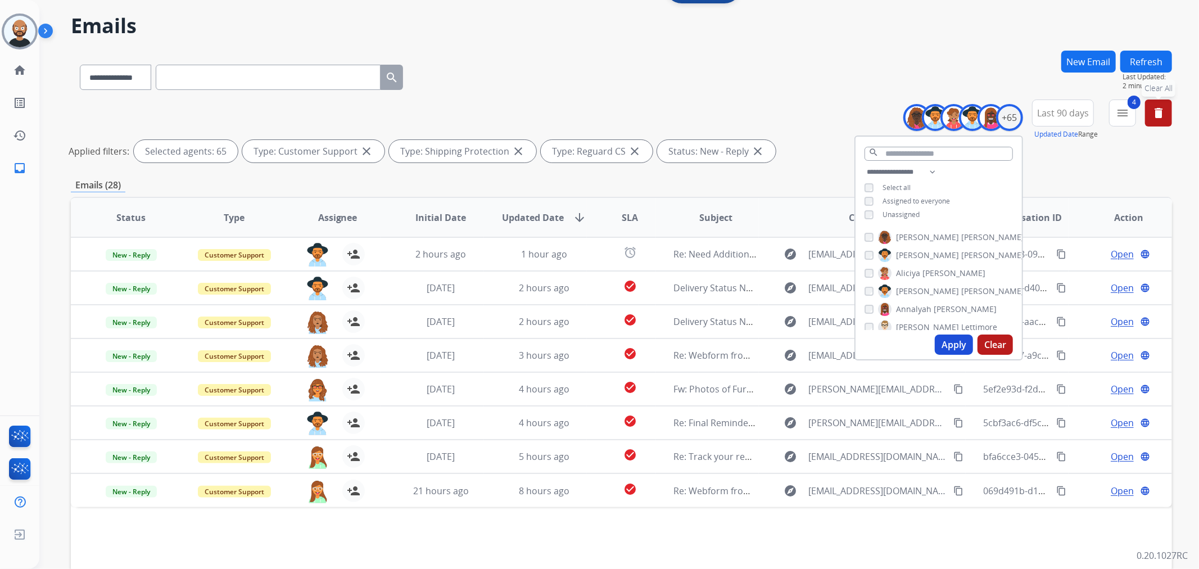
click at [1155, 112] on mat-icon "delete" at bounding box center [1158, 112] width 13 height 13
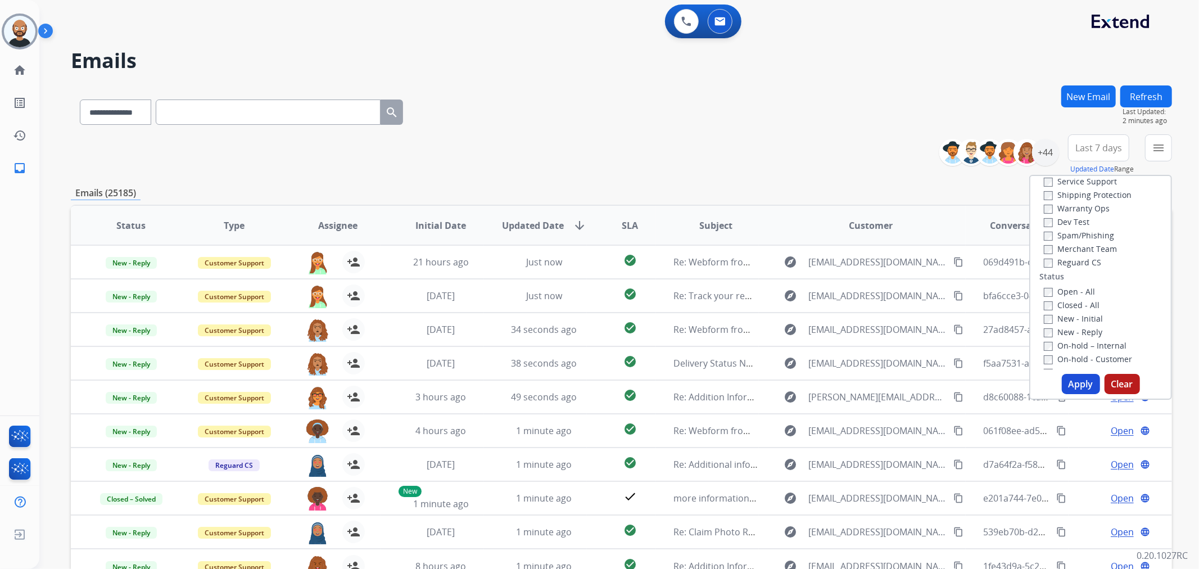
click at [998, 111] on div "**********" at bounding box center [621, 109] width 1101 height 49
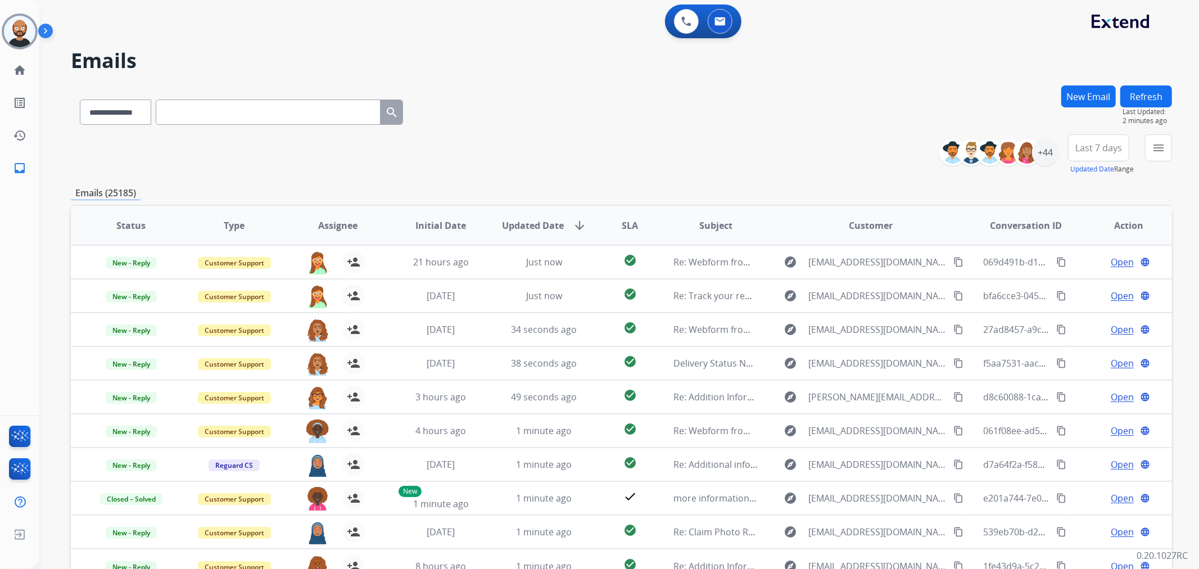
click at [1083, 146] on span "Last 7 days" at bounding box center [1098, 148] width 47 height 4
click at [1075, 278] on div "Last 90 days" at bounding box center [1095, 284] width 62 height 17
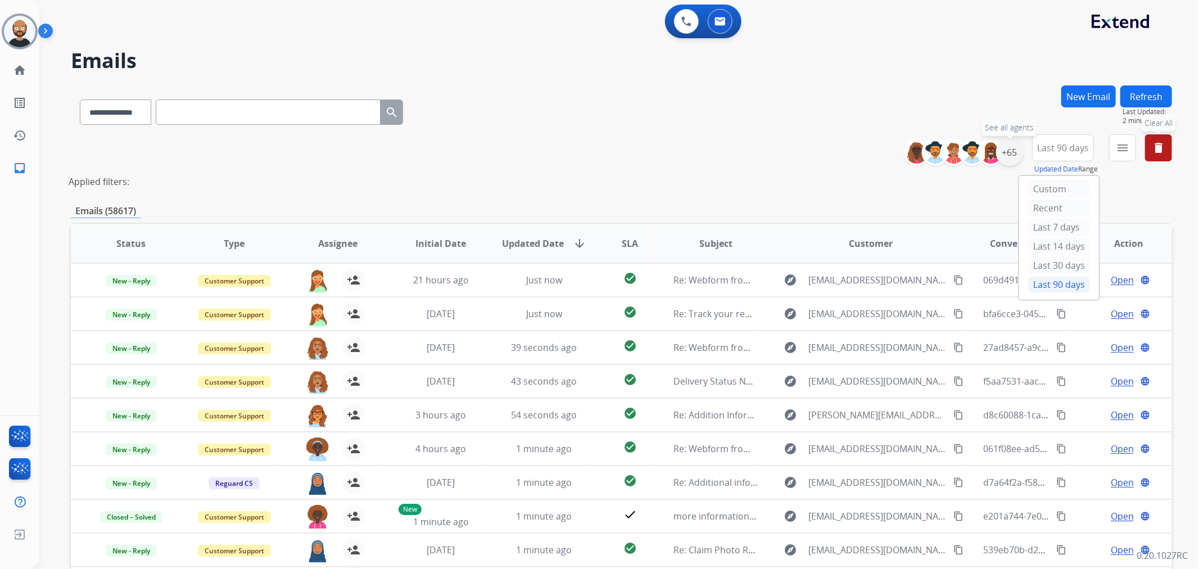
click at [1015, 153] on div "+65" at bounding box center [1009, 152] width 27 height 27
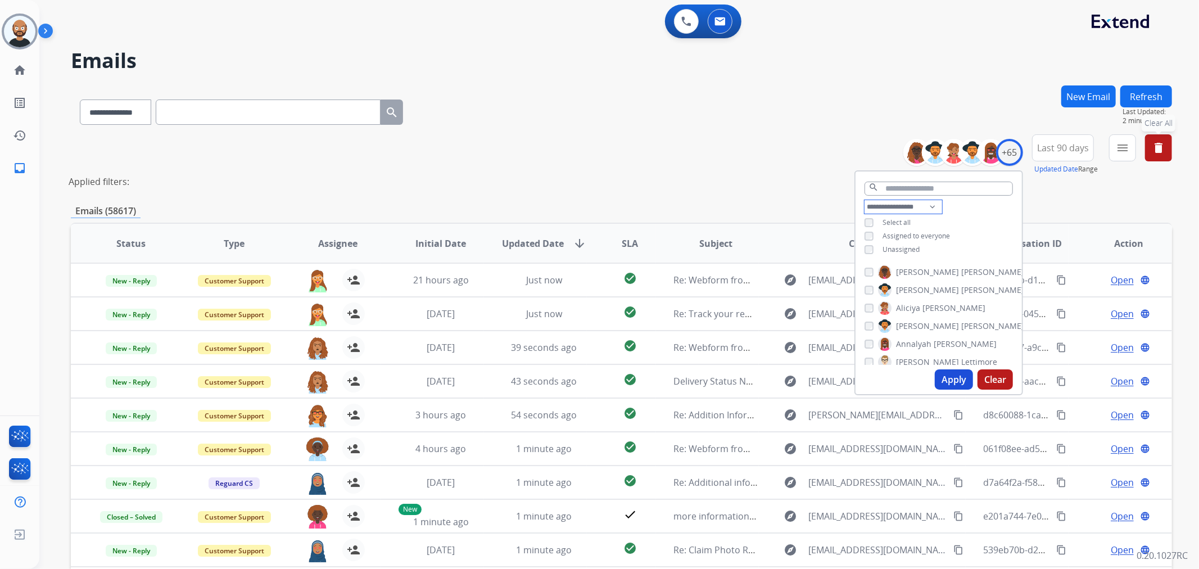
click at [906, 202] on select "**********" at bounding box center [904, 206] width 78 height 13
select select "***"
click at [865, 200] on select "**********" at bounding box center [904, 206] width 78 height 13
click at [902, 258] on span "Unassigned" at bounding box center [901, 263] width 37 height 10
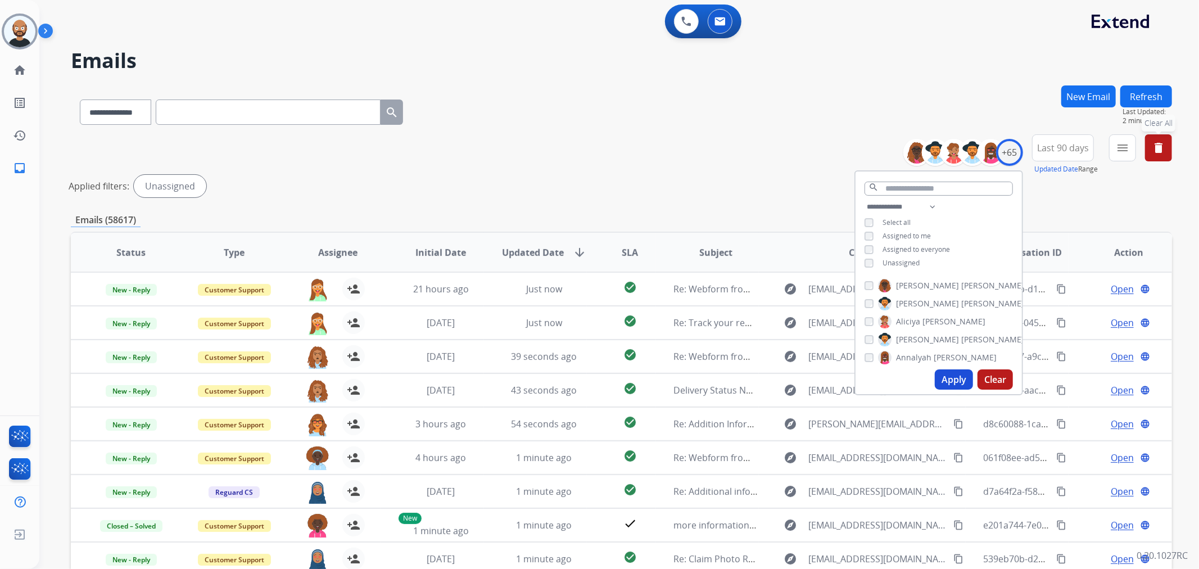
click at [947, 377] on button "Apply" at bounding box center [954, 379] width 38 height 20
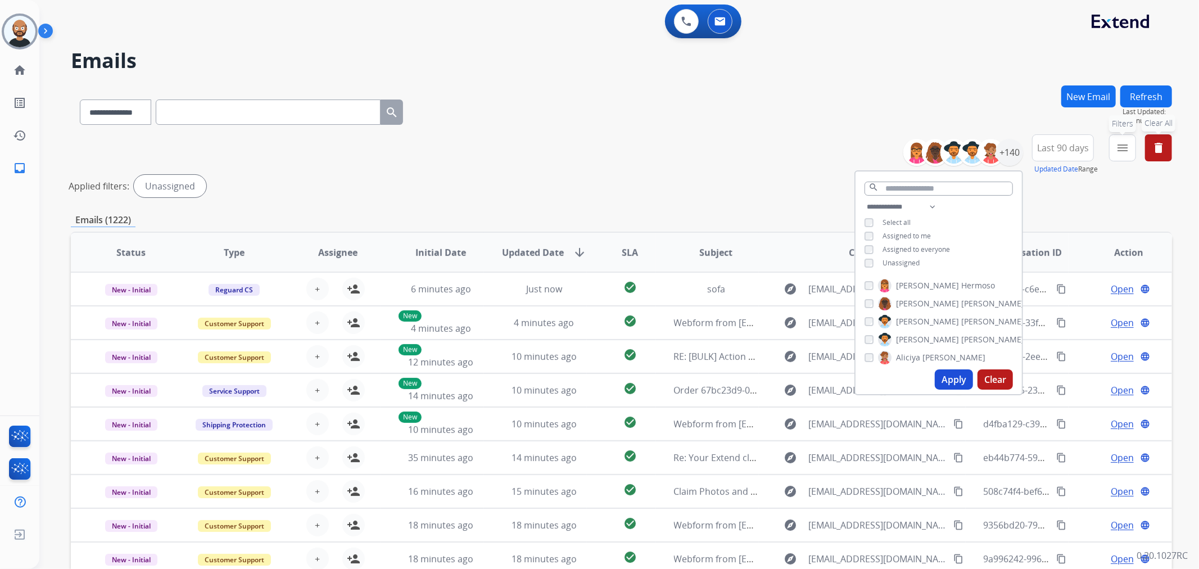
click at [1117, 152] on mat-icon "menu" at bounding box center [1122, 147] width 13 height 13
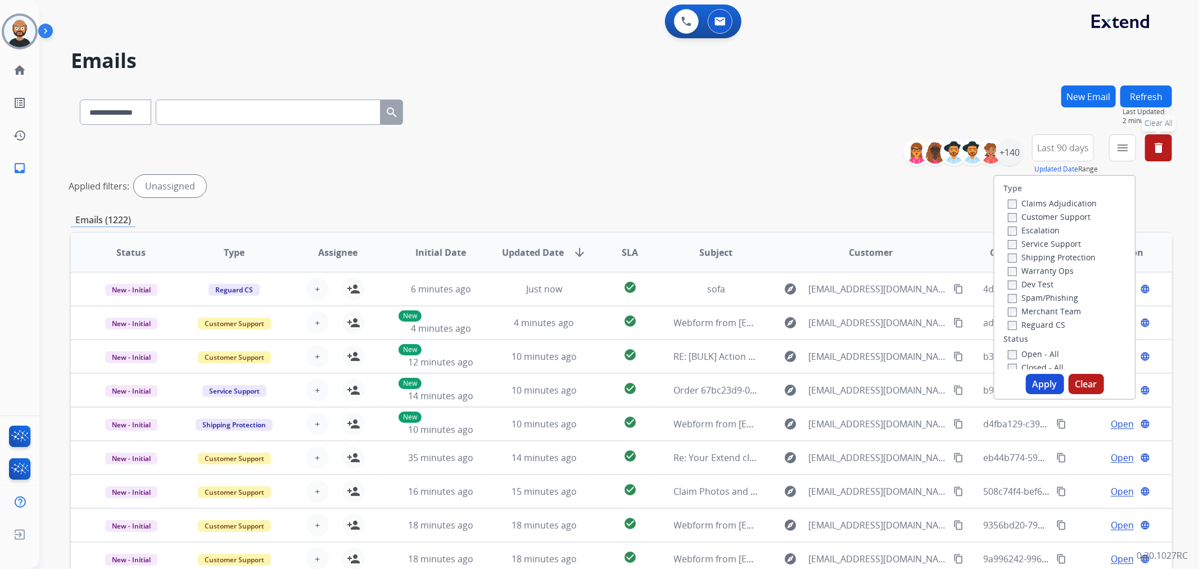
click at [1038, 217] on label "Customer Support" at bounding box center [1049, 216] width 83 height 11
click at [1033, 260] on label "Shipping Protection" at bounding box center [1052, 257] width 88 height 11
click at [1035, 324] on label "Reguard CS" at bounding box center [1036, 324] width 57 height 11
click at [1026, 266] on label "New - Reply" at bounding box center [1037, 269] width 58 height 11
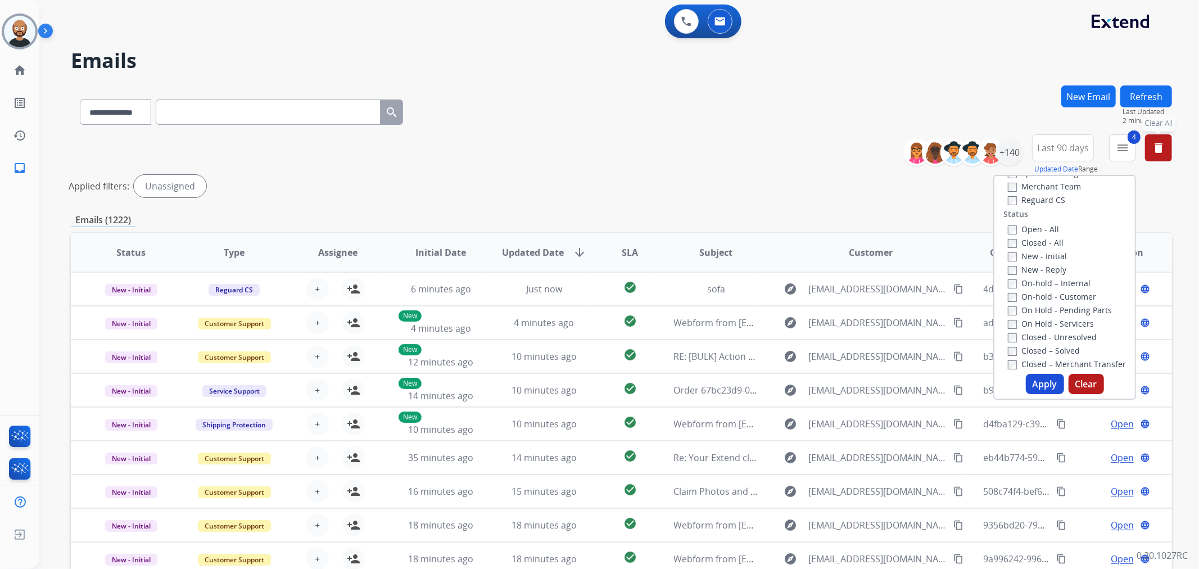
click at [1036, 377] on button "Apply" at bounding box center [1045, 384] width 38 height 20
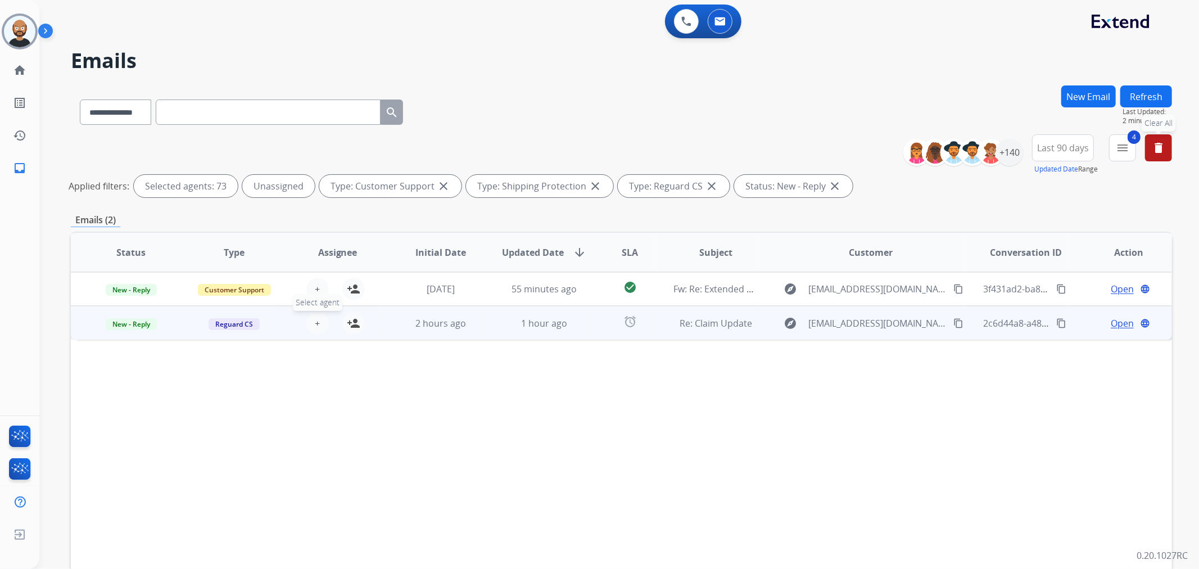
click at [320, 322] on button "+ Select agent" at bounding box center [317, 323] width 22 height 22
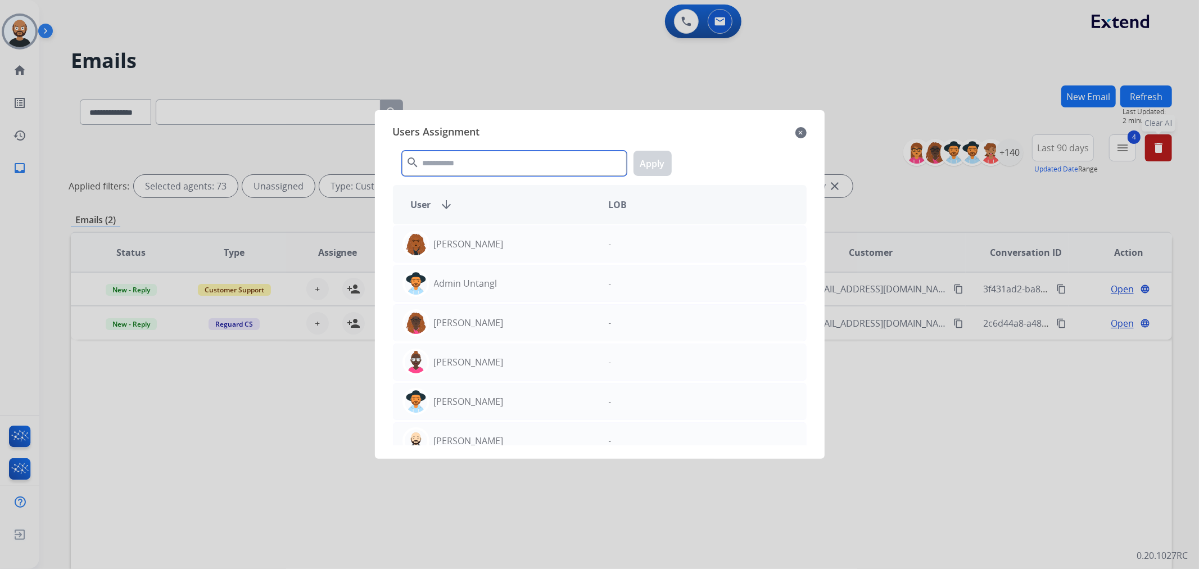
click at [475, 164] on input "text" at bounding box center [514, 163] width 225 height 25
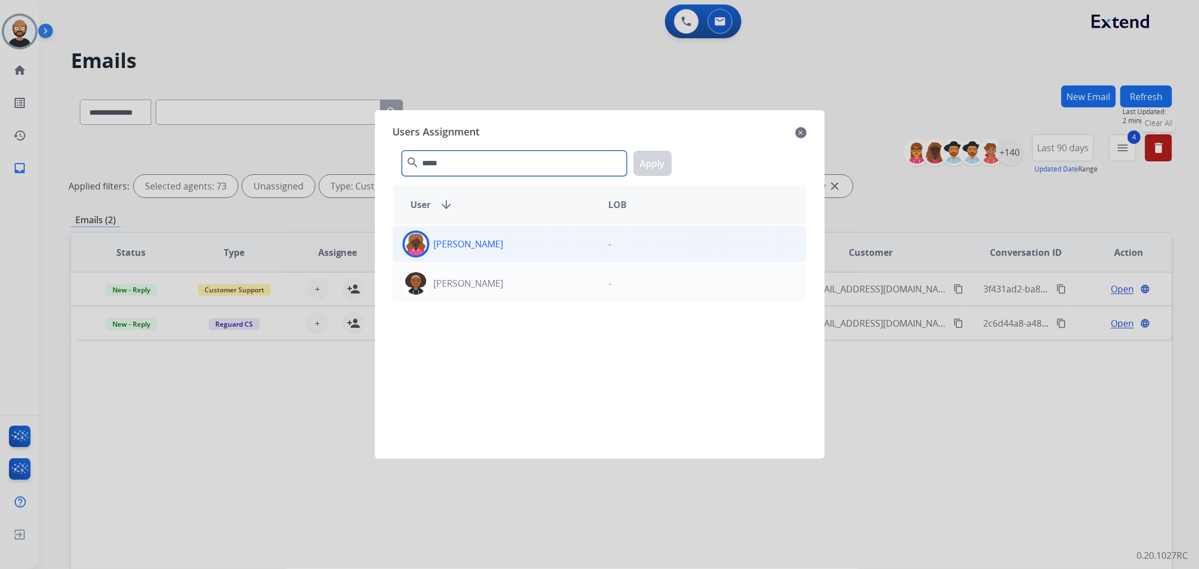
type input "*****"
click at [486, 251] on div "[PERSON_NAME]" at bounding box center [497, 243] width 206 height 27
click at [650, 166] on button "Apply" at bounding box center [653, 163] width 38 height 25
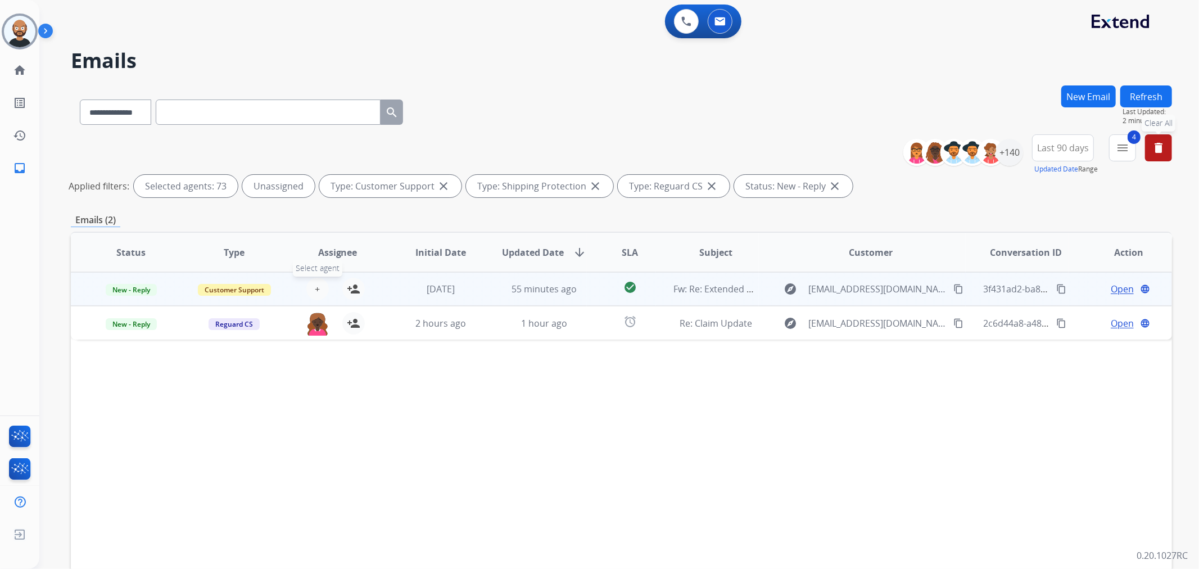
click at [315, 287] on span "+" at bounding box center [317, 288] width 5 height 13
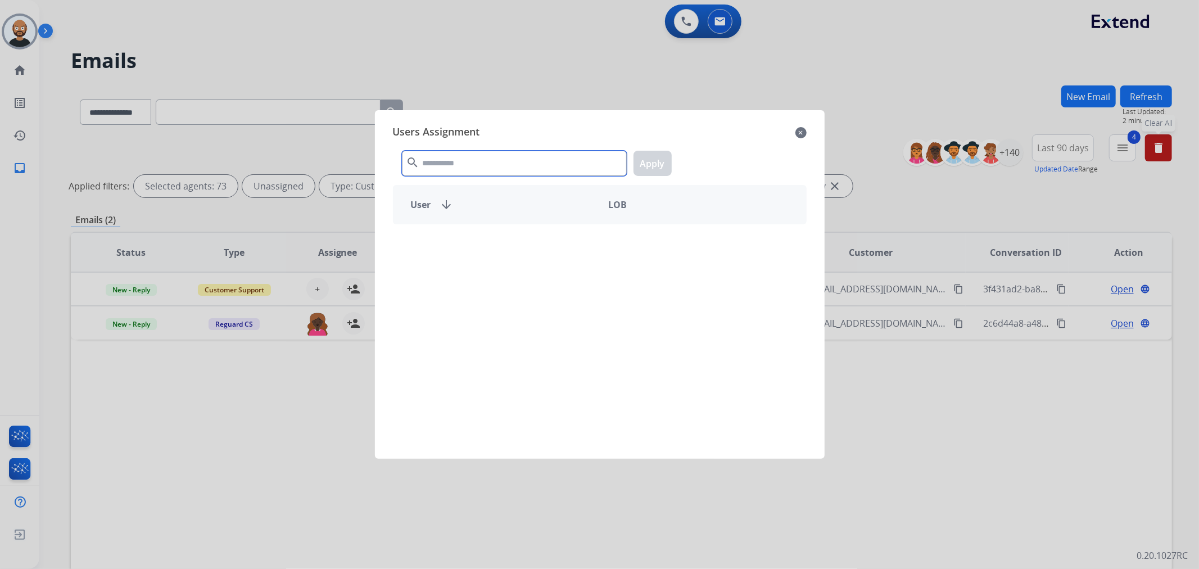
click at [494, 170] on input "text" at bounding box center [514, 163] width 225 height 25
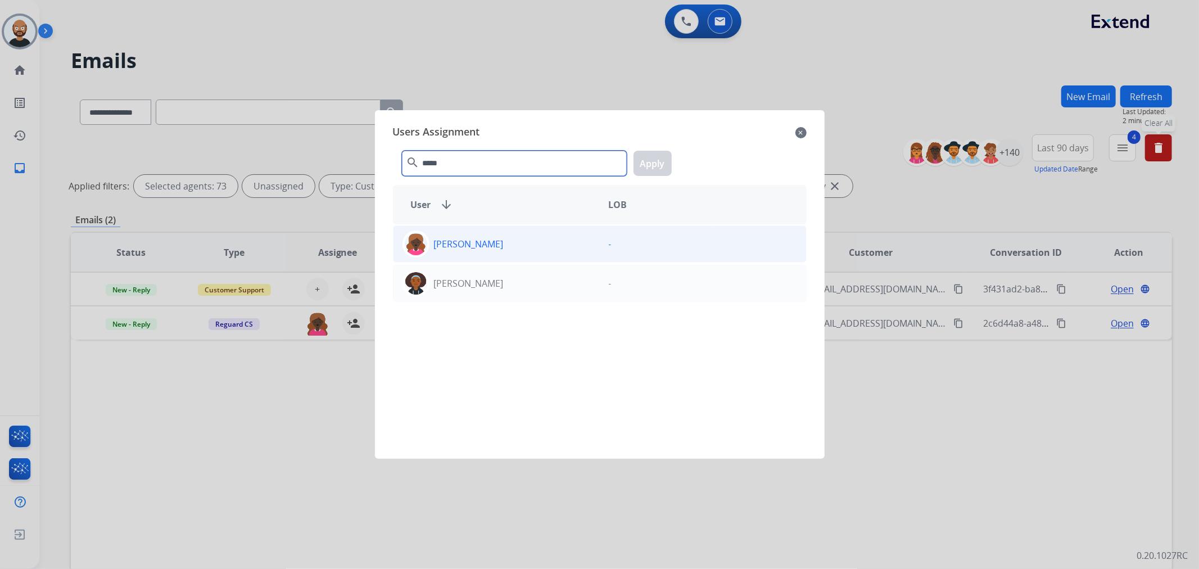
type input "*****"
click at [465, 248] on p "[PERSON_NAME]" at bounding box center [469, 243] width 70 height 13
click at [659, 169] on button "Apply" at bounding box center [653, 163] width 38 height 25
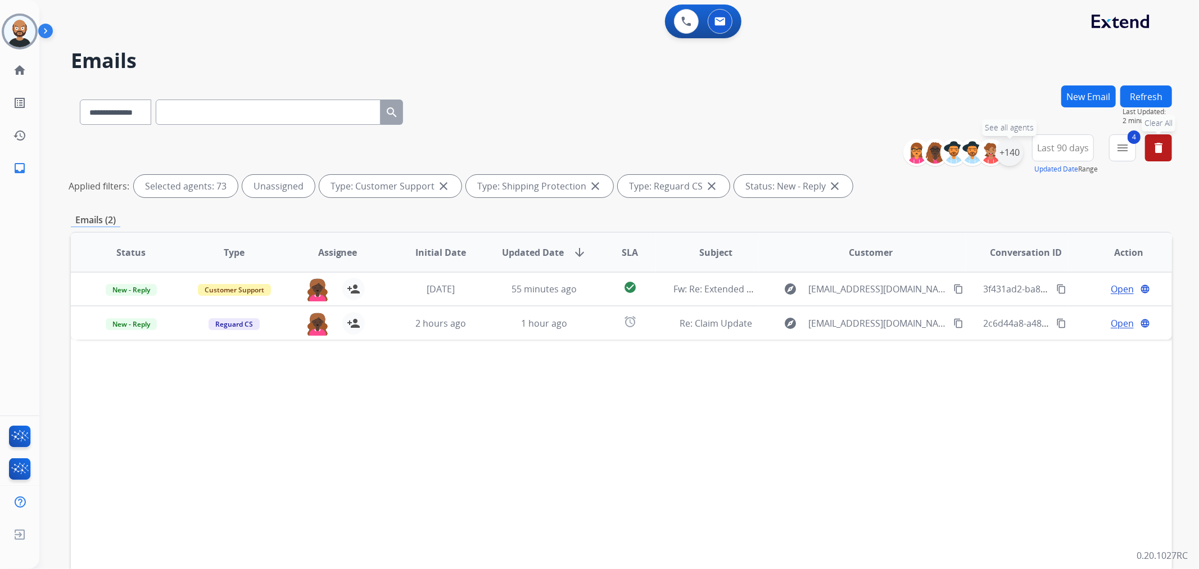
click at [1011, 159] on div "+140" at bounding box center [1009, 152] width 27 height 27
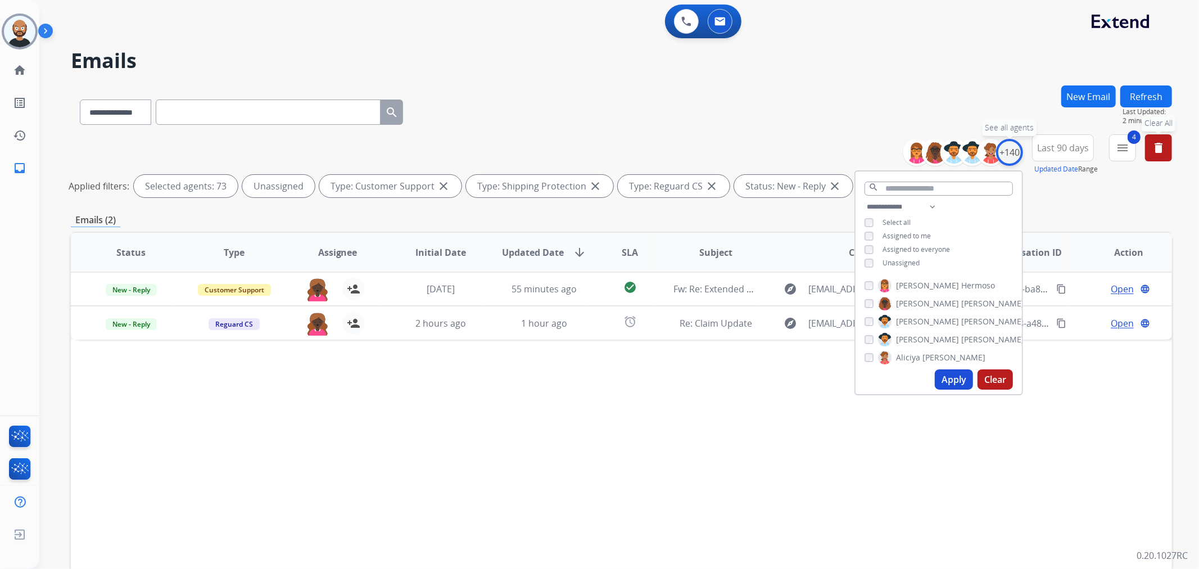
click at [1018, 154] on div "+140" at bounding box center [1009, 152] width 27 height 27
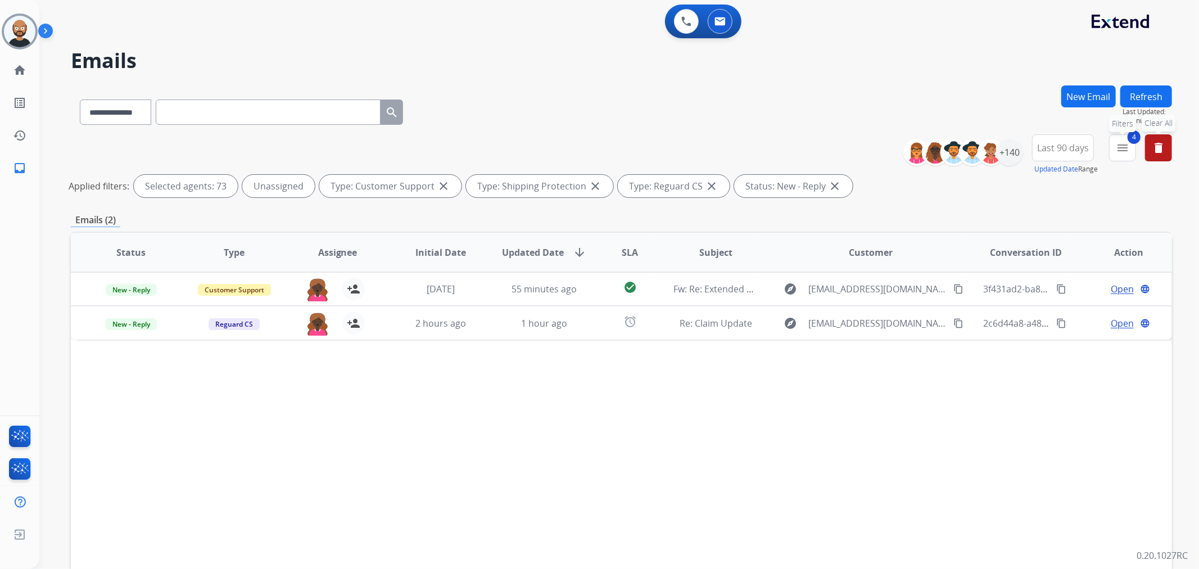
click at [1118, 158] on button "4 menu Filters" at bounding box center [1122, 147] width 27 height 27
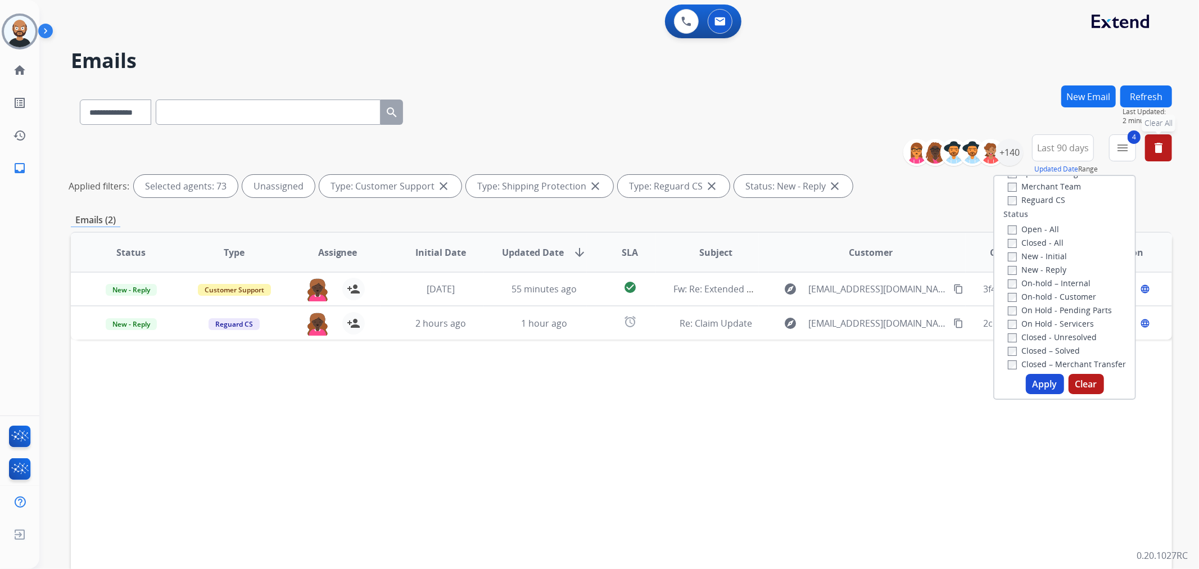
click at [1033, 270] on label "New - Reply" at bounding box center [1037, 269] width 58 height 11
click at [1032, 254] on label "New - Initial" at bounding box center [1037, 256] width 59 height 11
click at [1040, 377] on button "Apply" at bounding box center [1045, 384] width 38 height 20
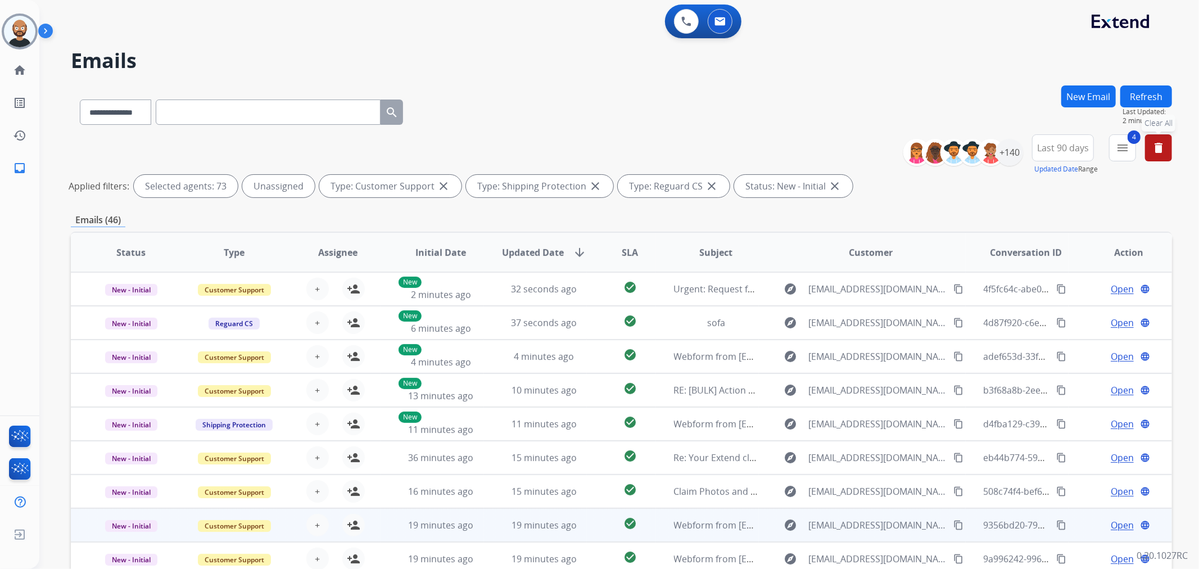
scroll to position [97, 0]
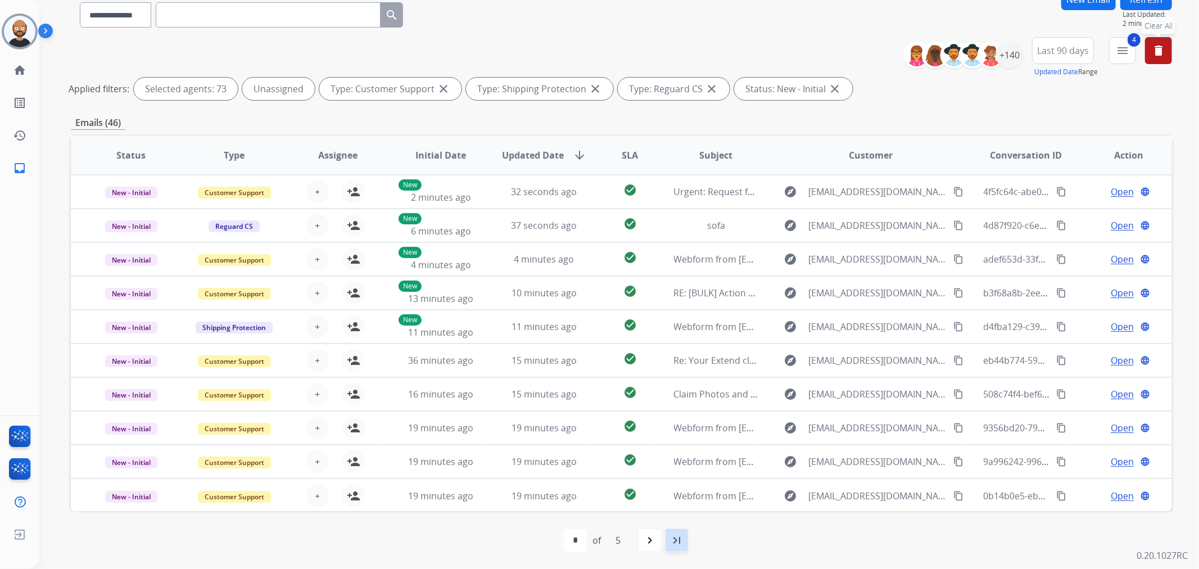
click at [685, 541] on div "last_page" at bounding box center [677, 540] width 25 height 25
select select "*"
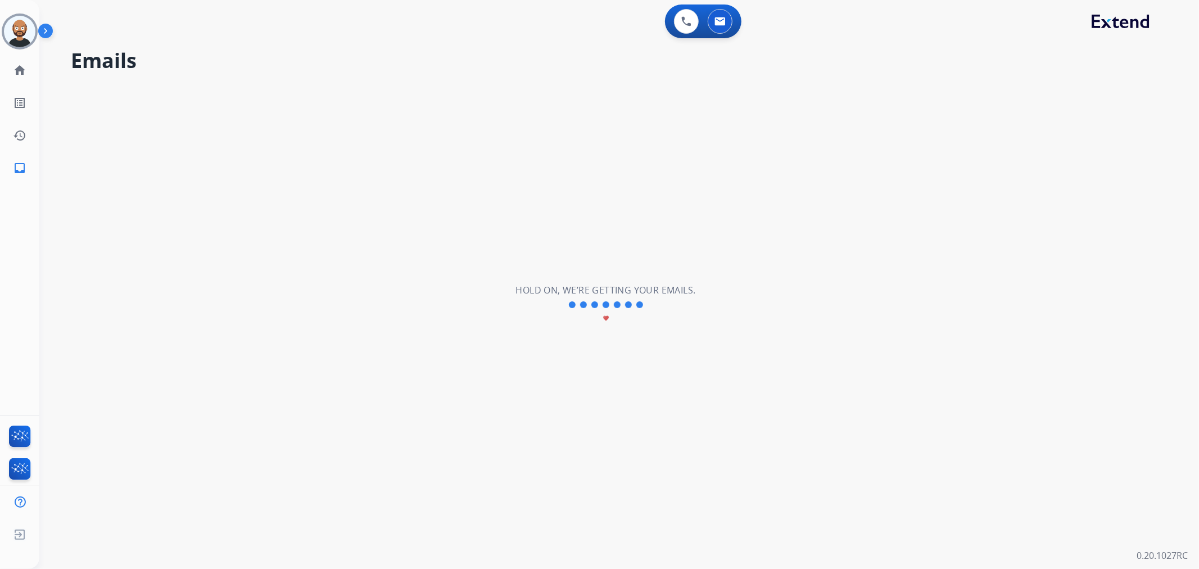
scroll to position [0, 0]
